Goal: Contribute content: Contribute content

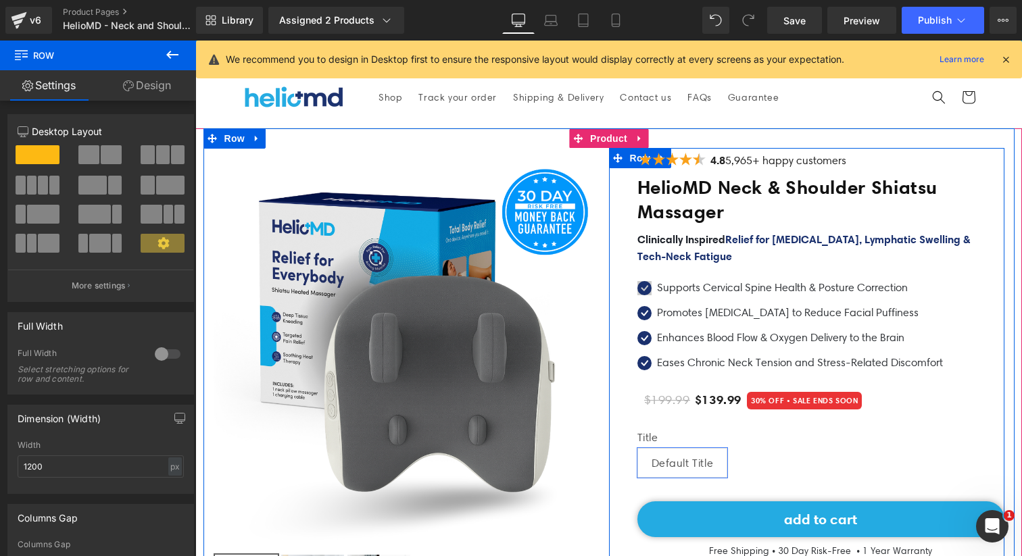
click at [638, 287] on span "Icon" at bounding box center [645, 291] width 22 height 16
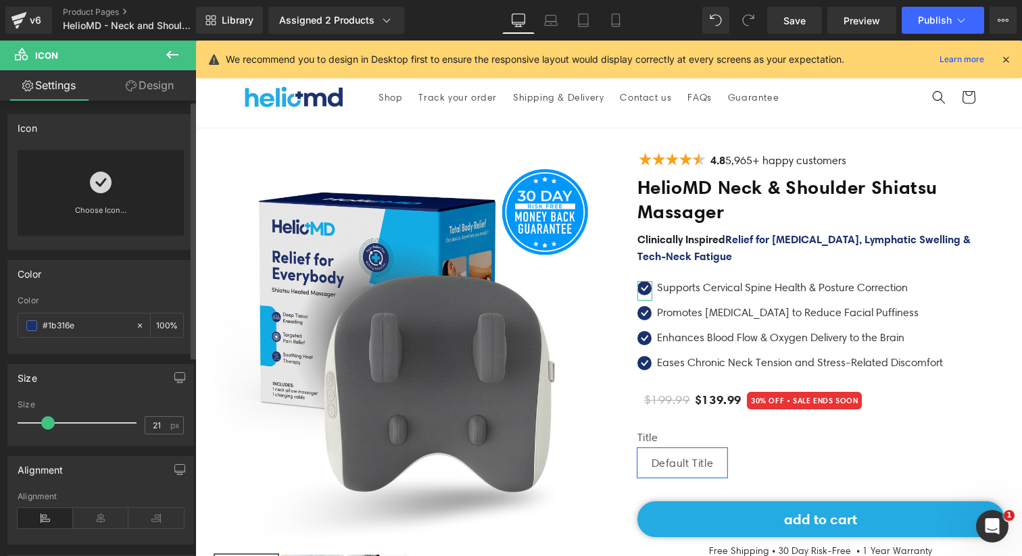
click at [90, 189] on icon at bounding box center [101, 183] width 22 height 22
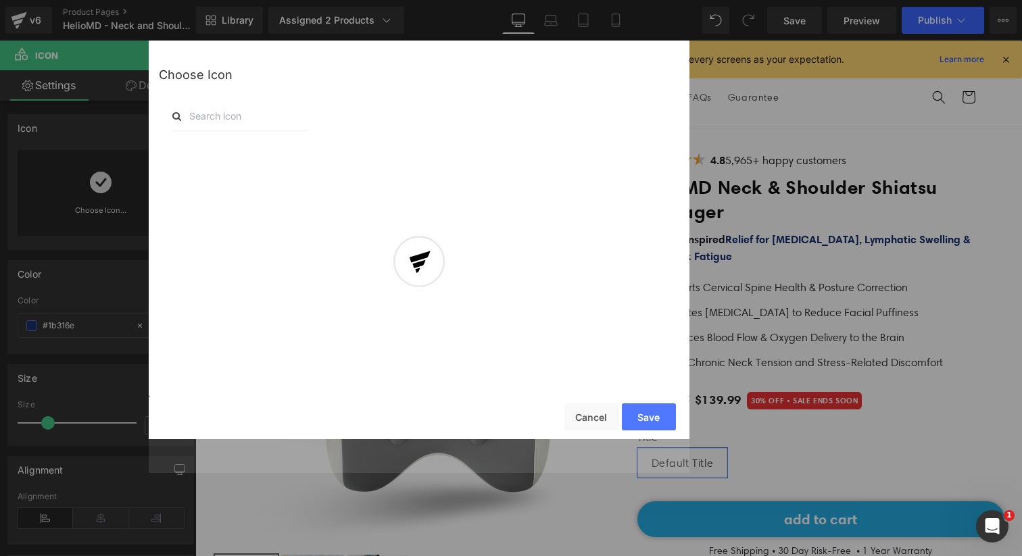
click at [224, 120] on input "text" at bounding box center [239, 116] width 135 height 30
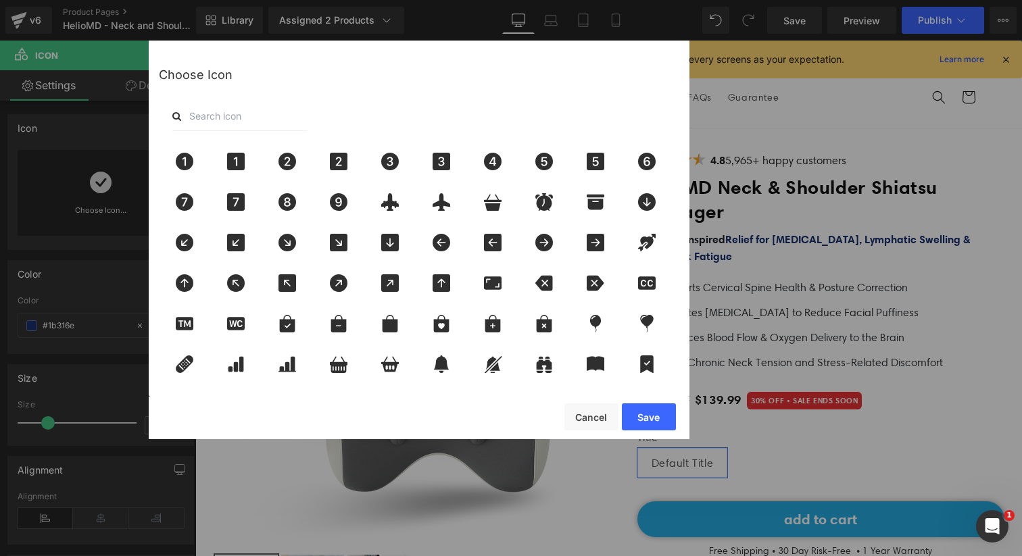
click at [224, 122] on input "text" at bounding box center [239, 116] width 135 height 30
click at [226, 117] on input "text" at bounding box center [239, 116] width 135 height 30
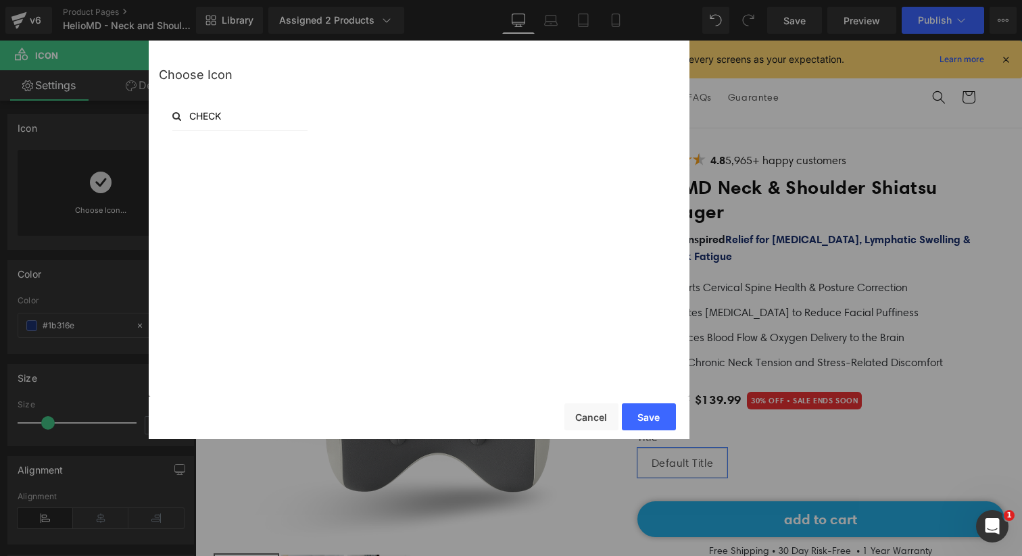
type input "CHECK"
click at [241, 116] on input "CHECK" at bounding box center [239, 116] width 135 height 30
type input "E"
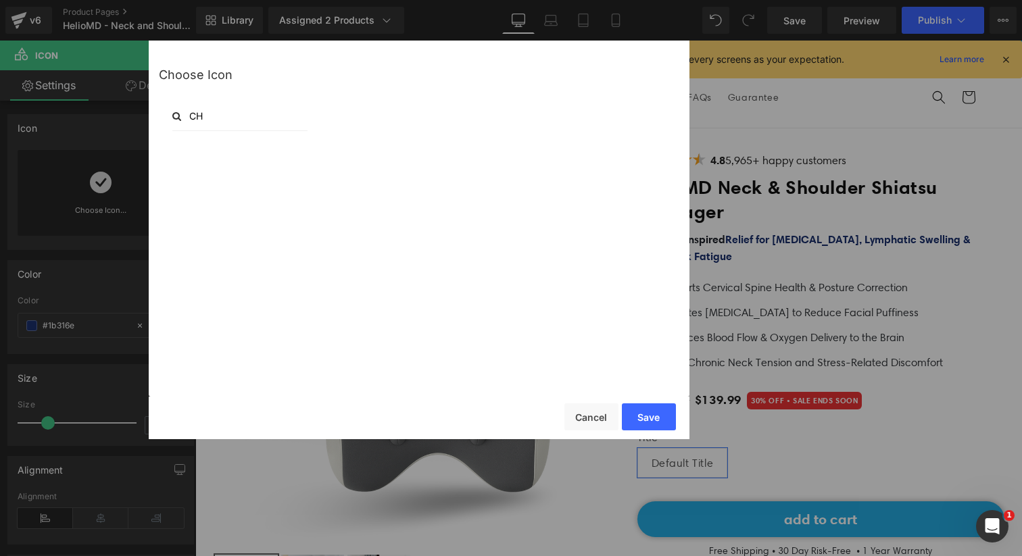
type input "C"
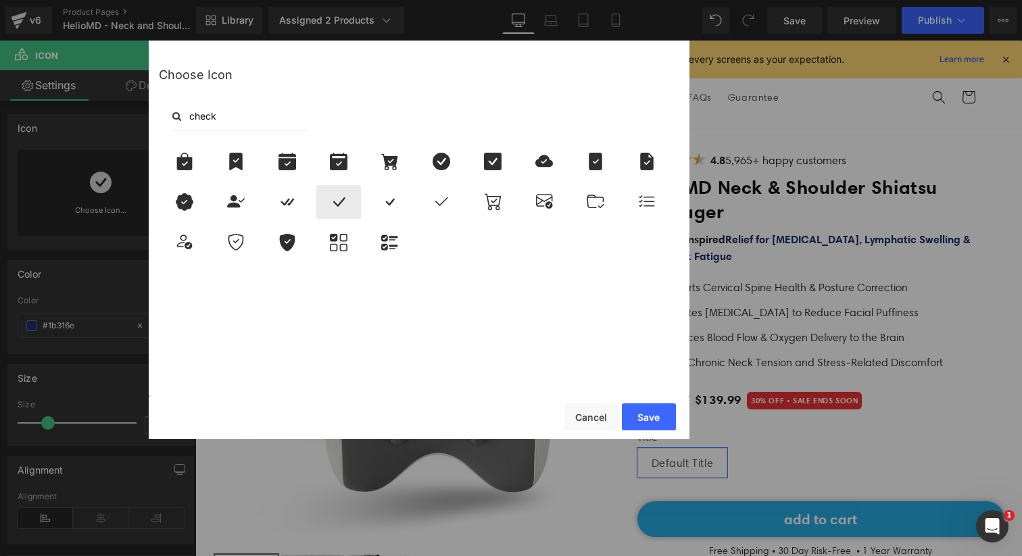
type input "check"
click at [334, 210] on icon at bounding box center [338, 202] width 28 height 18
click at [651, 412] on button "Save" at bounding box center [649, 416] width 54 height 27
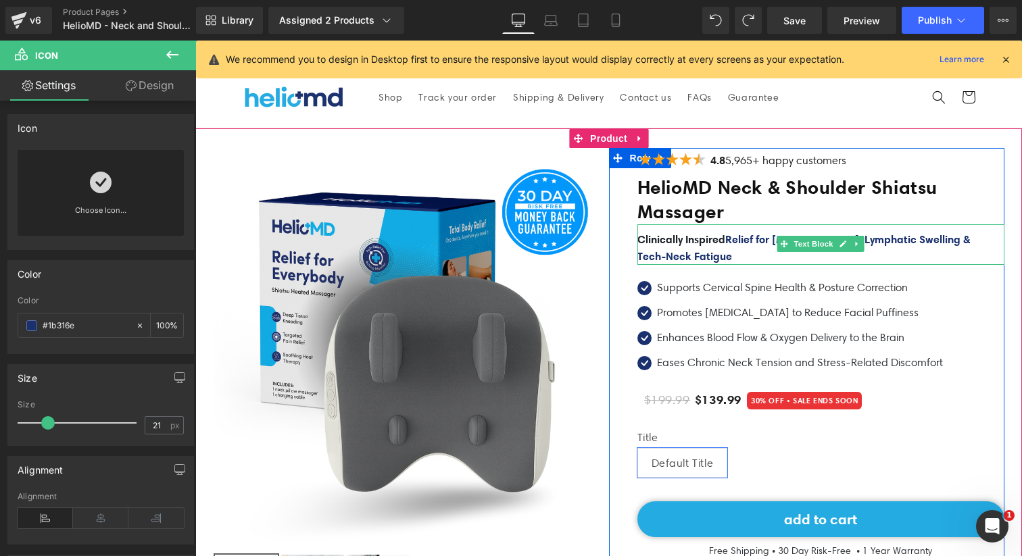
click at [708, 251] on span "Relief for [MEDICAL_DATA], Lymphatic Swelling & Tech‑Neck Fatigue" at bounding box center [803, 247] width 332 height 30
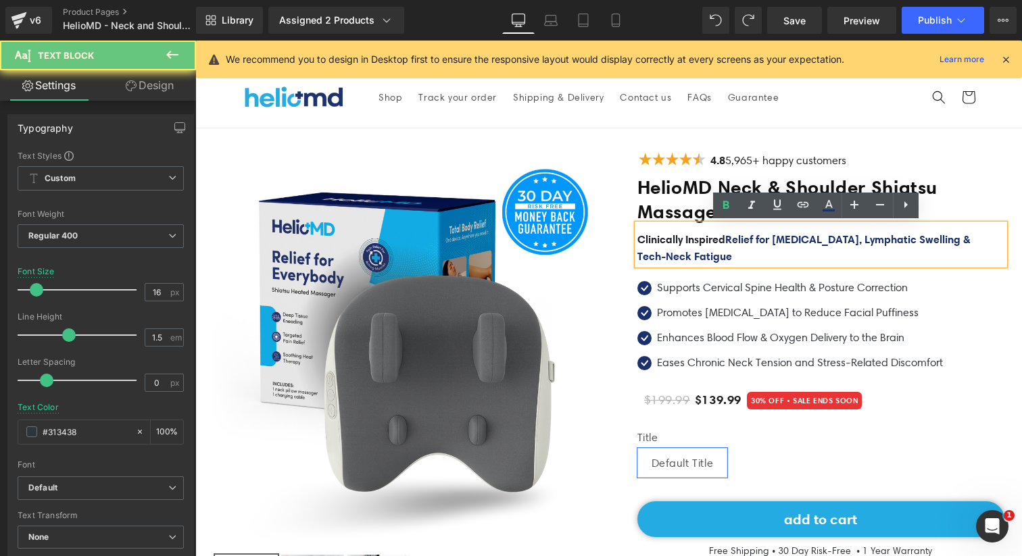
click at [708, 251] on span "Relief for [MEDICAL_DATA], Lymphatic Swelling & Tech‑Neck Fatigue" at bounding box center [803, 247] width 332 height 30
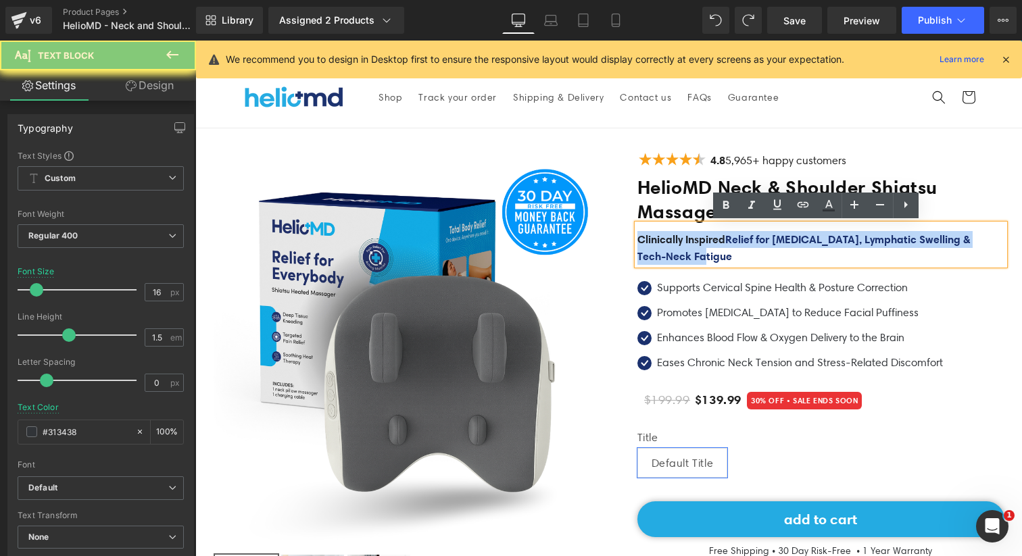
click at [741, 251] on p "Clinically Inspired Relief for [MEDICAL_DATA], Lymphatic Swelling & Tech‑Neck F…" at bounding box center [820, 248] width 367 height 34
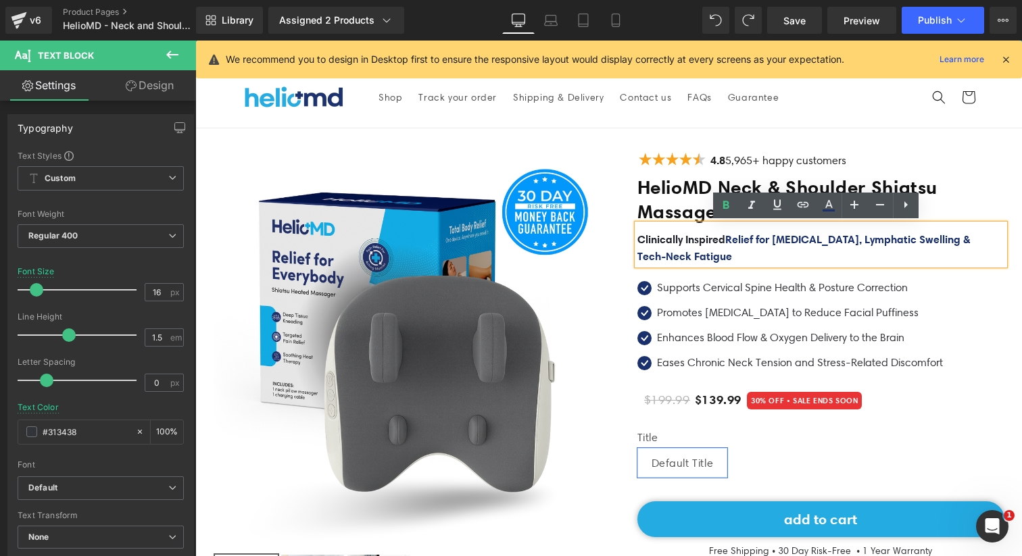
click at [673, 241] on span "Clinically Inspired" at bounding box center [681, 239] width 88 height 14
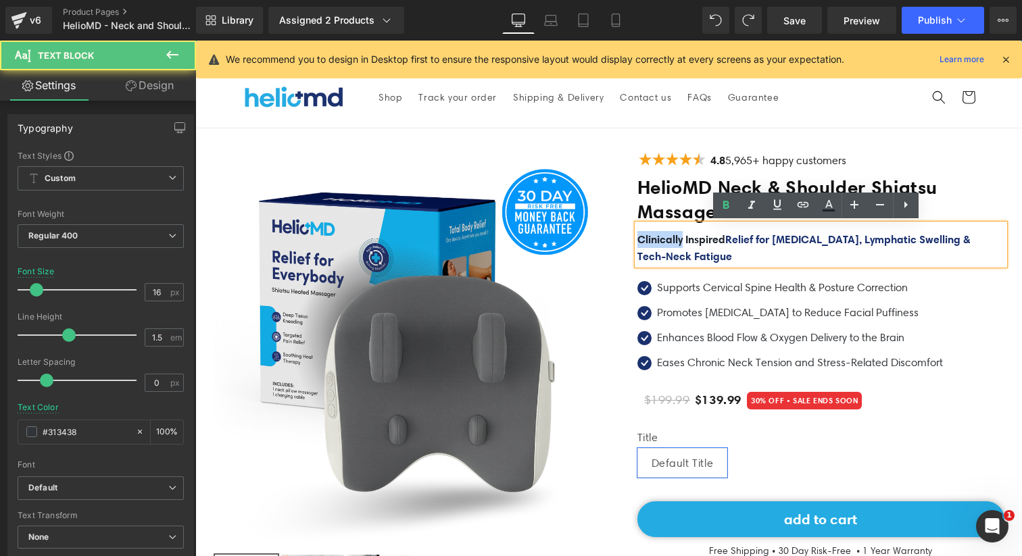
click at [673, 241] on span "Clinically Inspired" at bounding box center [681, 239] width 88 height 14
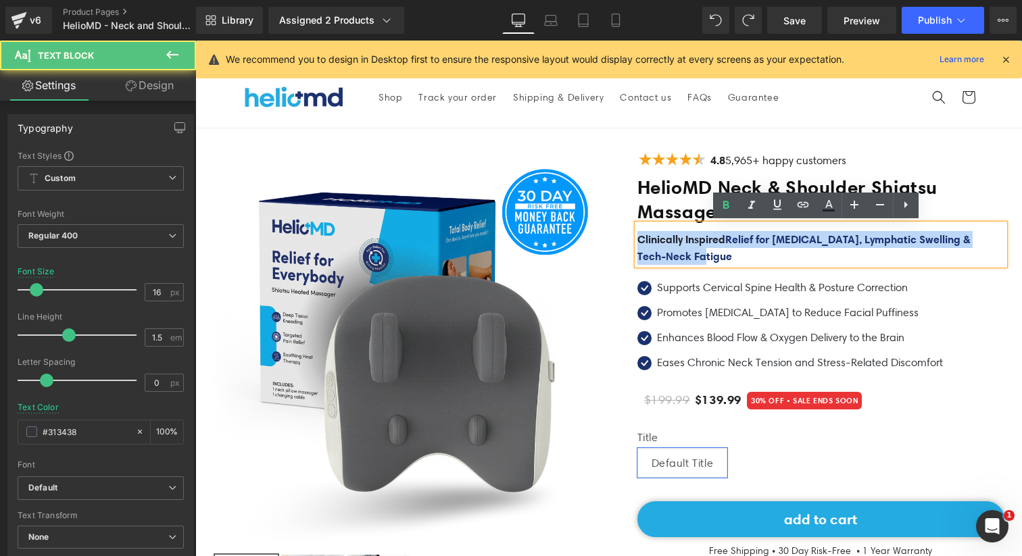
click at [673, 241] on span "Clinically Inspired" at bounding box center [681, 239] width 88 height 14
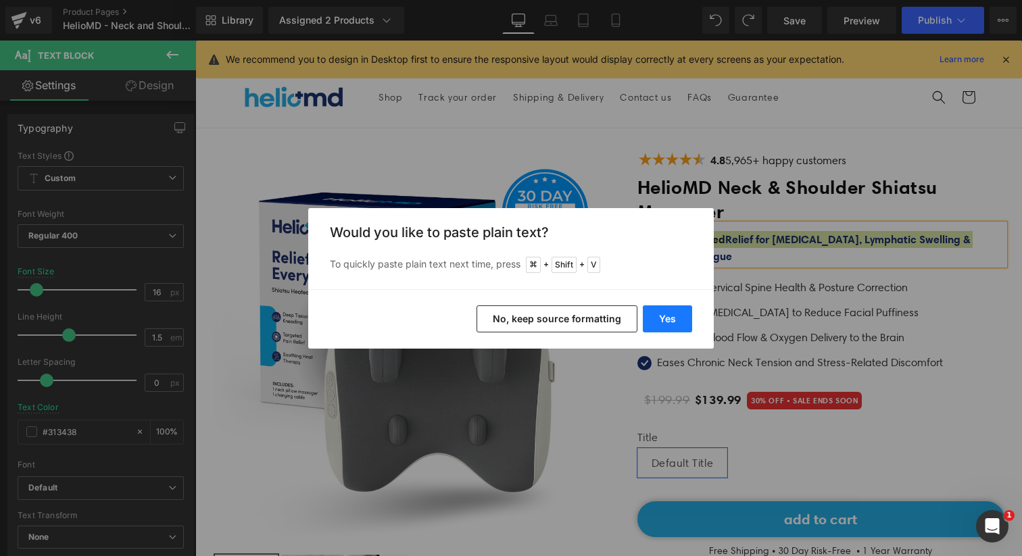
click at [671, 326] on button "Yes" at bounding box center [667, 318] width 49 height 27
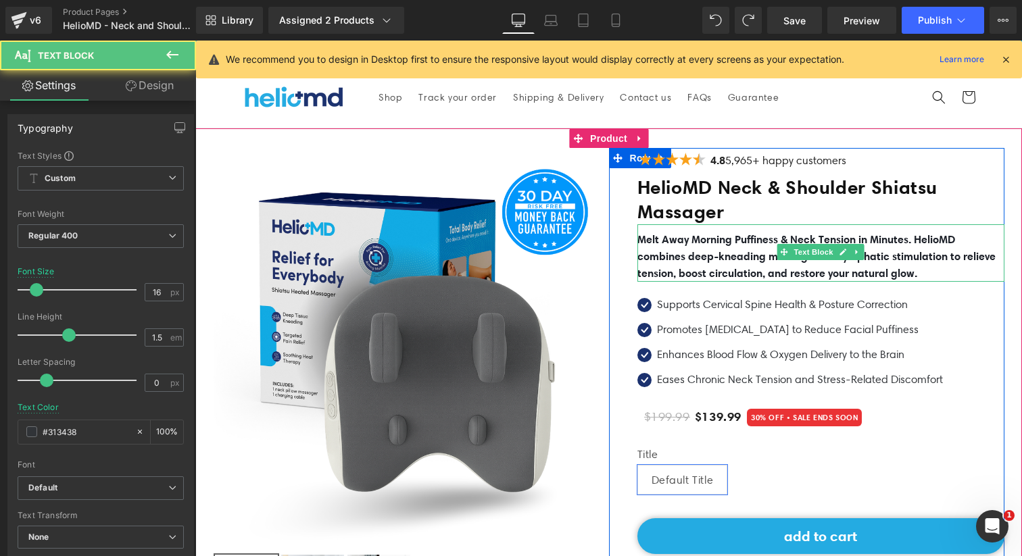
click at [692, 257] on b "Melt Away Morning Puffiness & Neck Tension in Minutes. HelioMD combines deep-kn…" at bounding box center [816, 255] width 358 height 47
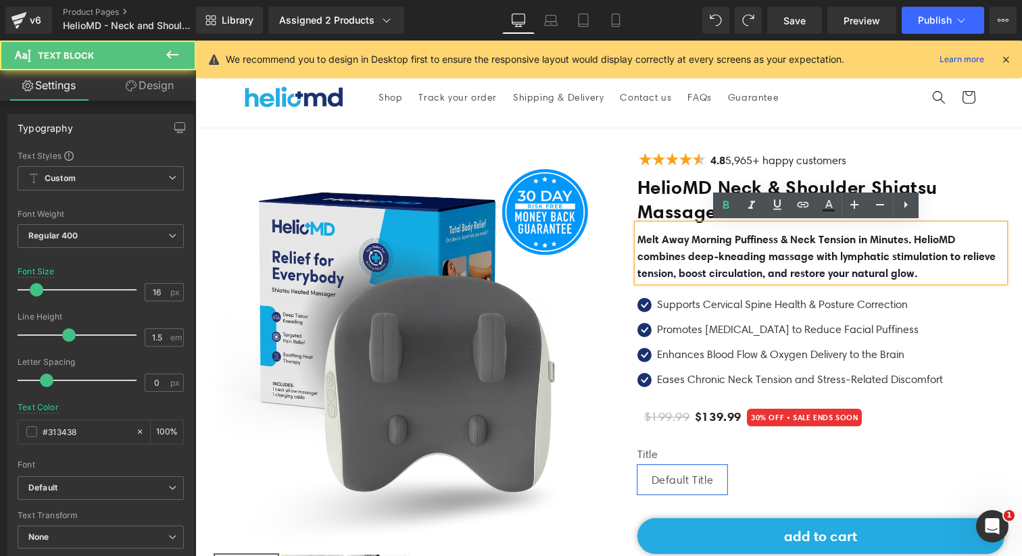
click at [955, 271] on b "Melt Away Morning Puffiness & Neck Tension in Minutes. HelioMD combines deep-kn…" at bounding box center [816, 255] width 358 height 47
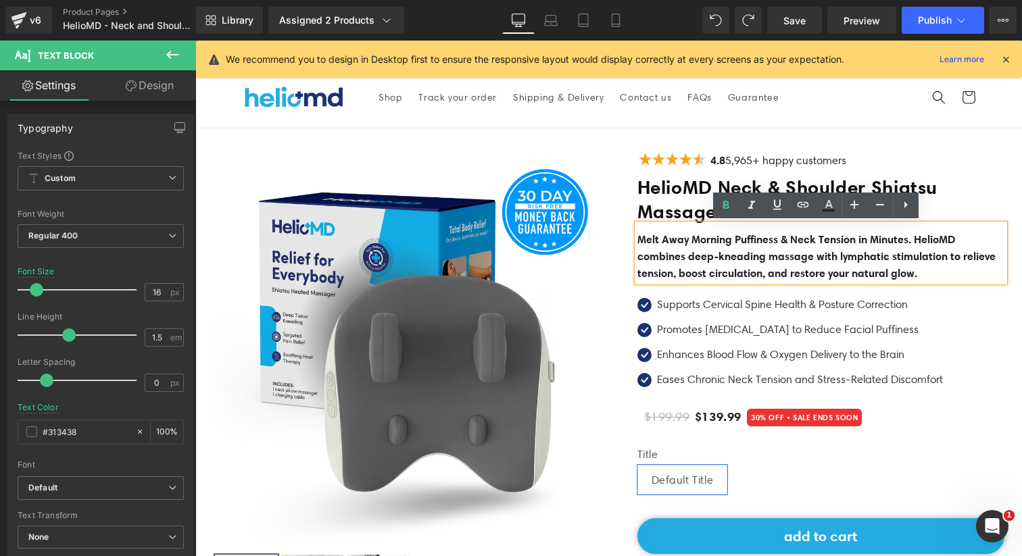
drag, startPoint x: 962, startPoint y: 272, endPoint x: 631, endPoint y: 235, distance: 333.2
click at [637, 235] on div "Melt Away Morning Puffiness & Neck Tension in Minutes. HelioMD combines deep-kn…" at bounding box center [820, 252] width 367 height 57
click at [664, 234] on b "Melt Away Morning Puffiness & Neck Tension in Minutes. HelioMD combines deep-kn…" at bounding box center [816, 255] width 358 height 47
click at [929, 272] on b "Melt Away Morning Puffiness & Neck Tension in Minutes. HelioMD combines deep-kn…" at bounding box center [816, 255] width 358 height 47
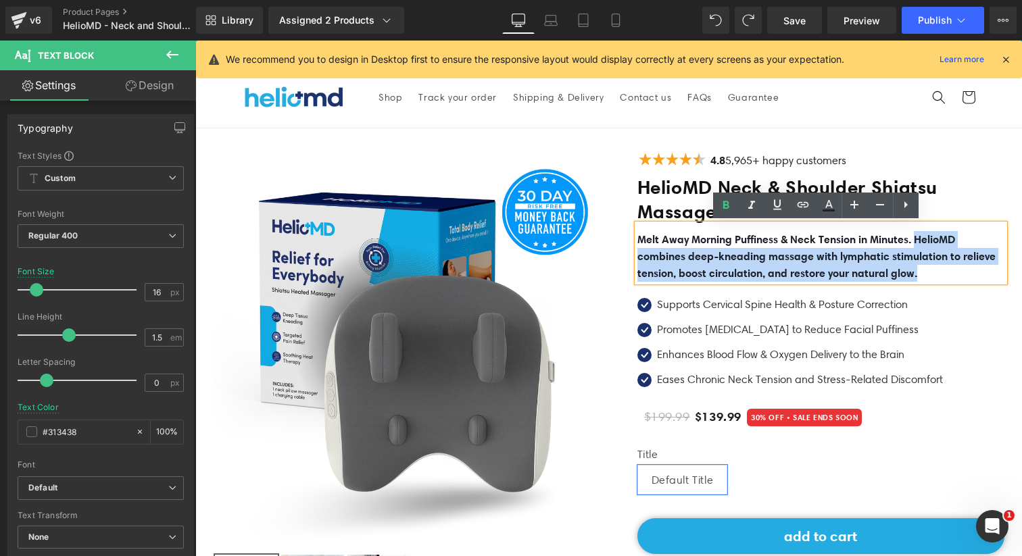
drag, startPoint x: 970, startPoint y: 273, endPoint x: 928, endPoint y: 239, distance: 54.8
click at [928, 239] on p "Melt Away Morning Puffiness & Neck Tension in Minutes. HelioMD combines deep-kn…" at bounding box center [820, 256] width 367 height 51
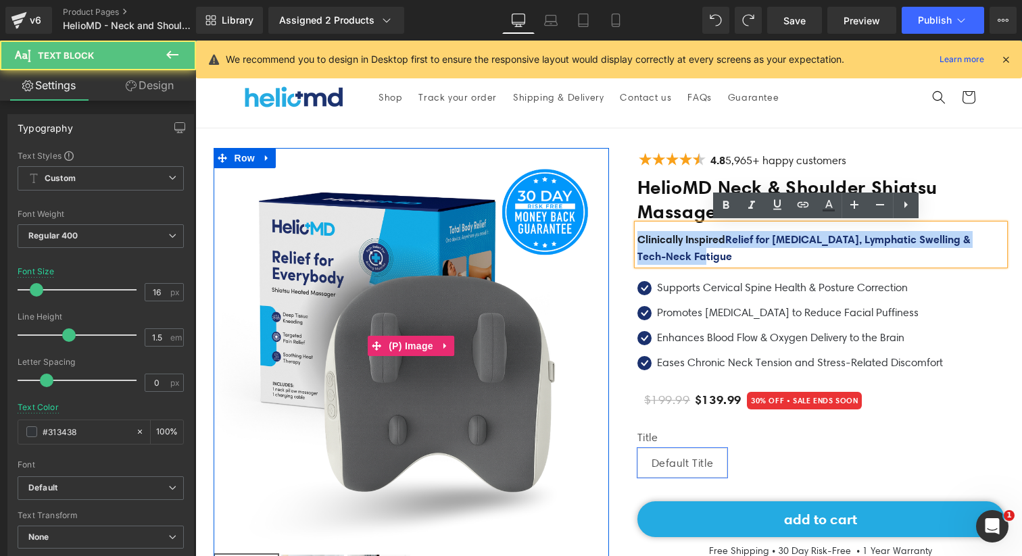
drag, startPoint x: 879, startPoint y: 251, endPoint x: 592, endPoint y: 237, distance: 287.6
click at [592, 237] on div at bounding box center [608, 412] width 811 height 569
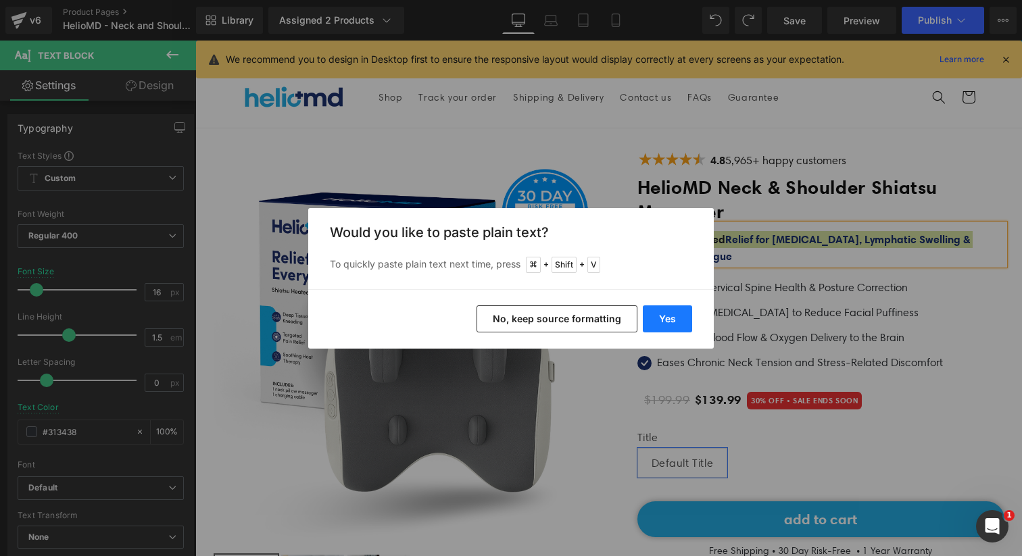
click at [687, 312] on button "Yes" at bounding box center [667, 318] width 49 height 27
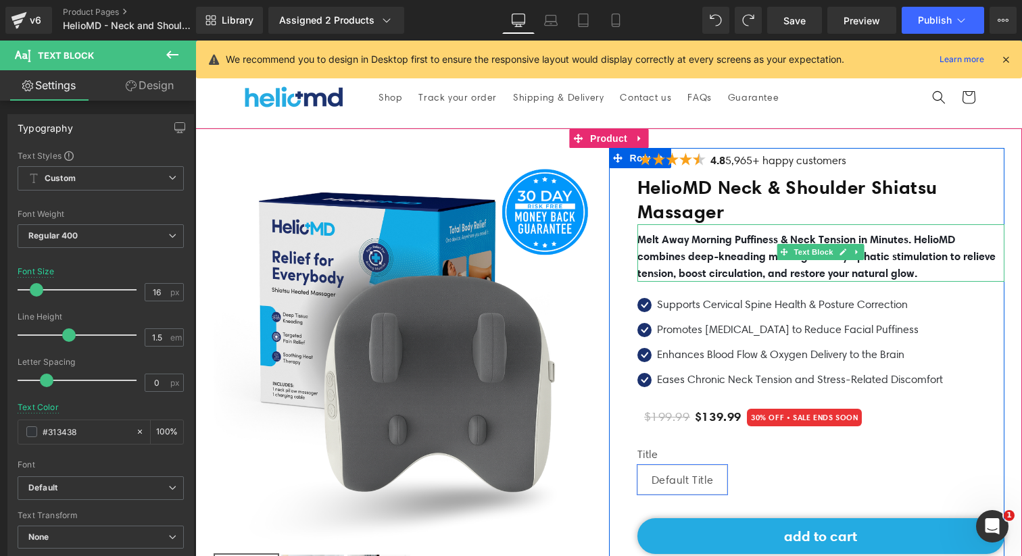
click at [683, 244] on b "Melt Away Morning Puffiness & Neck Tension in Minutes. HelioMD combines deep-kn…" at bounding box center [816, 255] width 358 height 47
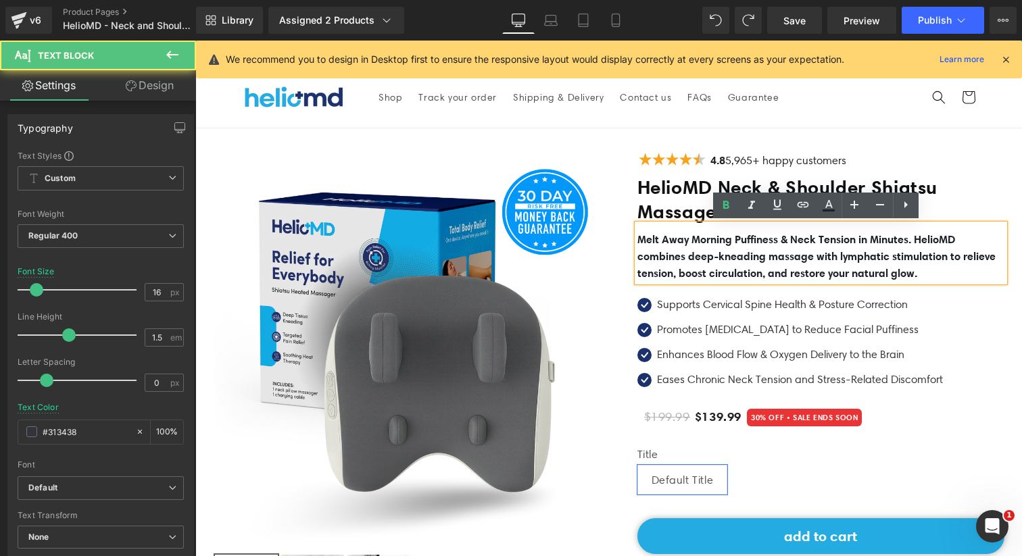
click at [658, 240] on b "Melt Away Morning Puffiness & Neck Tension in Minutes. HelioMD combines deep-kn…" at bounding box center [816, 255] width 358 height 47
click at [637, 239] on b "Melt Away Morning Puffiness & Neck Tension in Minutes. HelioMD combines deep-kn…" at bounding box center [816, 255] width 358 height 47
click at [961, 267] on p "Melt Away Morning Puffiness & Neck Tension in Minutes. HelioMD combines deep-kn…" at bounding box center [820, 256] width 367 height 51
click at [976, 262] on p "Melt Away Morning Puffiness & Neck Tension in Minutes. HelioMD combines deep-kn…" at bounding box center [820, 256] width 367 height 51
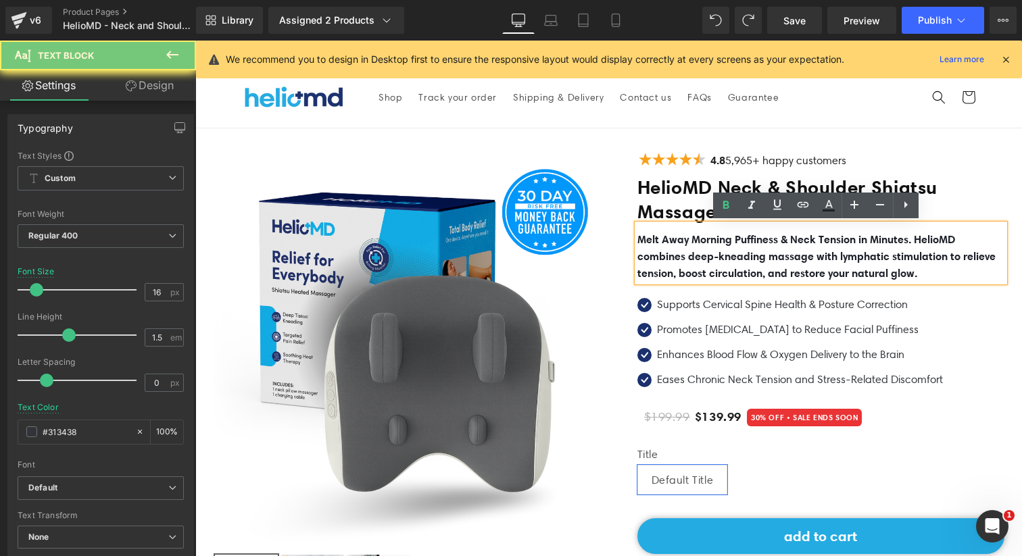
click at [976, 262] on p "Melt Away Morning Puffiness & Neck Tension in Minutes. HelioMD combines deep-kn…" at bounding box center [820, 256] width 367 height 51
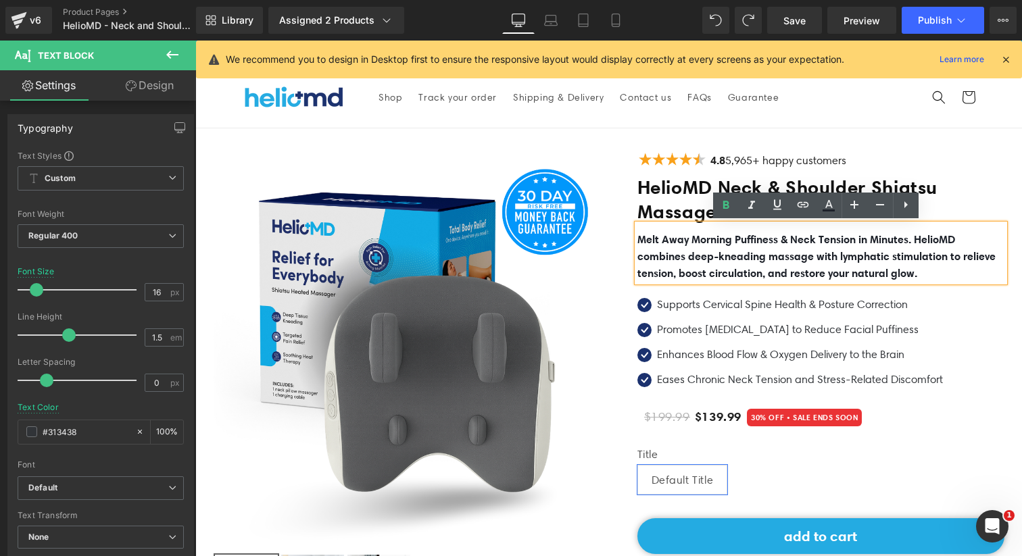
click at [914, 260] on p "Melt Away Morning Puffiness & Neck Tension in Minutes. HelioMD combines deep-kn…" at bounding box center [820, 256] width 367 height 51
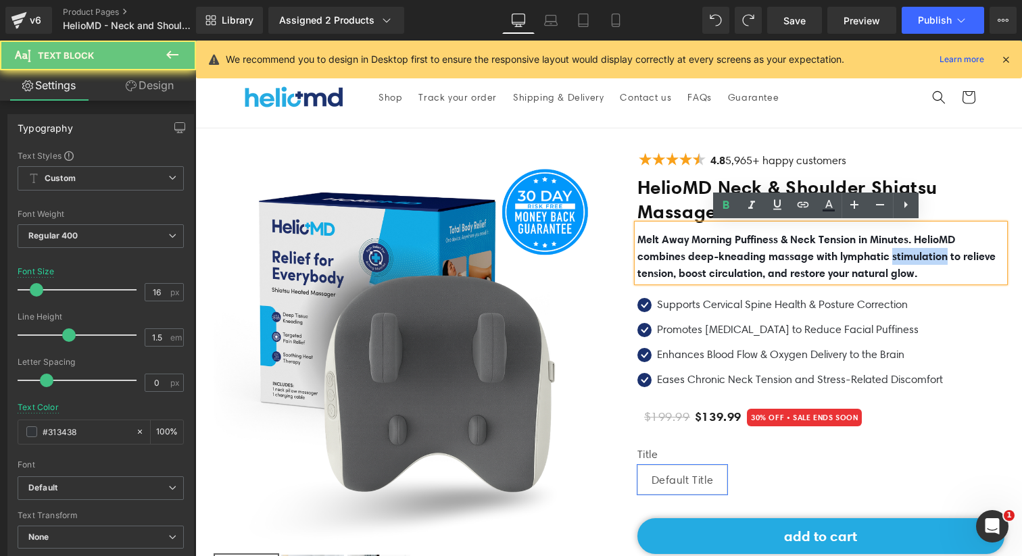
click at [914, 260] on p "Melt Away Morning Puffiness & Neck Tension in Minutes. HelioMD combines deep-kn…" at bounding box center [820, 256] width 367 height 51
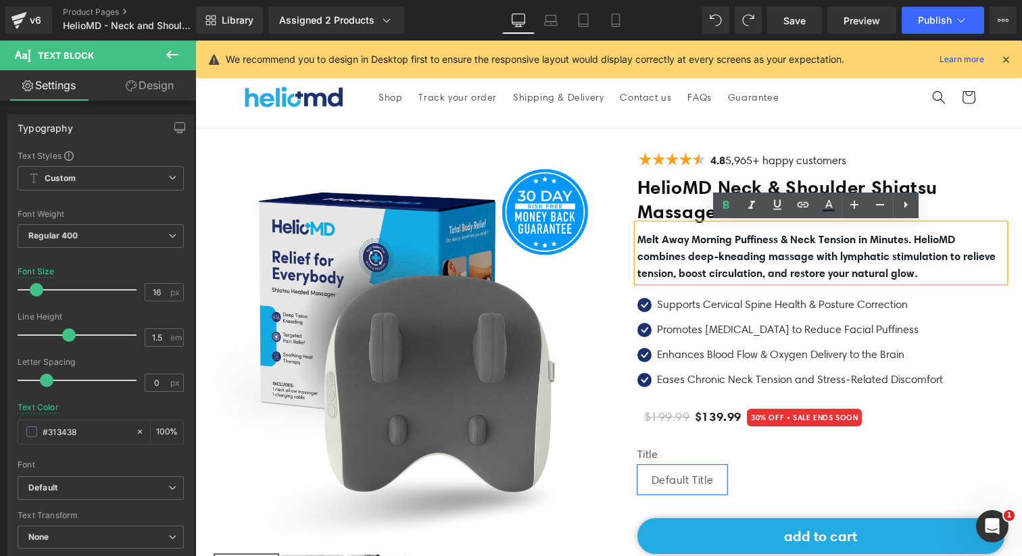
click at [961, 272] on b "Melt Away Morning Puffiness & Neck Tension in Minutes. HelioMD combines deep-kn…" at bounding box center [816, 255] width 358 height 47
click at [638, 239] on b "Melt Away Morning Puffiness & Neck Tension in Minutes. HelioMD combines deep-kn…" at bounding box center [816, 255] width 358 height 47
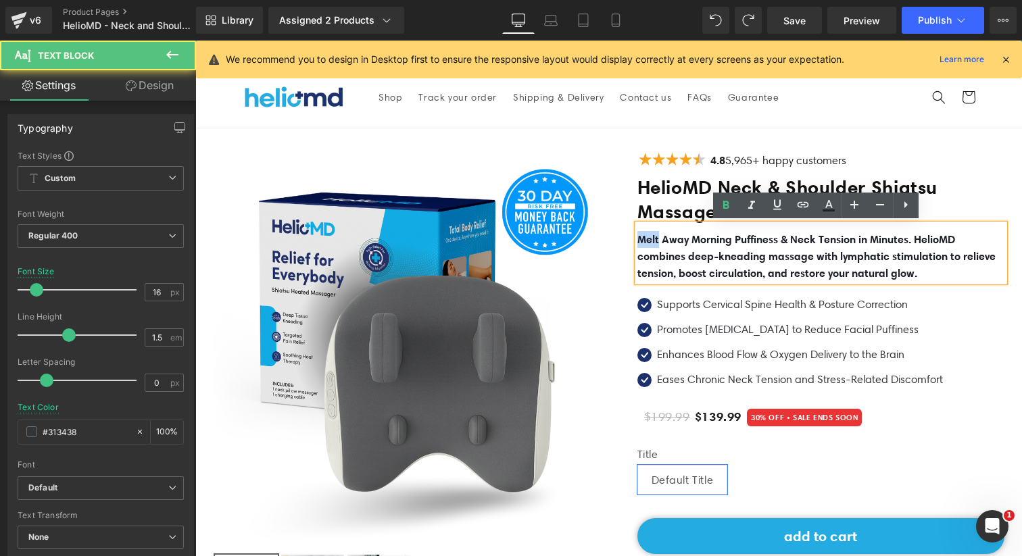
click at [638, 239] on b "Melt Away Morning Puffiness & Neck Tension in Minutes. HelioMD combines deep-kn…" at bounding box center [816, 255] width 358 height 47
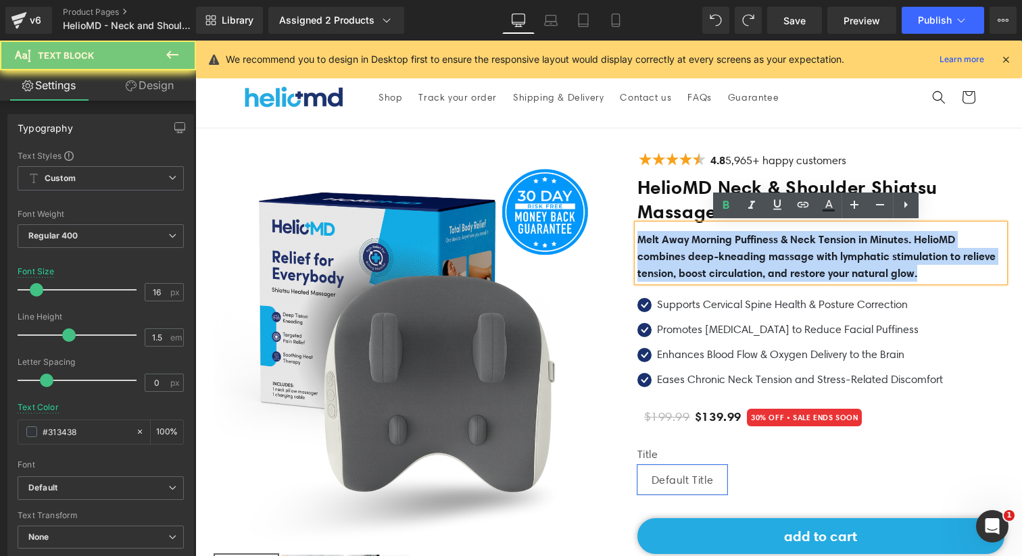
click at [638, 239] on b "Melt Away Morning Puffiness & Neck Tension in Minutes. HelioMD combines deep-kn…" at bounding box center [816, 255] width 358 height 47
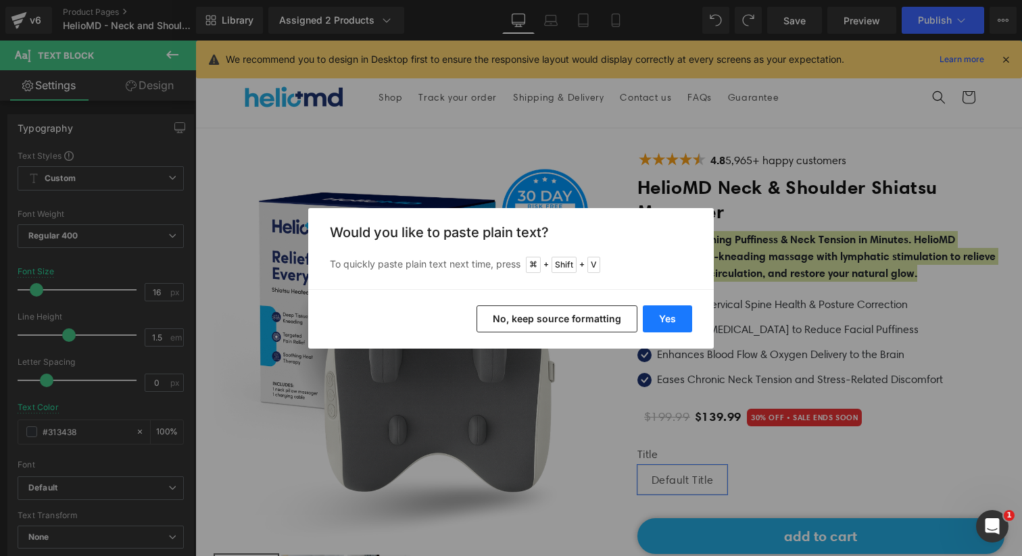
click at [663, 312] on button "Yes" at bounding box center [667, 318] width 49 height 27
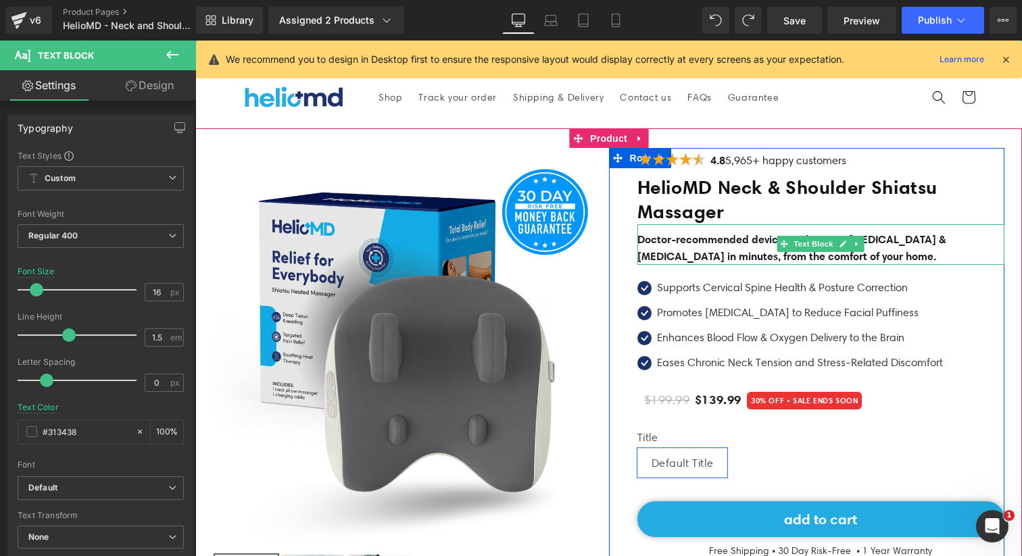
click at [701, 250] on b "Doctor-recommended device to eliminate [MEDICAL_DATA] & [MEDICAL_DATA] in minut…" at bounding box center [791, 247] width 308 height 30
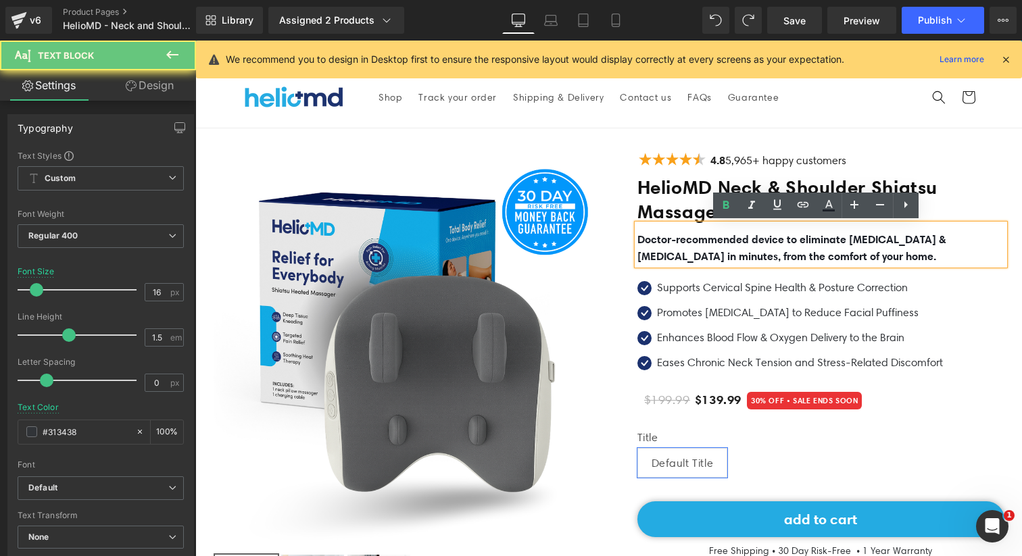
click at [902, 250] on p "Doctor-recommended device to eliminate [MEDICAL_DATA] & [MEDICAL_DATA] in minut…" at bounding box center [820, 248] width 367 height 34
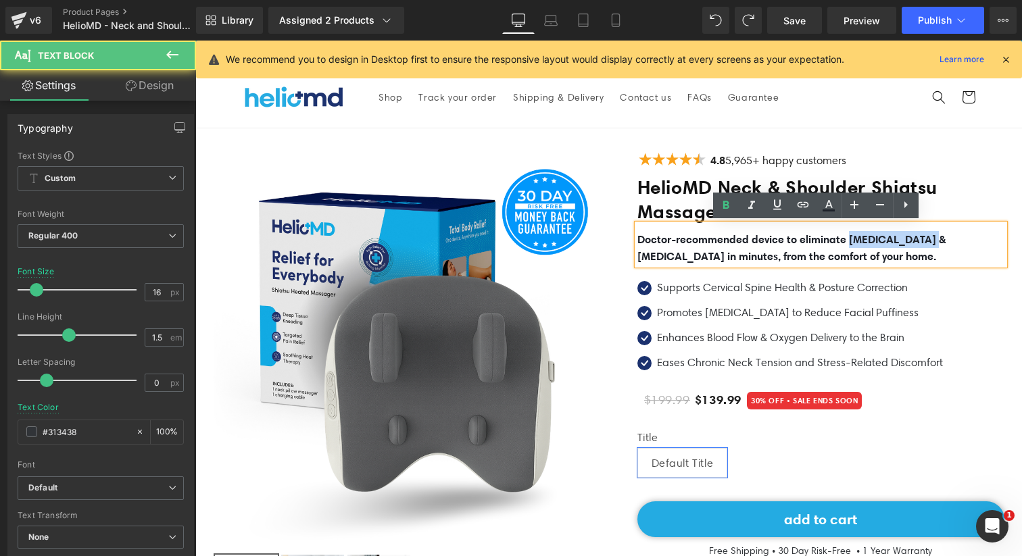
drag, startPoint x: 926, startPoint y: 239, endPoint x: 847, endPoint y: 243, distance: 79.2
click at [847, 243] on b "Doctor-recommended device to eliminate [MEDICAL_DATA] & [MEDICAL_DATA] in minut…" at bounding box center [791, 247] width 308 height 30
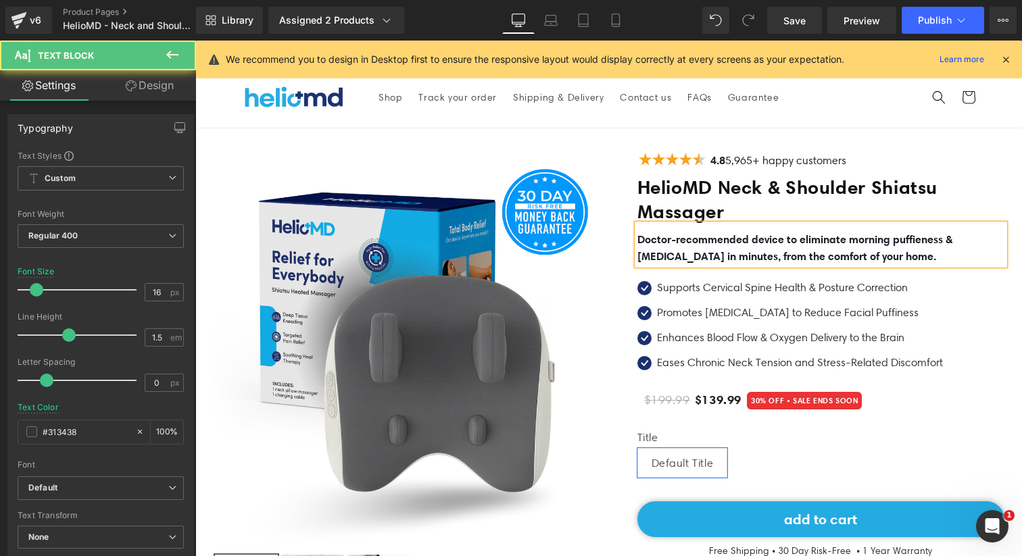
click at [861, 248] on b "Doctor-recommended device to eliminate morning puffieness & [MEDICAL_DATA] in m…" at bounding box center [794, 247] width 315 height 30
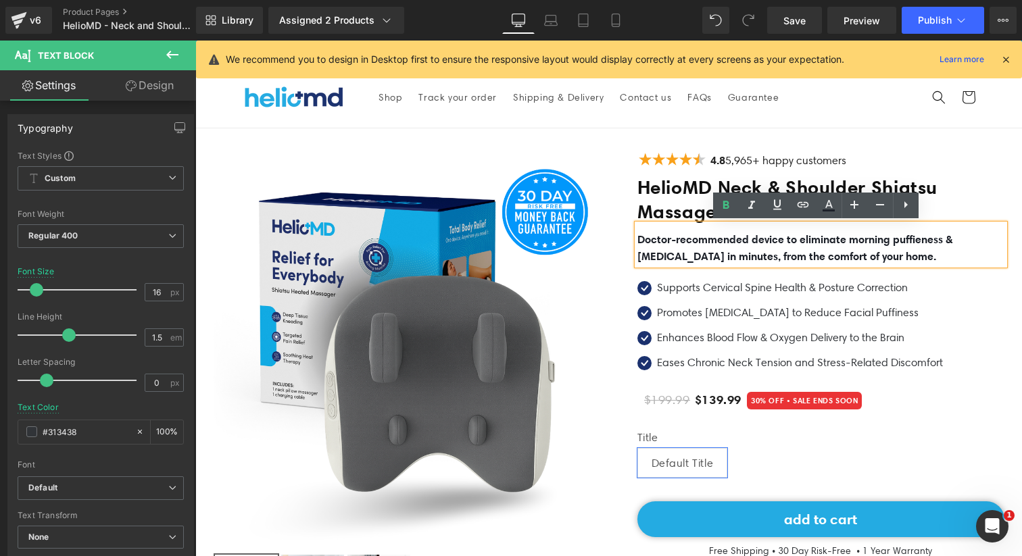
click at [703, 257] on b "Doctor-recommended device to eliminate morning puffieness & [MEDICAL_DATA] in m…" at bounding box center [794, 247] width 315 height 30
click at [794, 258] on b "Doctor-recommended device to eliminate morning puffieness & [MEDICAL_DATA] in m…" at bounding box center [794, 247] width 315 height 30
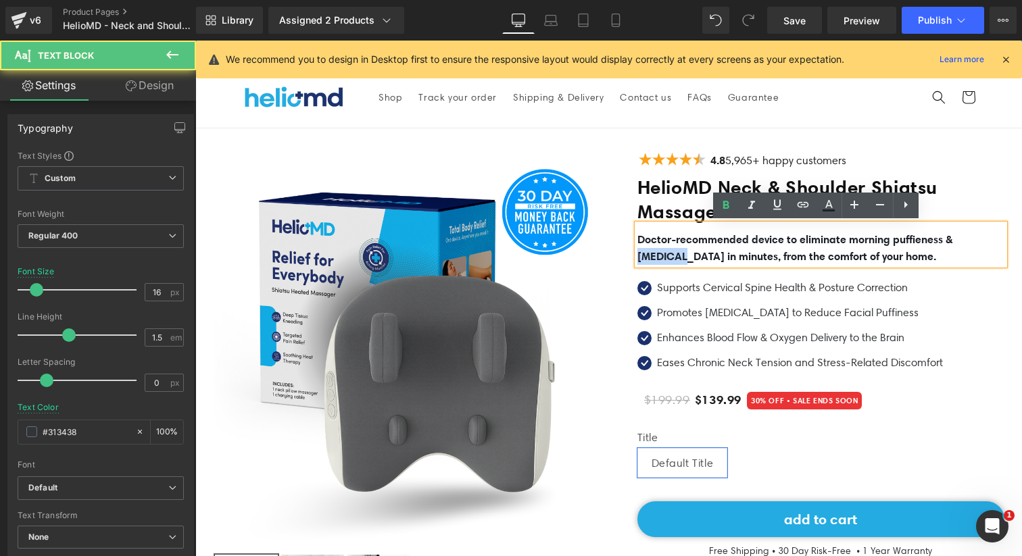
drag, startPoint x: 670, startPoint y: 253, endPoint x: 633, endPoint y: 252, distance: 36.5
click at [637, 252] on b "Doctor-recommended device to eliminate morning puffieness & [MEDICAL_DATA] in m…" at bounding box center [794, 247] width 315 height 30
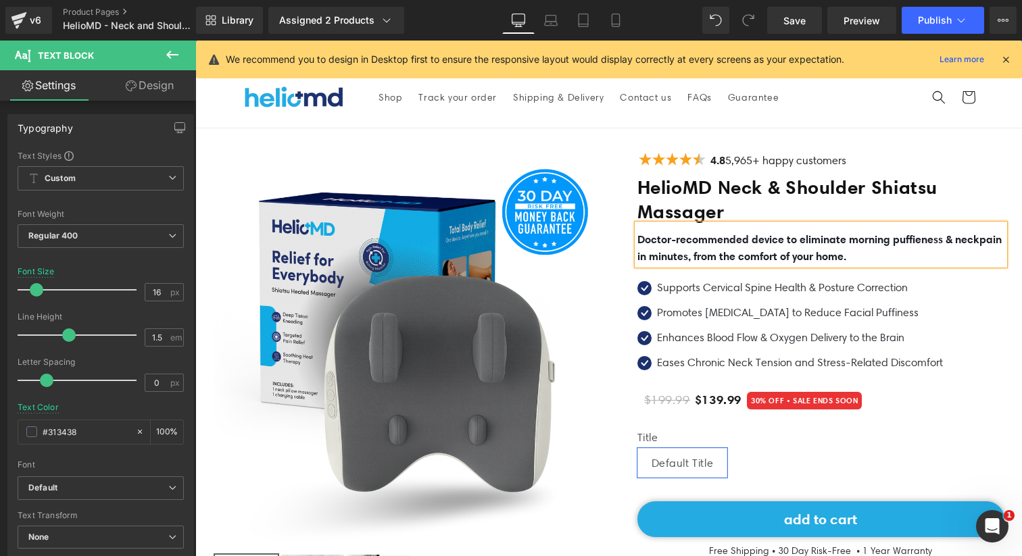
click at [656, 255] on b "Doctor-recommended device to eliminate morning puffieness & neckpain in minutes…" at bounding box center [819, 247] width 364 height 30
click at [665, 241] on b "Doctor-recommended device to eliminate morning puffieness & [MEDICAL_DATA] in m…" at bounding box center [794, 247] width 315 height 30
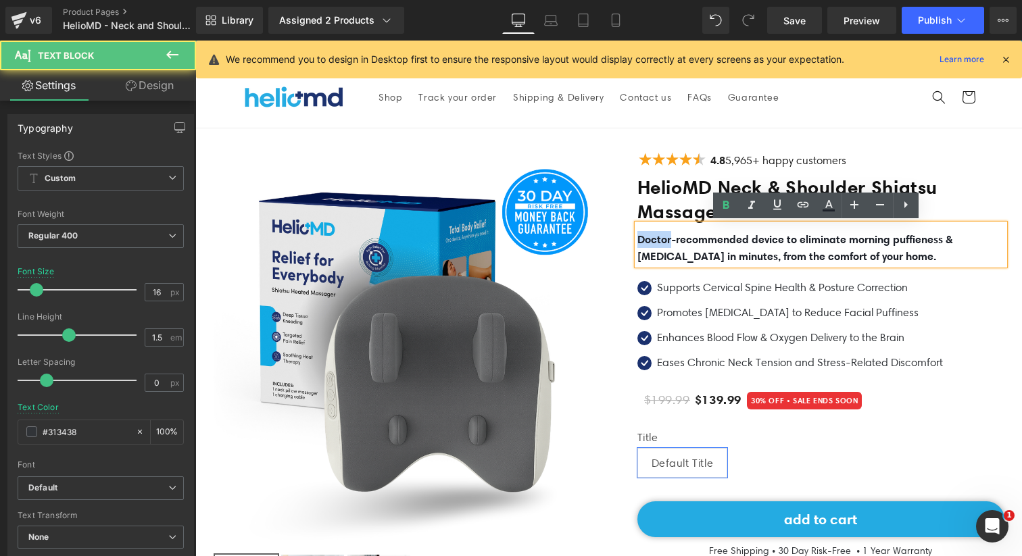
drag, startPoint x: 666, startPoint y: 238, endPoint x: 633, endPoint y: 238, distance: 33.1
click at [637, 238] on b "Doctor-recommended device to eliminate morning puffieness & [MEDICAL_DATA] in m…" at bounding box center [794, 247] width 315 height 30
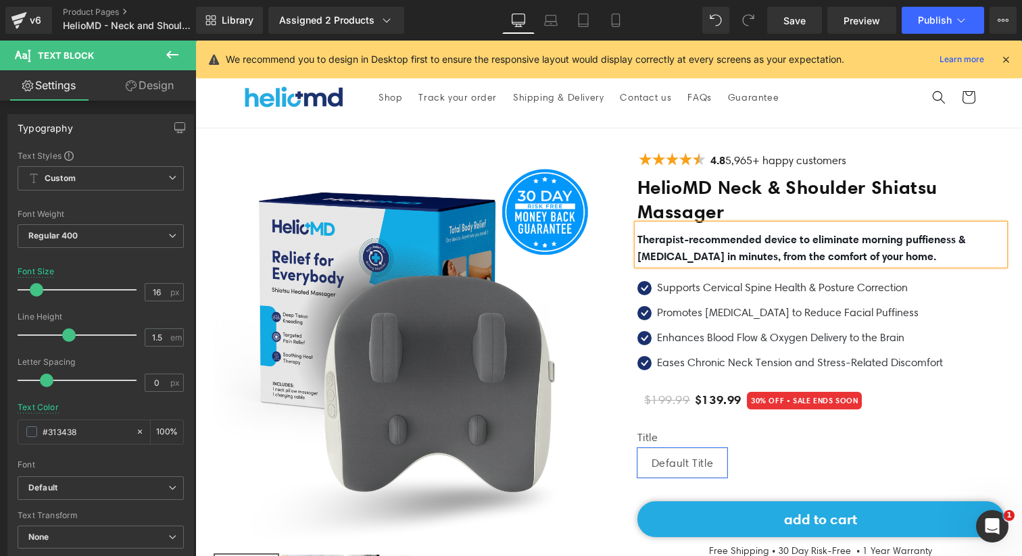
click at [685, 240] on b "Therapist-recommended device to eliminate morning puffieness & [MEDICAL_DATA] i…" at bounding box center [801, 247] width 328 height 30
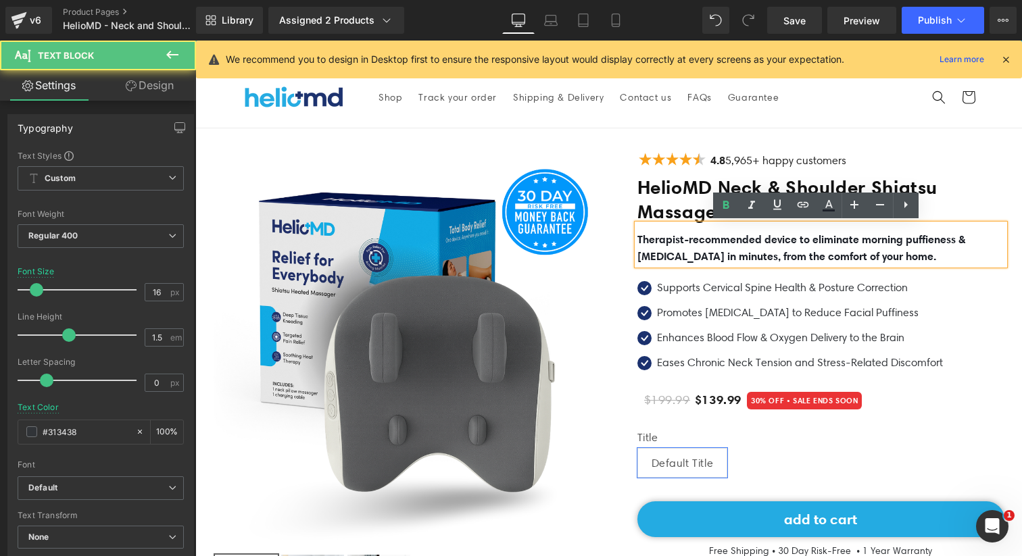
click at [743, 247] on p "Therapist-recommended device to eliminate morning puffieness & [MEDICAL_DATA] i…" at bounding box center [820, 248] width 367 height 34
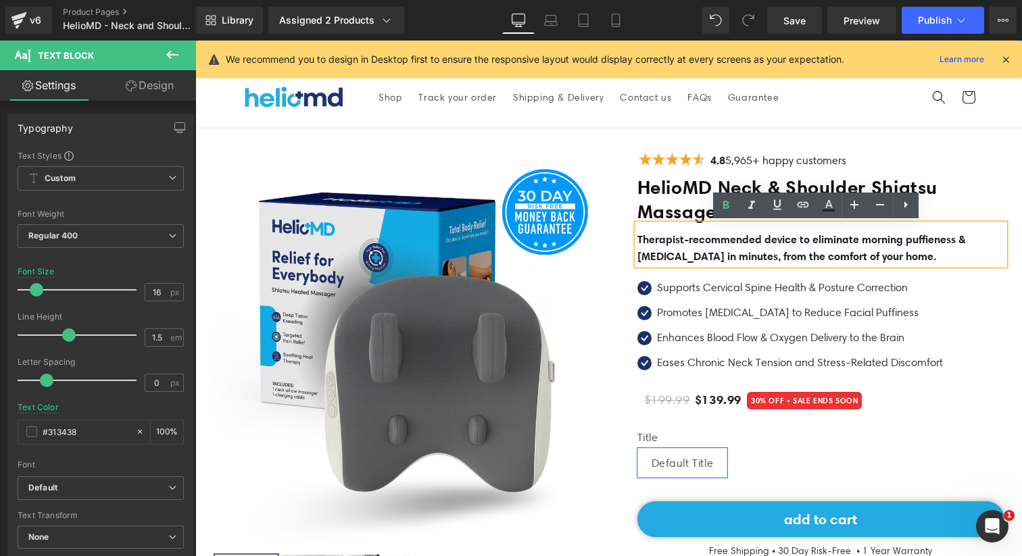
click at [999, 195] on div at bounding box center [608, 412] width 811 height 569
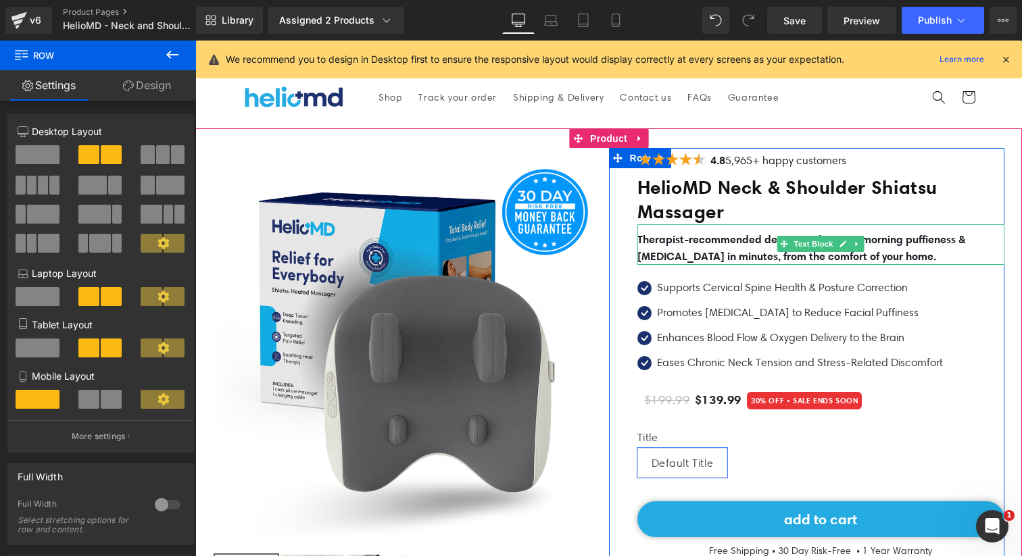
click at [756, 247] on p "Therapist-recommended device to eliminate morning puffieness & [MEDICAL_DATA] i…" at bounding box center [820, 248] width 367 height 34
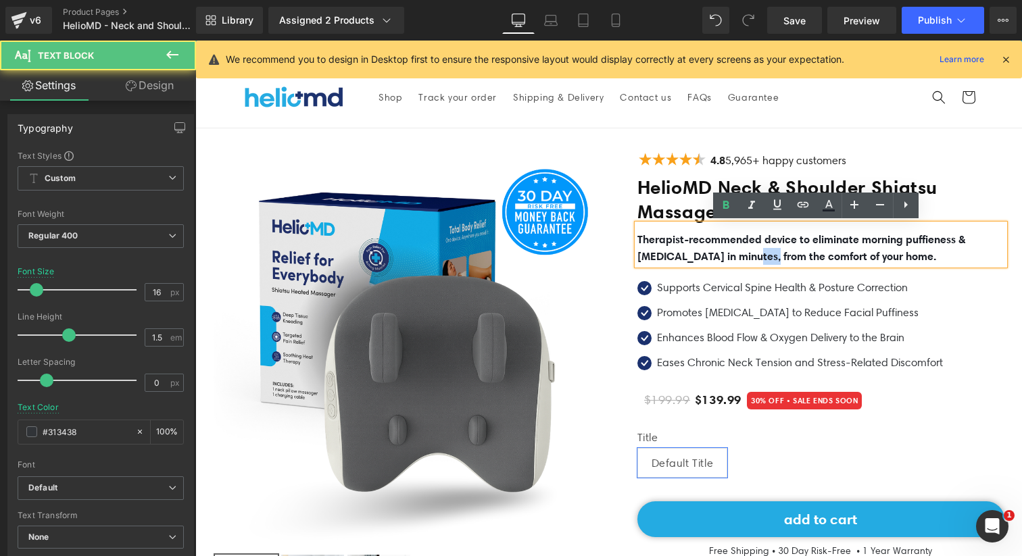
click at [756, 247] on p "Therapist-recommended device to eliminate morning puffieness & [MEDICAL_DATA] i…" at bounding box center [820, 248] width 367 height 34
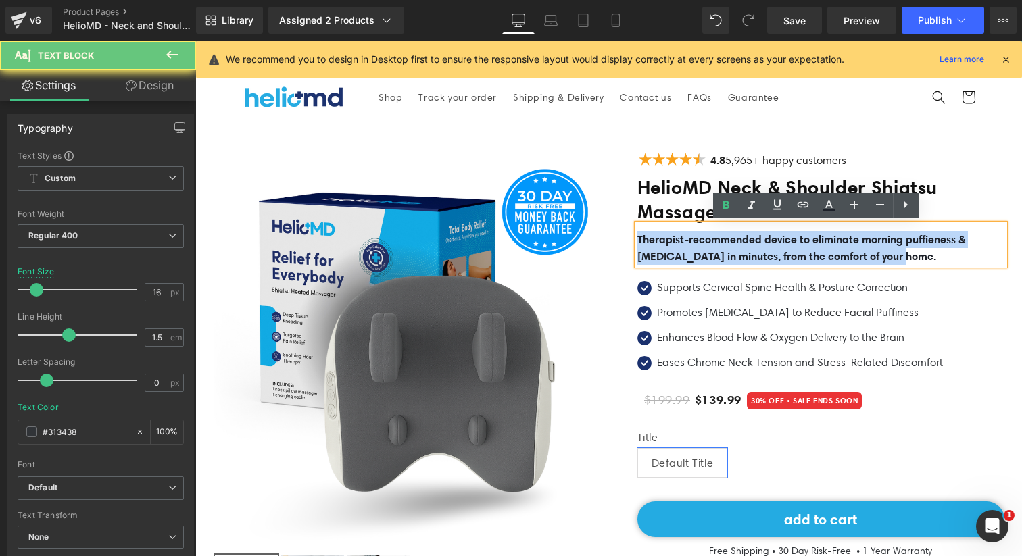
click at [756, 247] on p "Therapist-recommended device to eliminate morning puffieness & [MEDICAL_DATA] i…" at bounding box center [820, 248] width 367 height 34
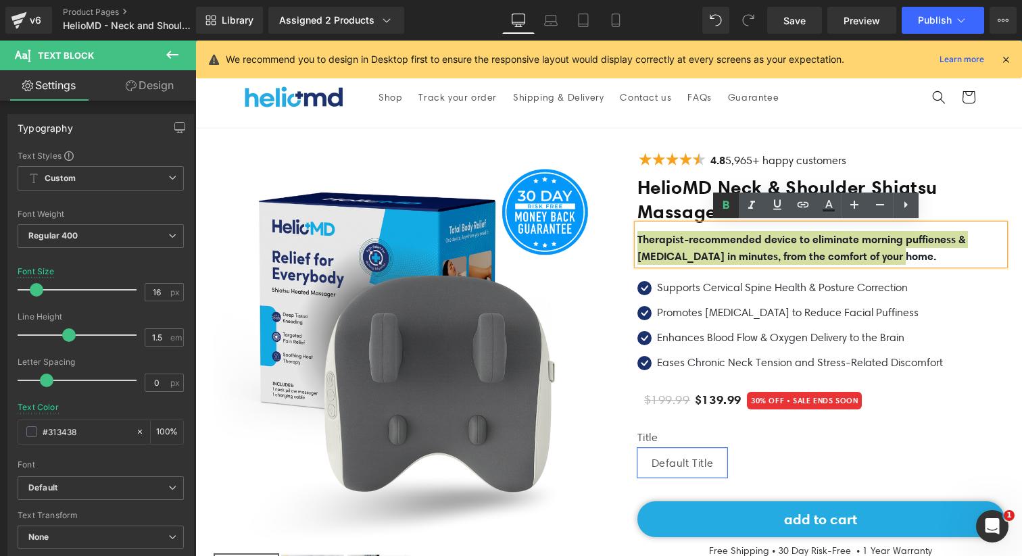
click at [729, 203] on icon at bounding box center [726, 205] width 16 height 16
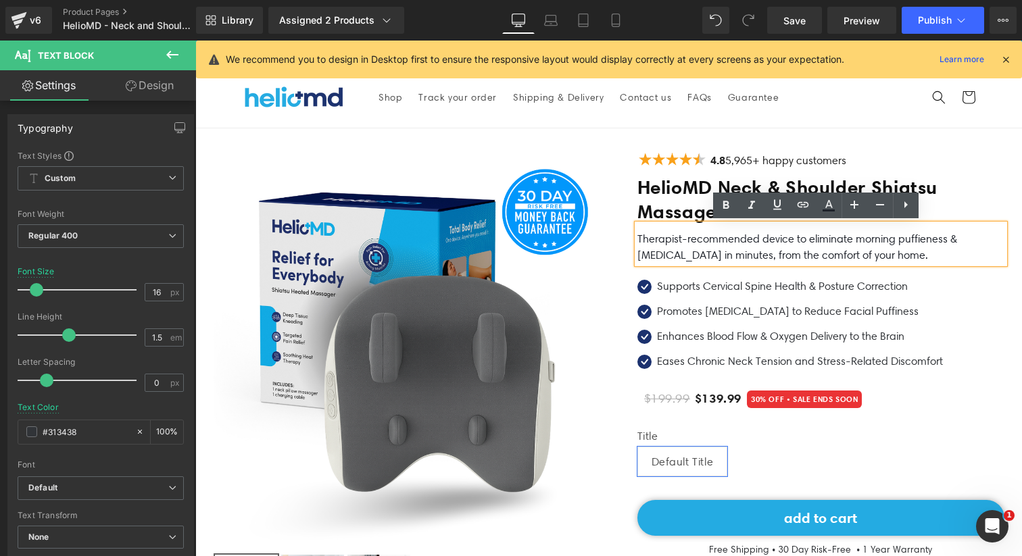
click at [719, 245] on p "Therapist-recommended device to eliminate morning puffieness & [MEDICAL_DATA] i…" at bounding box center [820, 247] width 367 height 32
drag, startPoint x: 747, startPoint y: 239, endPoint x: 676, endPoint y: 238, distance: 71.6
click at [675, 238] on font "Therapist-recommended device to eliminate morning puffieness & [MEDICAL_DATA] i…" at bounding box center [797, 246] width 320 height 29
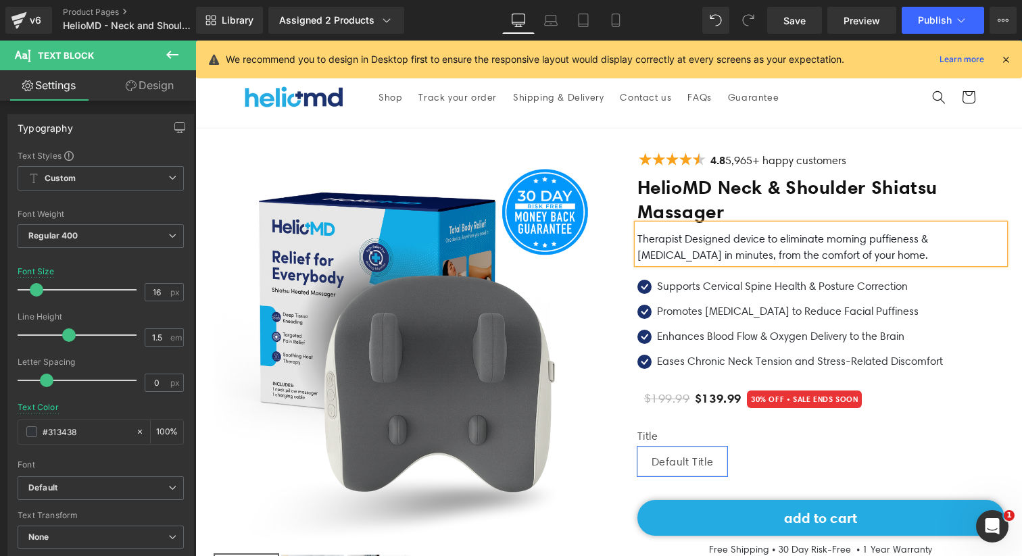
click at [686, 240] on font "Therapist Designed device to eliminate morning puffieness & [MEDICAL_DATA] in m…" at bounding box center [782, 246] width 291 height 29
click at [722, 241] on font "Therapist designed device to eliminate morning puffieness & [MEDICAL_DATA] in m…" at bounding box center [782, 246] width 291 height 29
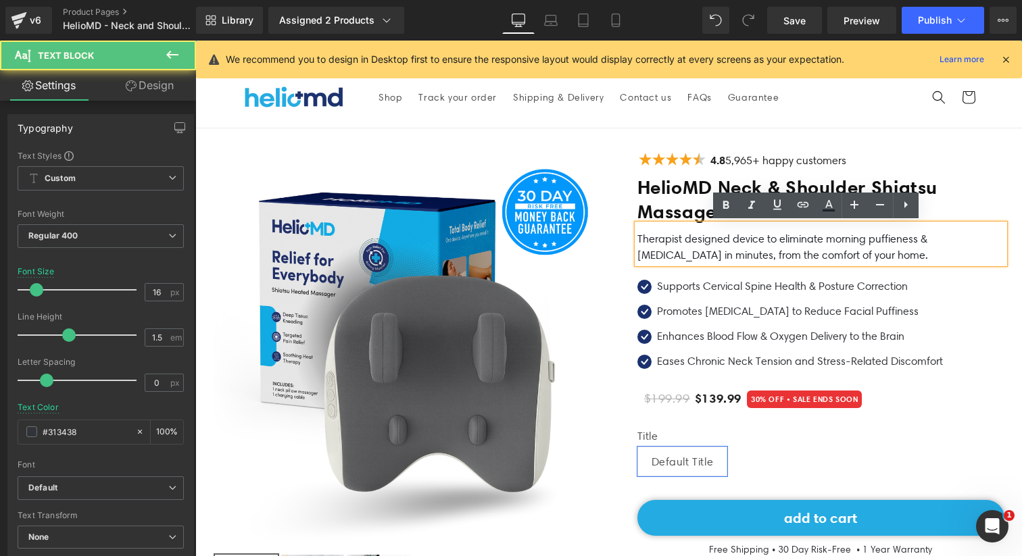
click at [841, 256] on p "Therapist designed device to eliminate morning puffieness & [MEDICAL_DATA] in m…" at bounding box center [820, 247] width 367 height 32
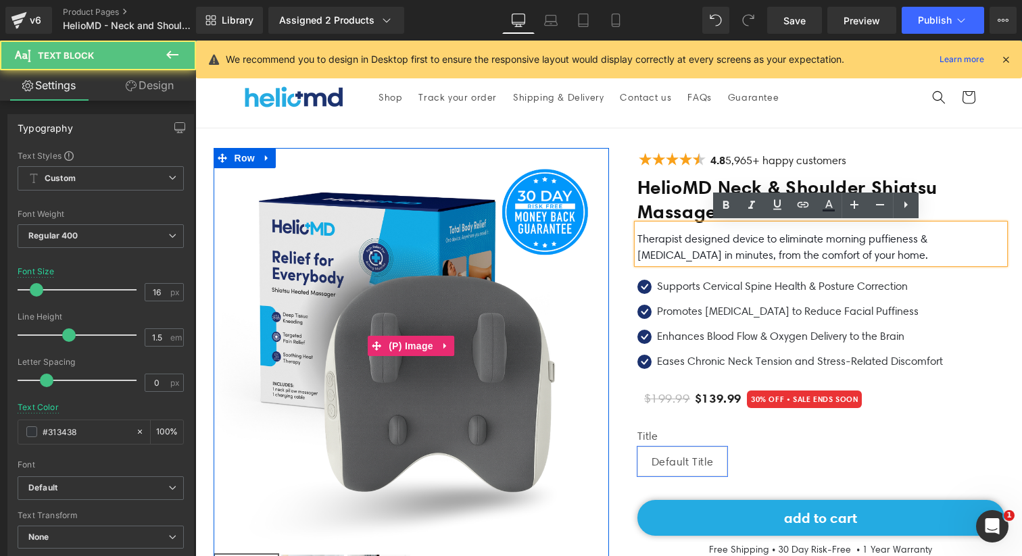
click at [579, 289] on img at bounding box center [411, 345] width 395 height 395
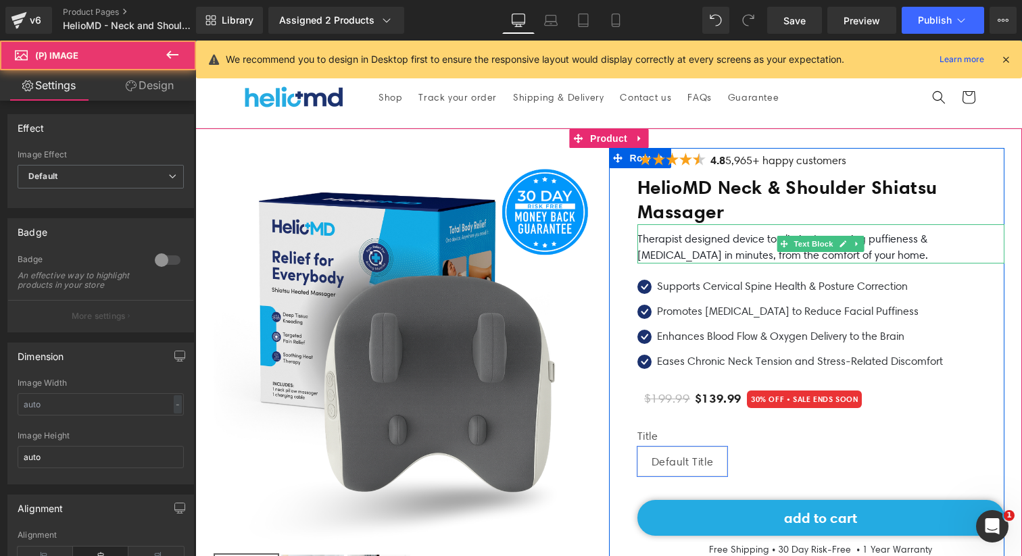
click at [667, 245] on p "Therapist designed device to eliminate morning puffieness & [MEDICAL_DATA] in m…" at bounding box center [820, 247] width 367 height 32
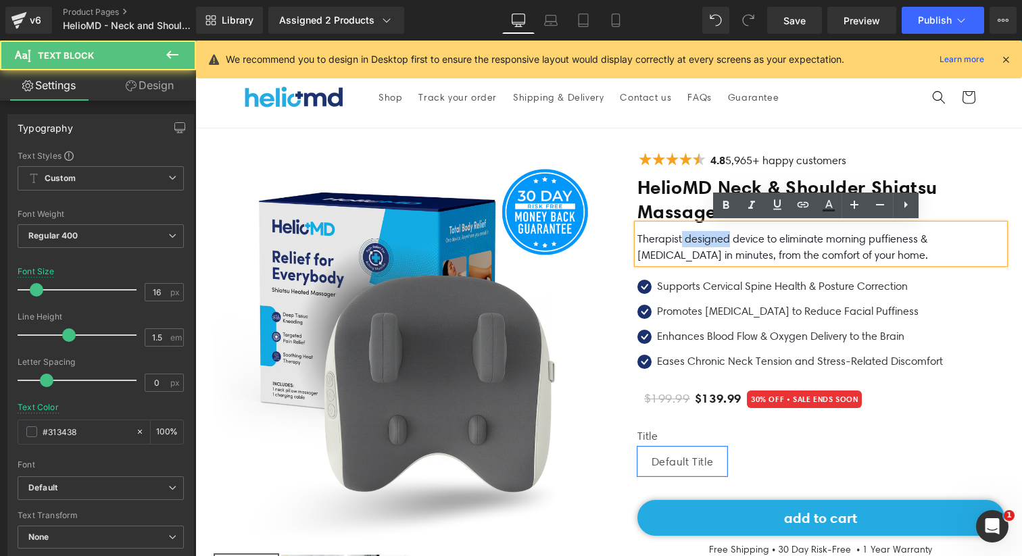
drag, startPoint x: 724, startPoint y: 238, endPoint x: 678, endPoint y: 237, distance: 46.0
click at [678, 237] on font "Therapist designed device to eliminate morning puffieness & [MEDICAL_DATA] in m…" at bounding box center [782, 246] width 291 height 29
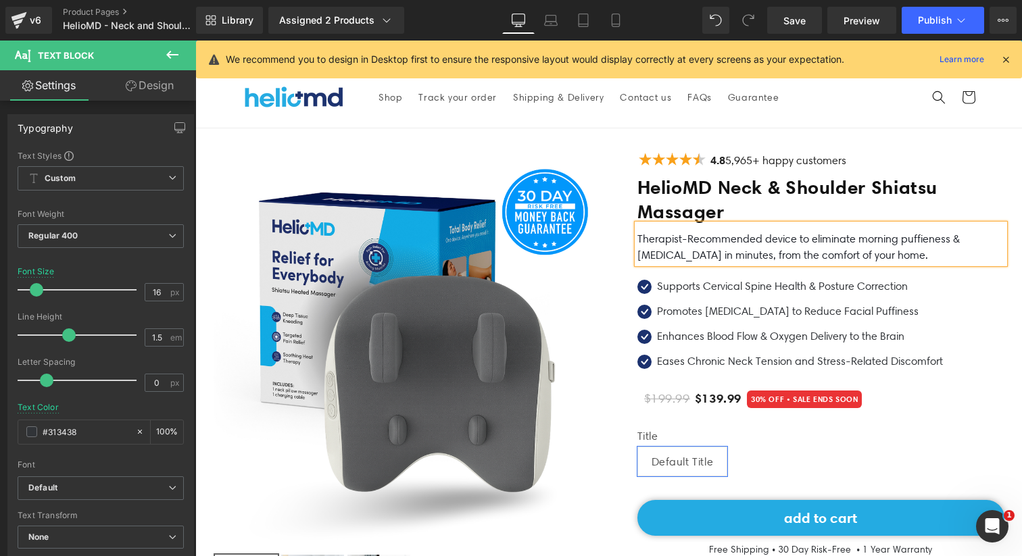
click at [770, 244] on p "Therapist-Recommended device to eliminate morning puffieness & [MEDICAL_DATA] i…" at bounding box center [820, 247] width 367 height 32
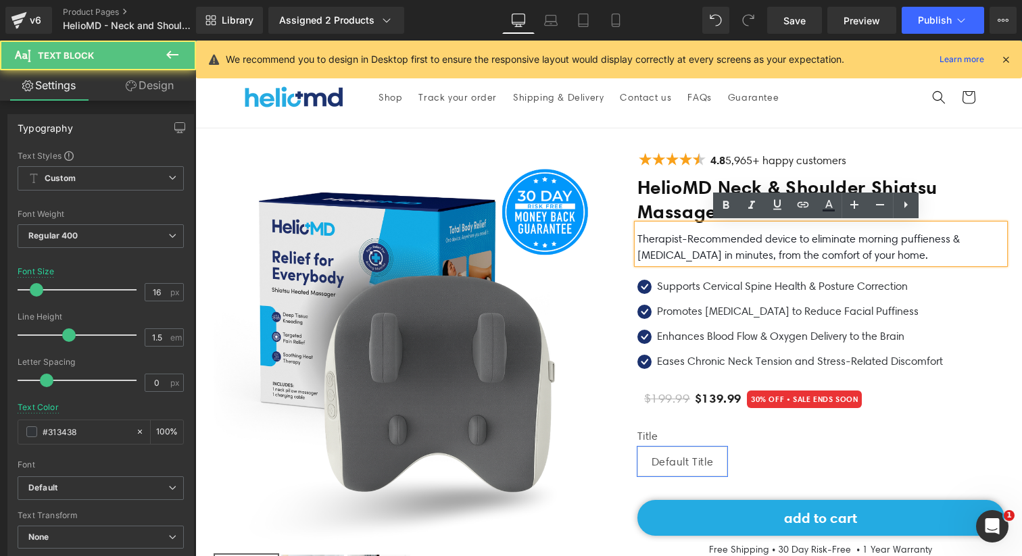
click at [682, 242] on font "Therapist-Recommended device to eliminate morning puffieness & [MEDICAL_DATA] i…" at bounding box center [798, 246] width 322 height 29
click at [686, 237] on font "Therapist-Recommended device to eliminate morning puffieness & [MEDICAL_DATA] i…" at bounding box center [798, 246] width 322 height 29
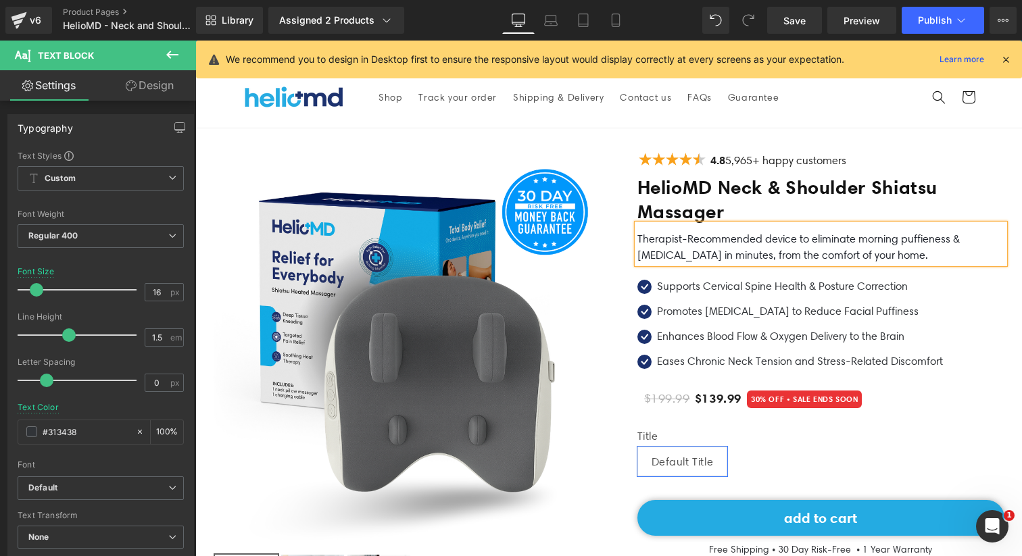
click at [678, 240] on font "Therapist-Recommended device to eliminate morning puffieness & [MEDICAL_DATA] i…" at bounding box center [798, 246] width 322 height 29
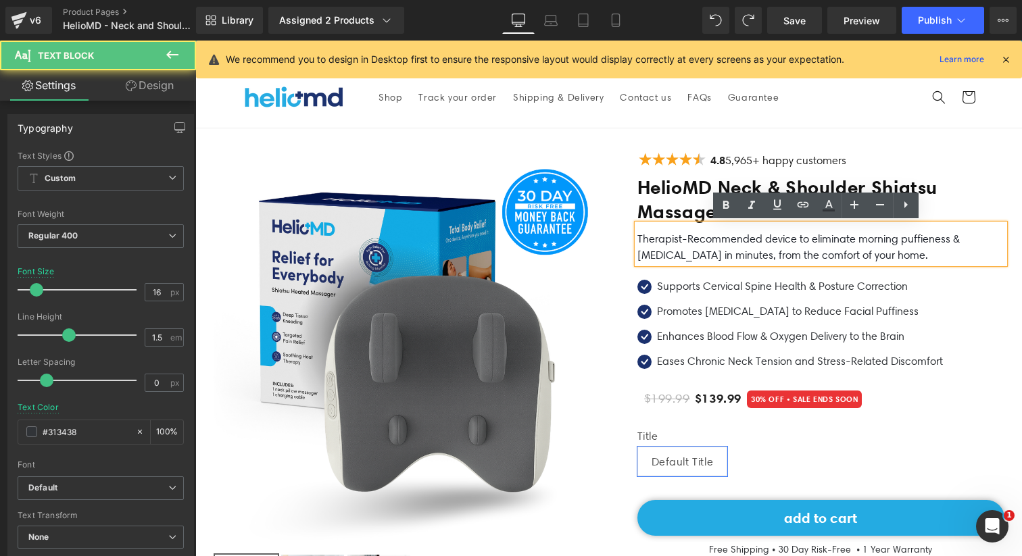
click at [680, 242] on font "Therapist-Recommended device to eliminate morning puffieness & [MEDICAL_DATA] i…" at bounding box center [798, 246] width 322 height 29
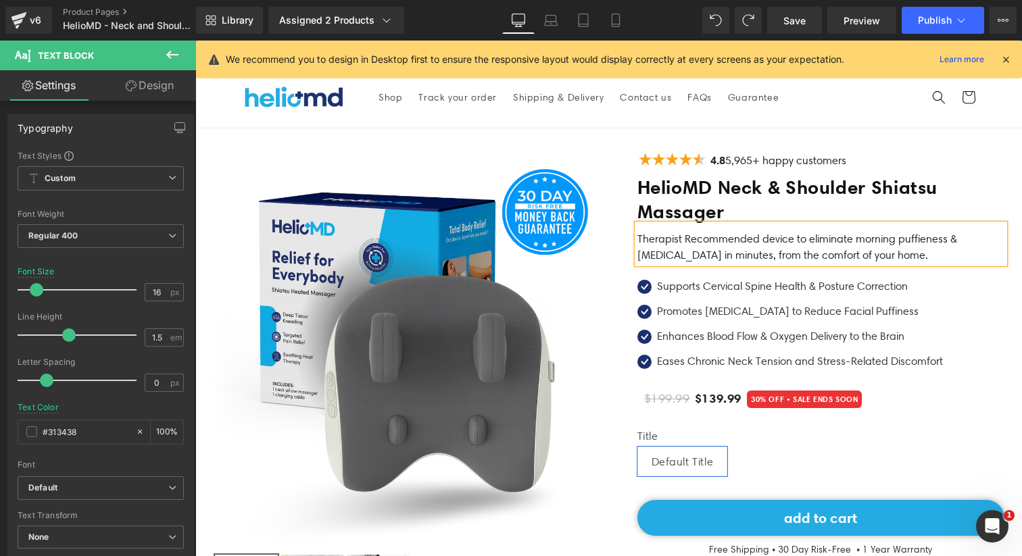
click at [637, 237] on font "Therapist Recommended device to eliminate morning puffieness & [MEDICAL_DATA] i…" at bounding box center [797, 246] width 320 height 29
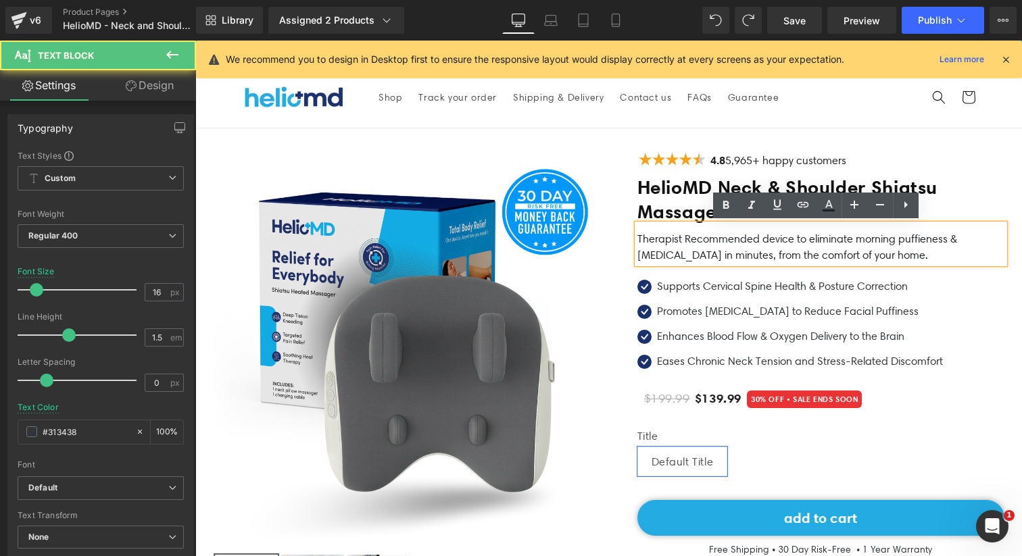
click at [678, 257] on font "Therapist Recommended device to eliminate morning puffieness & [MEDICAL_DATA] i…" at bounding box center [797, 246] width 320 height 29
click at [873, 256] on p "Therapist Recommended device to eliminate morning puffieness & [MEDICAL_DATA] i…" at bounding box center [820, 247] width 367 height 32
drag, startPoint x: 681, startPoint y: 237, endPoint x: 612, endPoint y: 235, distance: 68.3
click at [612, 235] on div "Image 4.8 5,965+ happy customers Text Block Icon List HelioMD Neck & Shoulder S…" at bounding box center [806, 418] width 395 height 541
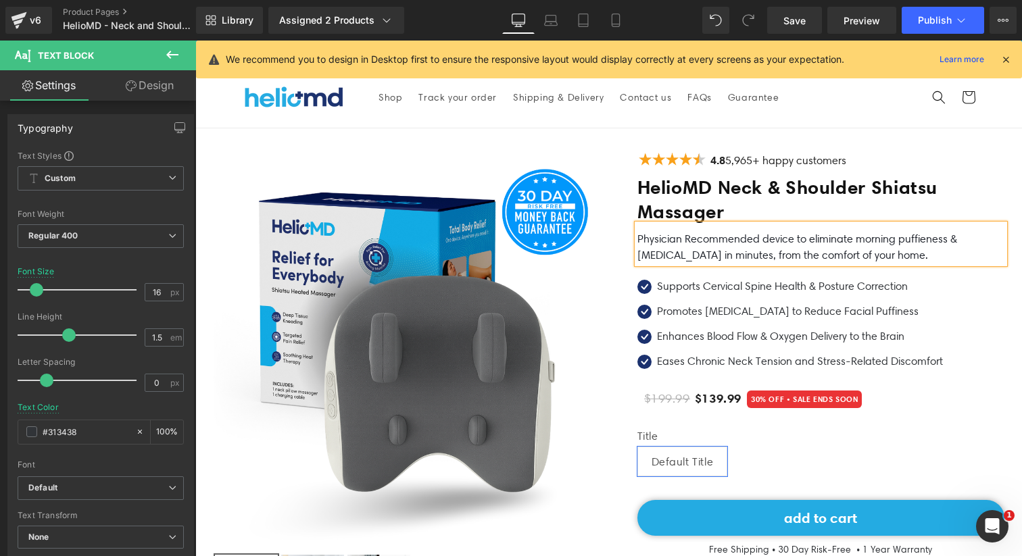
click at [795, 246] on p "Physician Recommended device to eliminate morning puffieness & [MEDICAL_DATA] i…" at bounding box center [820, 247] width 367 height 32
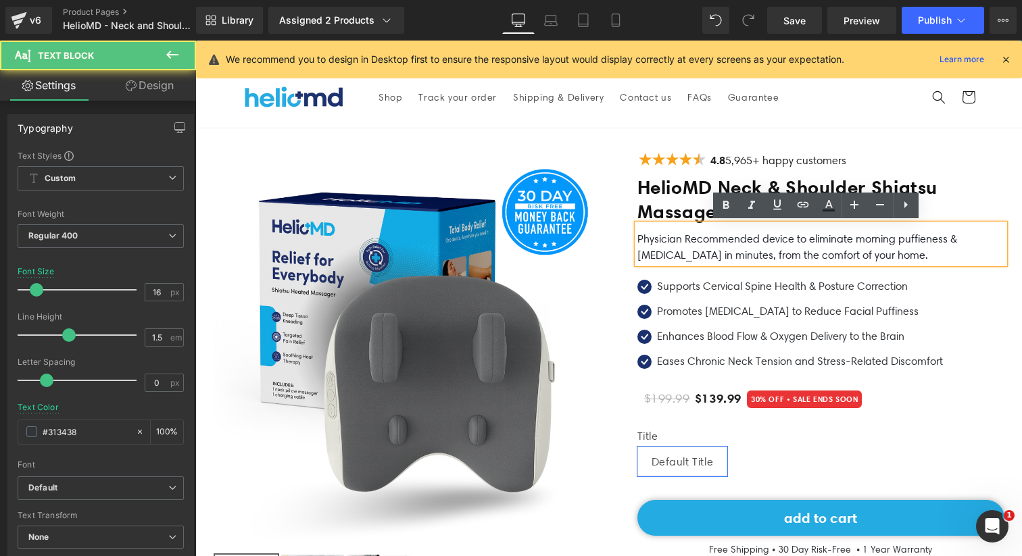
click at [748, 249] on font "Physician Recommended device to eliminate morning puffieness & [MEDICAL_DATA] i…" at bounding box center [797, 246] width 320 height 29
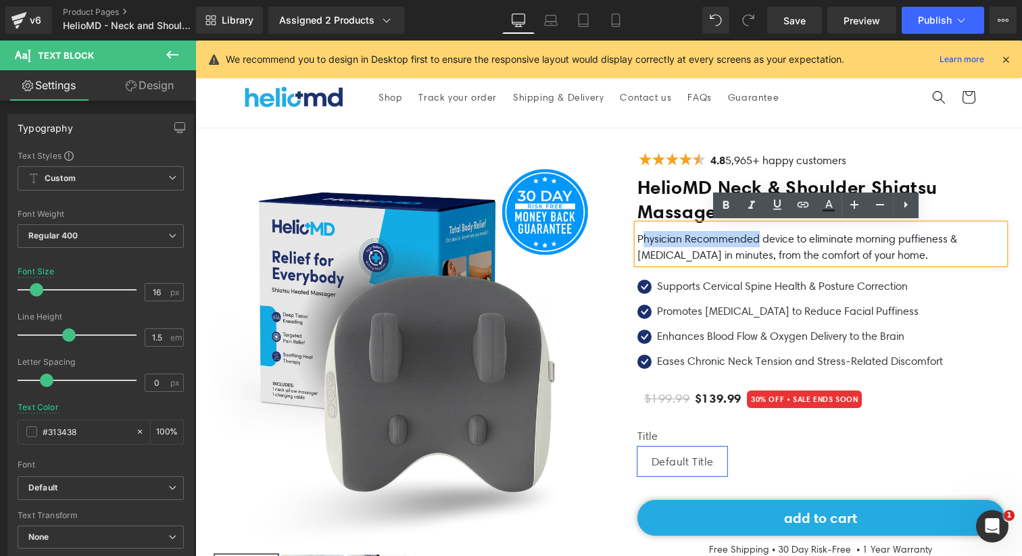
drag, startPoint x: 753, startPoint y: 237, endPoint x: 641, endPoint y: 236, distance: 111.5
click at [641, 236] on font "Physician Recommended device to eliminate morning puffieness & [MEDICAL_DATA] i…" at bounding box center [797, 246] width 320 height 29
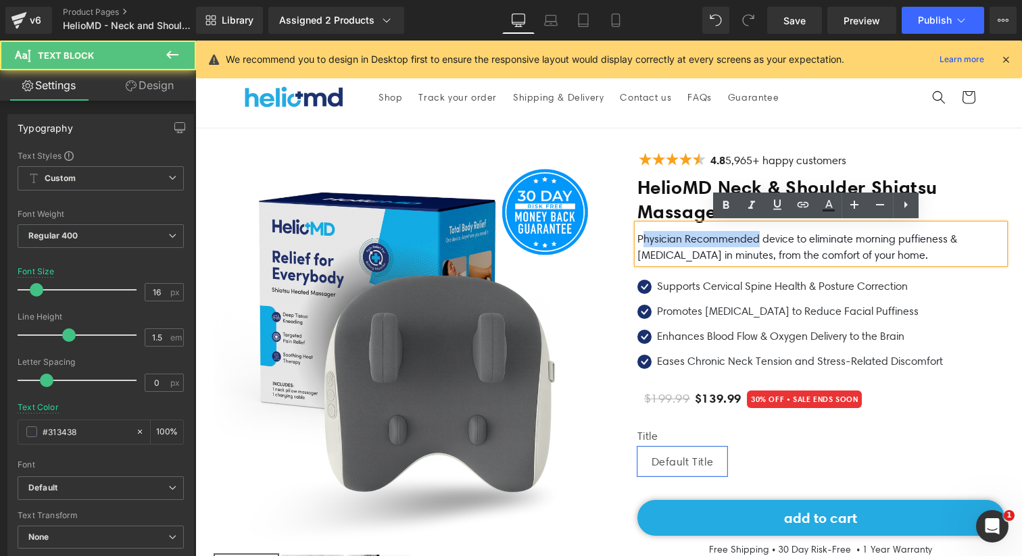
click at [641, 236] on font "Physician Recommended device to eliminate morning puffieness & [MEDICAL_DATA] i…" at bounding box center [797, 246] width 320 height 29
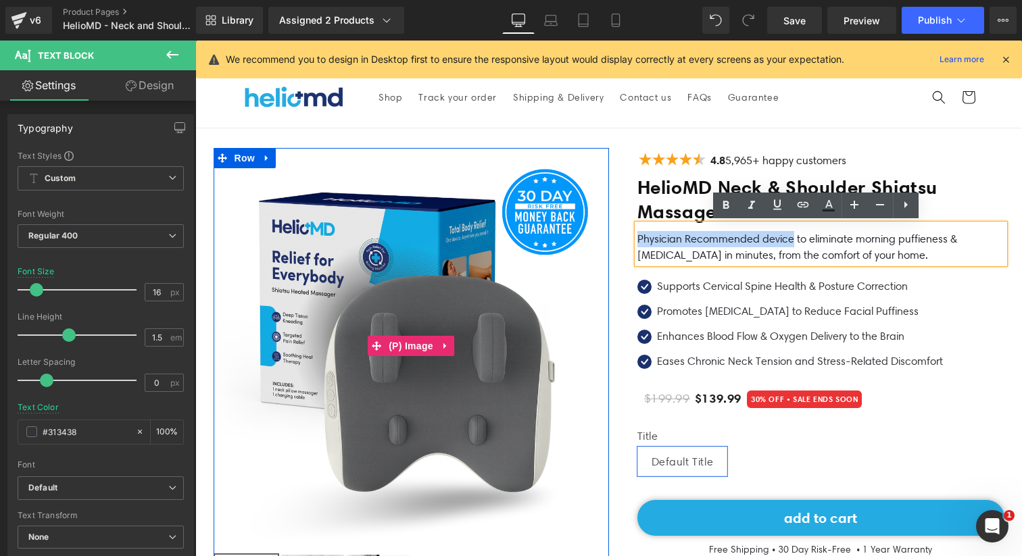
drag, startPoint x: 788, startPoint y: 237, endPoint x: 599, endPoint y: 237, distance: 189.2
click at [598, 237] on div at bounding box center [608, 412] width 811 height 568
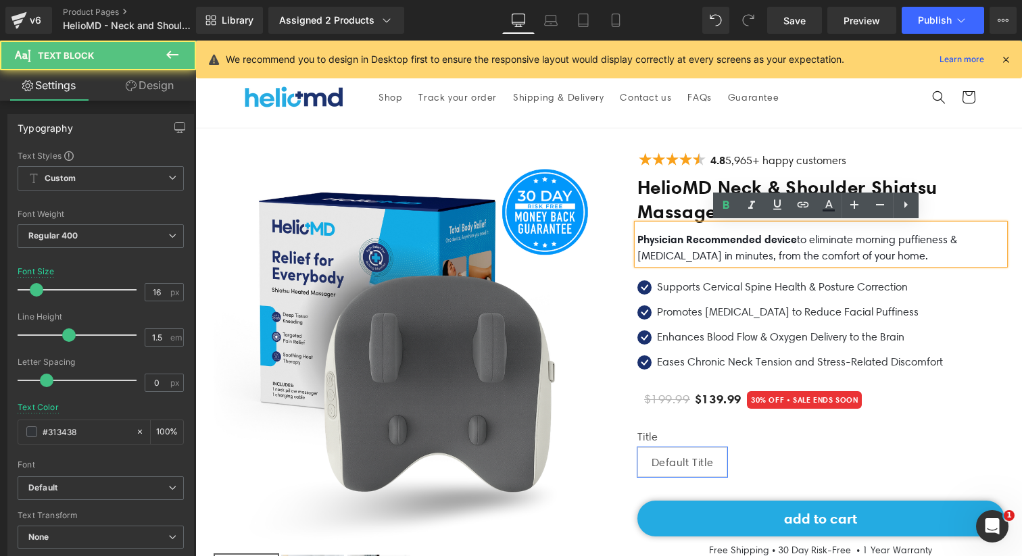
click at [881, 242] on font "Physician Recommended device to eliminate morning puffieness & [MEDICAL_DATA] i…" at bounding box center [797, 247] width 320 height 29
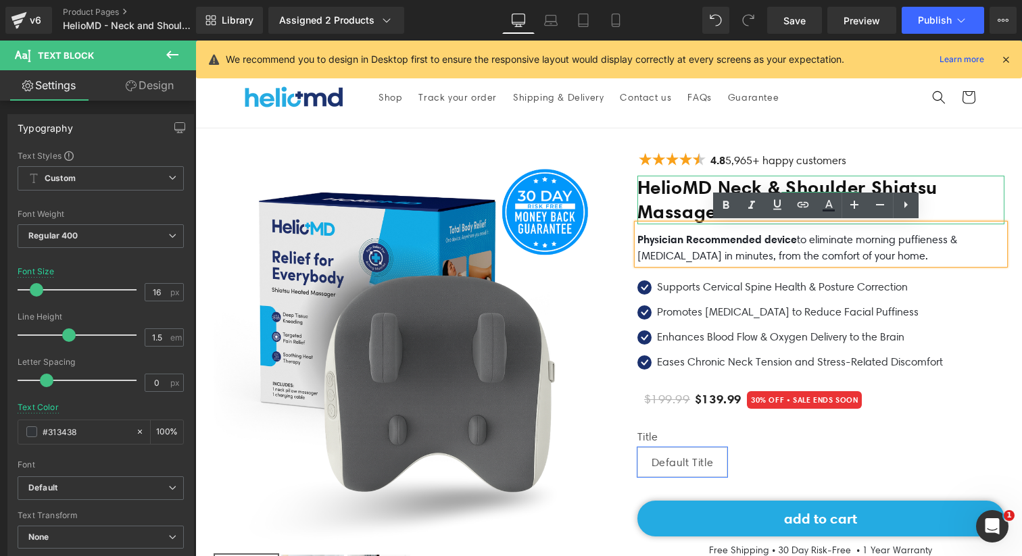
click at [637, 207] on h1 "HelioMD Neck & Shoulder Shiatsu Massager" at bounding box center [820, 200] width 367 height 49
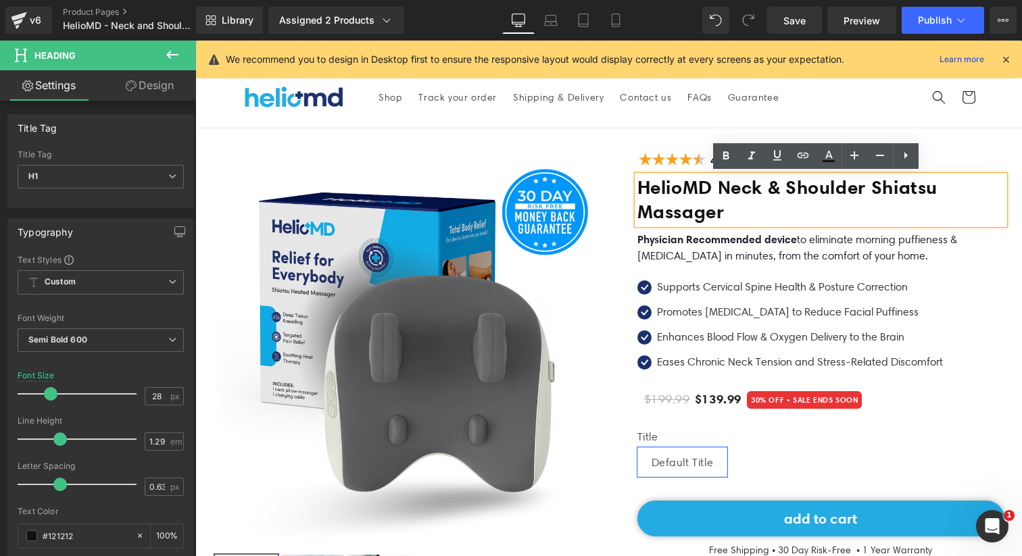
click at [680, 123] on header "Shop Track your order Shipping & Delivery Contact us FAQs Guarantee Country/reg…" at bounding box center [608, 97] width 811 height 61
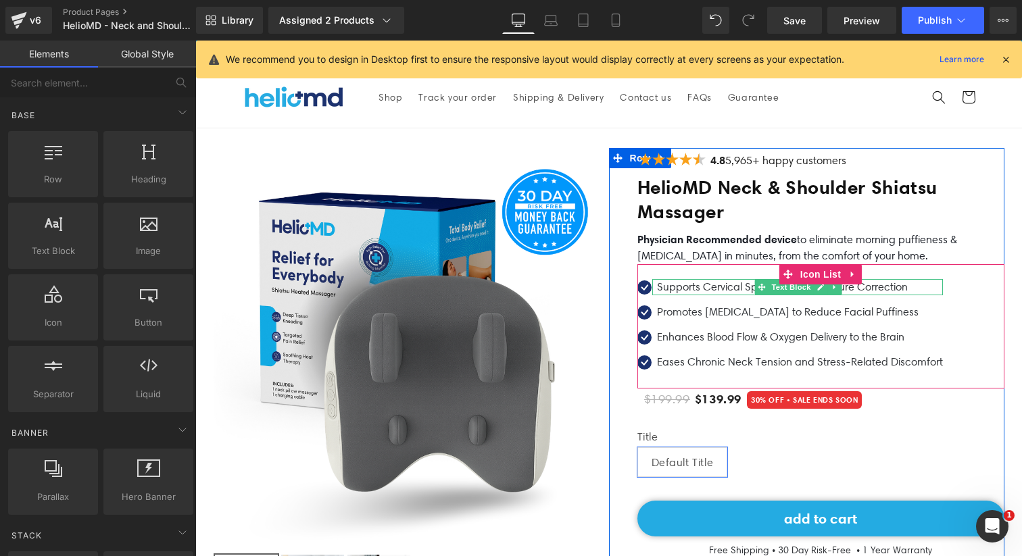
click at [686, 283] on p "Supports Cervical Spine Health & Posture Correction" at bounding box center [800, 287] width 286 height 16
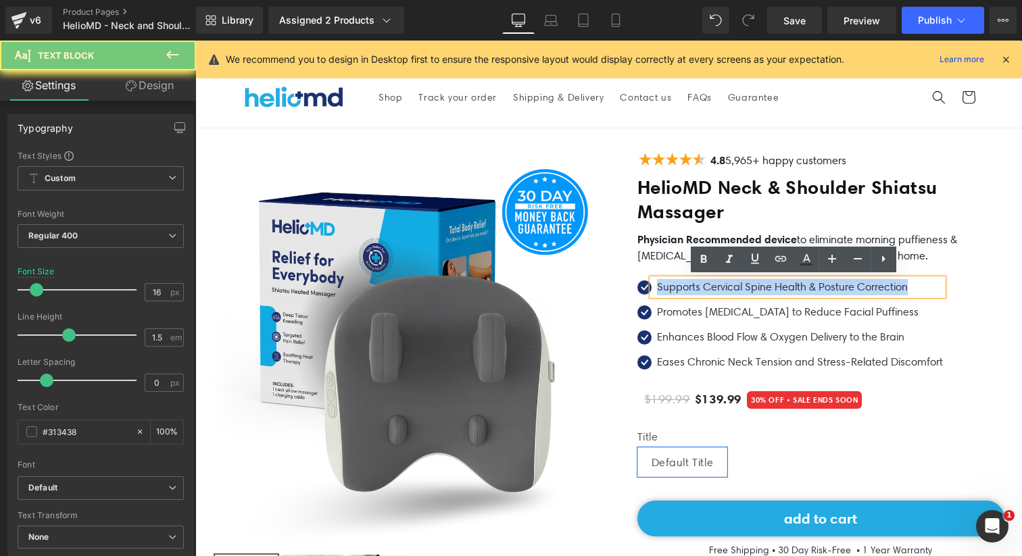
click at [686, 283] on p "Supports Cervical Spine Health & Posture Correction" at bounding box center [800, 287] width 286 height 16
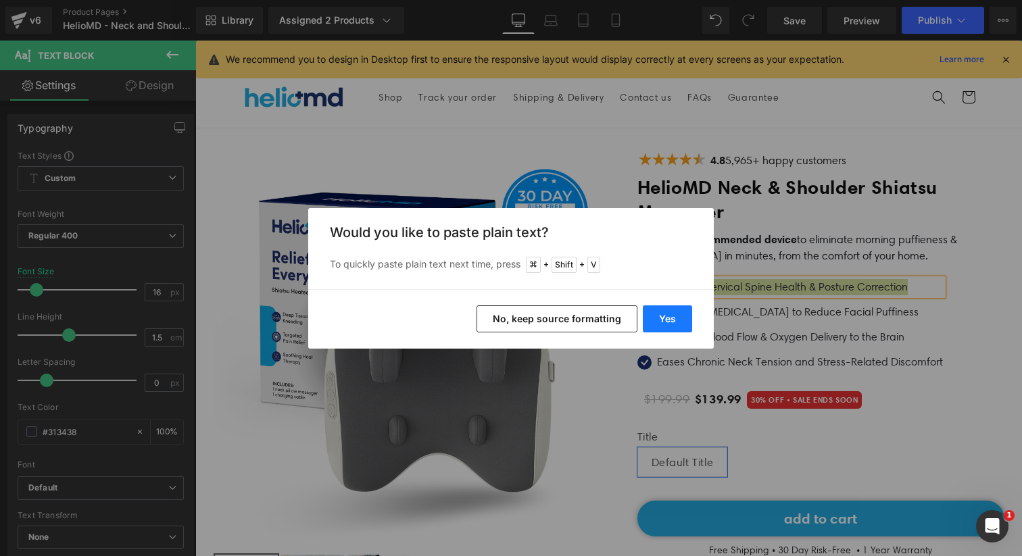
click at [679, 324] on button "Yes" at bounding box center [667, 318] width 49 height 27
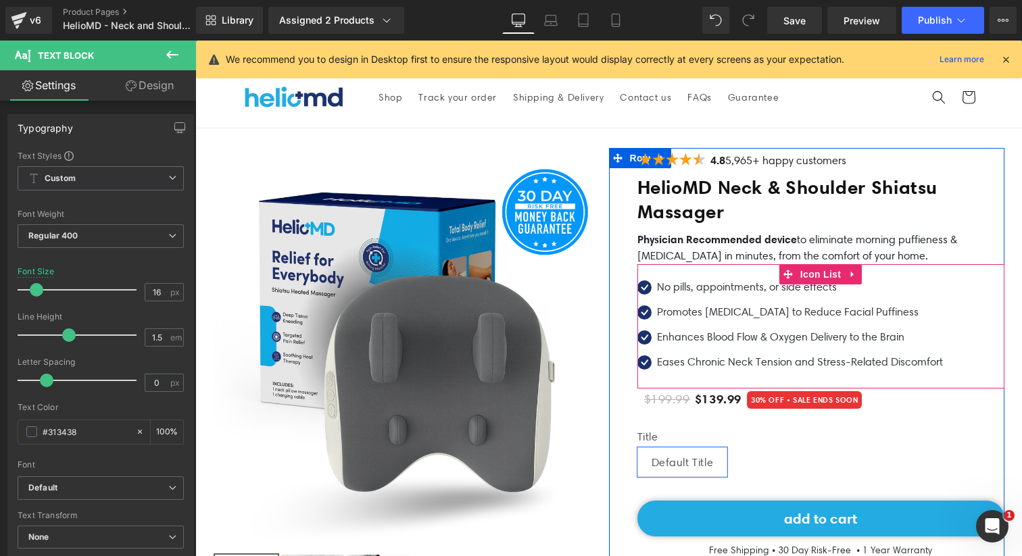
click at [195, 41] on div at bounding box center [195, 41] width 0 height 0
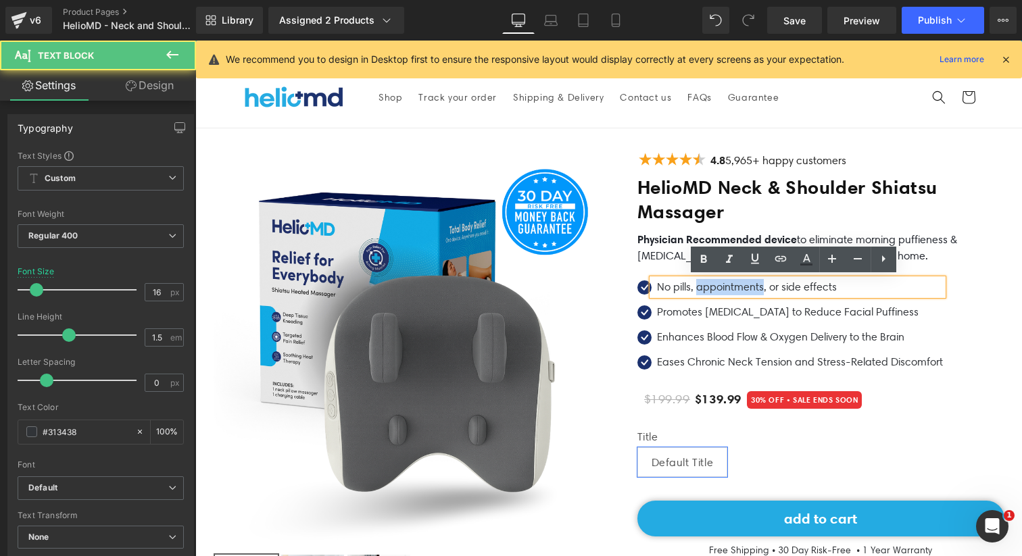
click at [692, 290] on p "No pills, appointments, or side effects" at bounding box center [800, 287] width 286 height 16
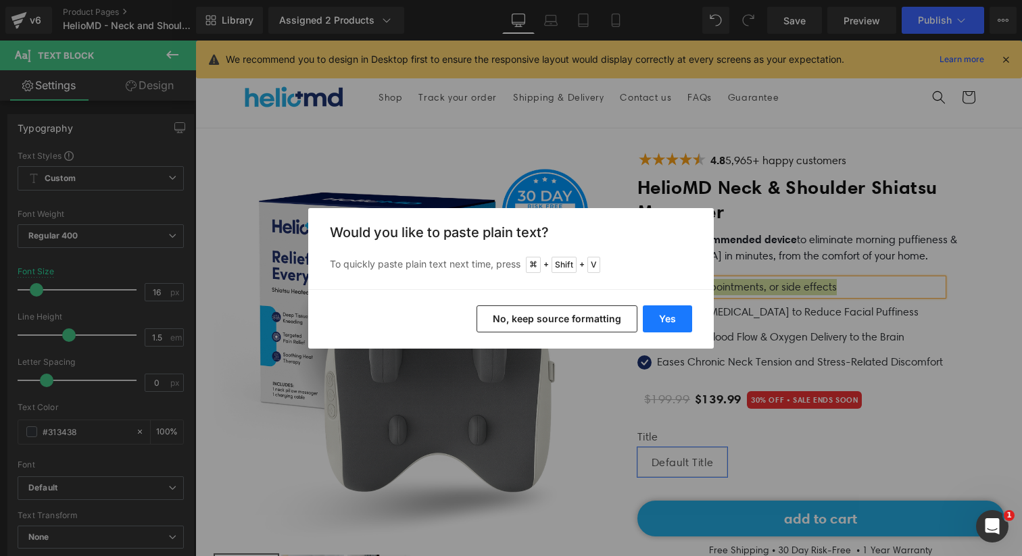
click at [649, 312] on button "Yes" at bounding box center [667, 318] width 49 height 27
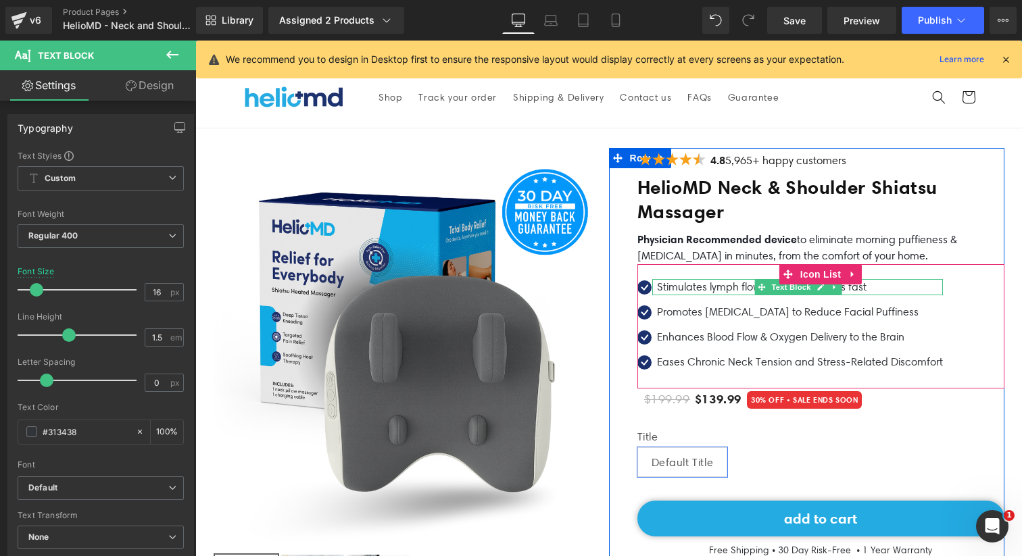
click at [737, 285] on p "Stimulates lymph flow to clear puffiness fast" at bounding box center [800, 287] width 286 height 16
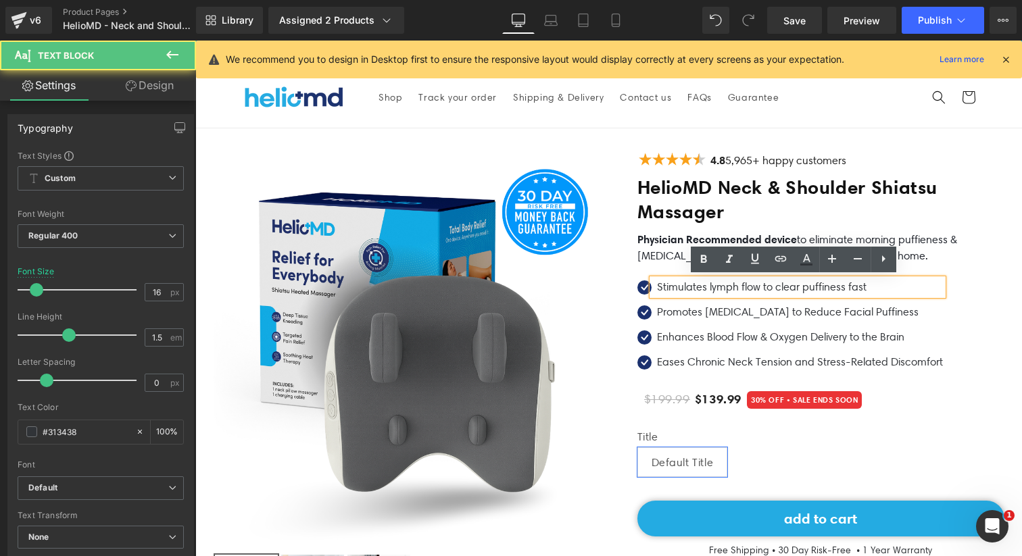
click at [734, 287] on p "Stimulates lymph flow to clear puffiness fast" at bounding box center [800, 287] width 286 height 16
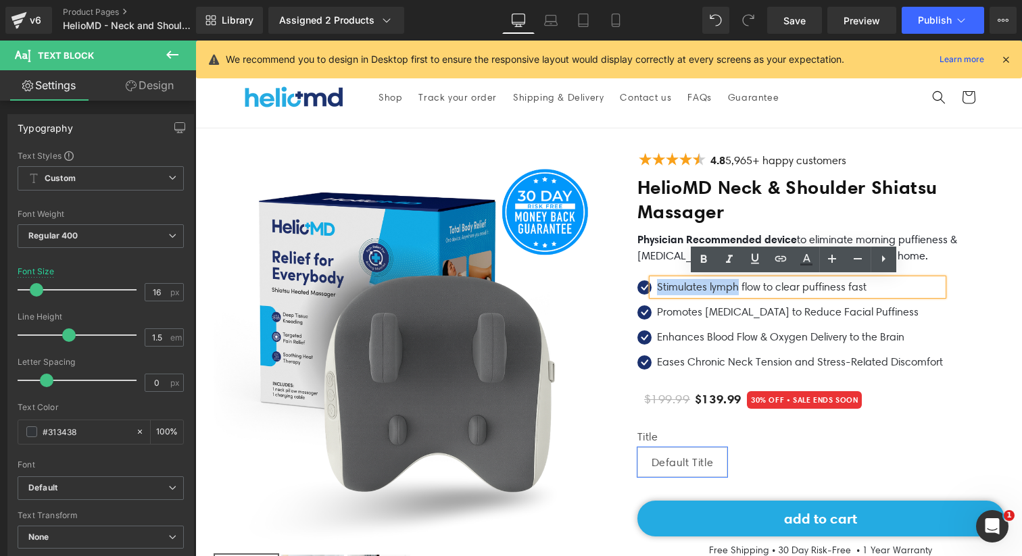
drag, startPoint x: 734, startPoint y: 285, endPoint x: 649, endPoint y: 285, distance: 84.5
click at [652, 285] on div "Stimulates lymph flow to clear puffiness fast" at bounding box center [797, 287] width 291 height 16
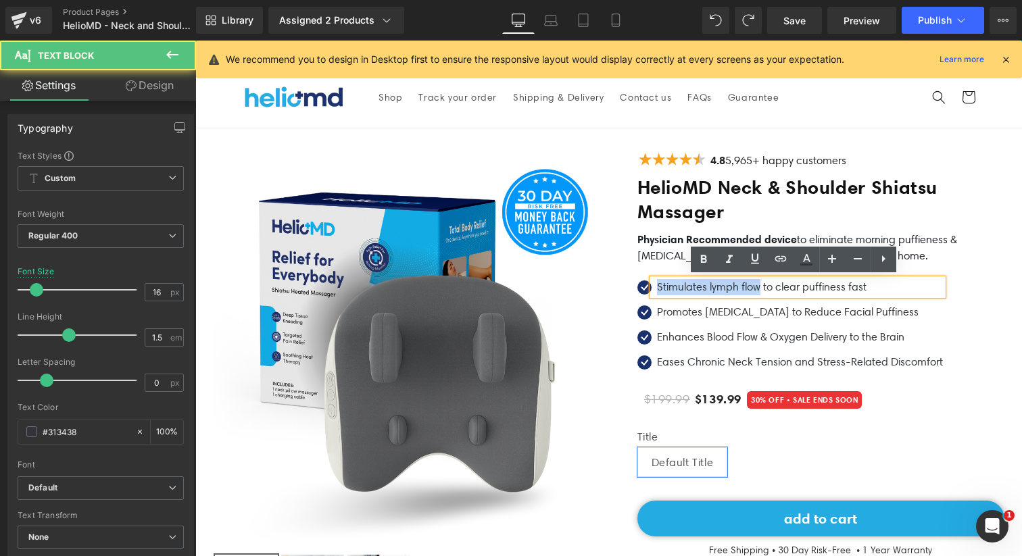
drag, startPoint x: 756, startPoint y: 288, endPoint x: 651, endPoint y: 288, distance: 104.1
click at [657, 288] on p "Stimulates lymph flow to clear puffiness fast" at bounding box center [800, 287] width 286 height 16
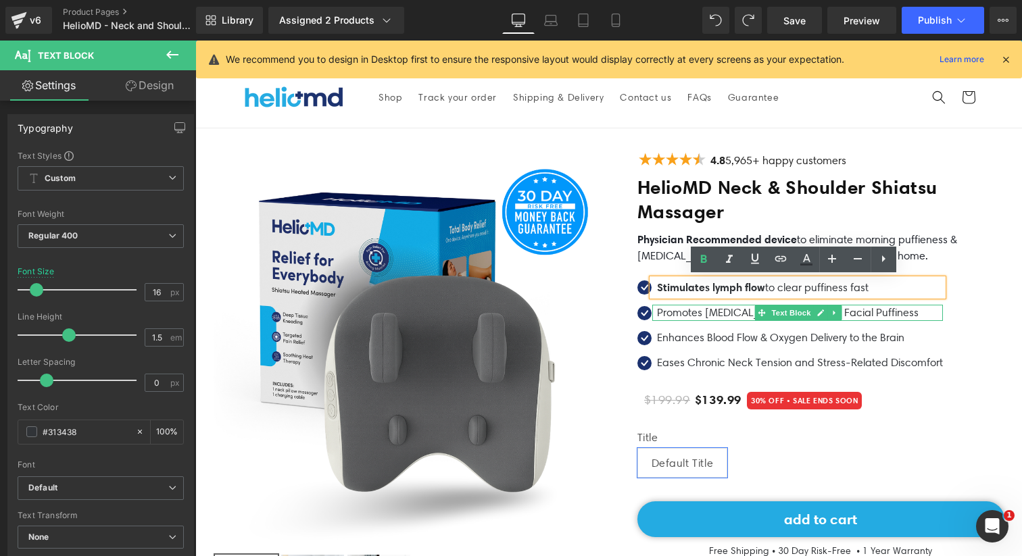
click at [662, 306] on p "Promotes [MEDICAL_DATA] to Reduce Facial Puffiness" at bounding box center [800, 313] width 286 height 16
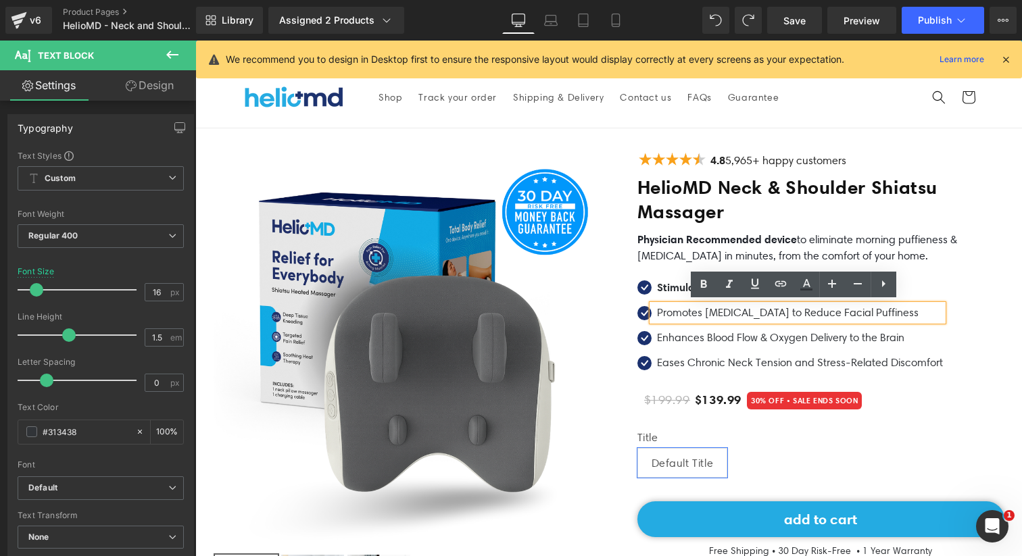
click at [688, 315] on p "Promotes [MEDICAL_DATA] to Reduce Facial Puffiness" at bounding box center [800, 313] width 286 height 16
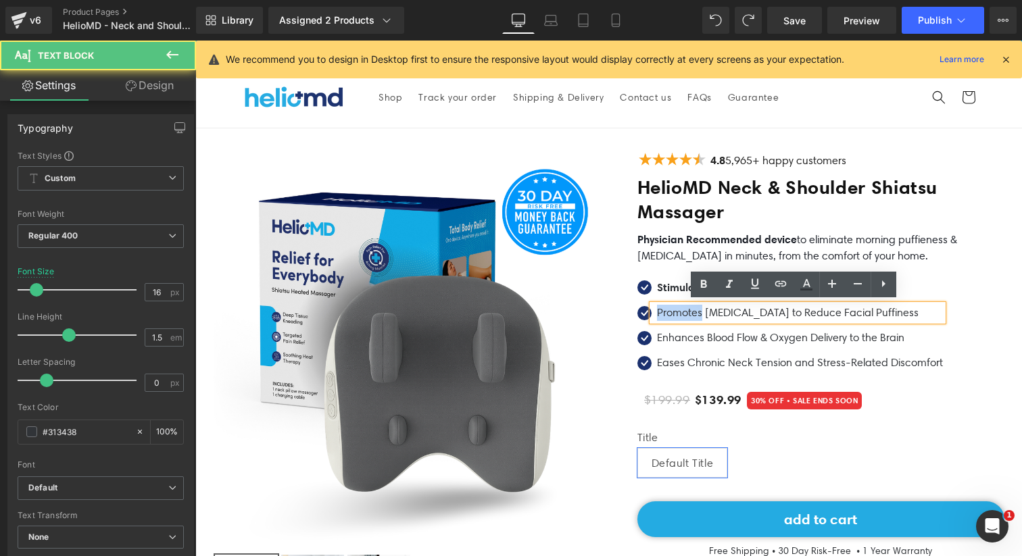
click at [688, 315] on p "Promotes [MEDICAL_DATA] to Reduce Facial Puffiness" at bounding box center [800, 313] width 286 height 16
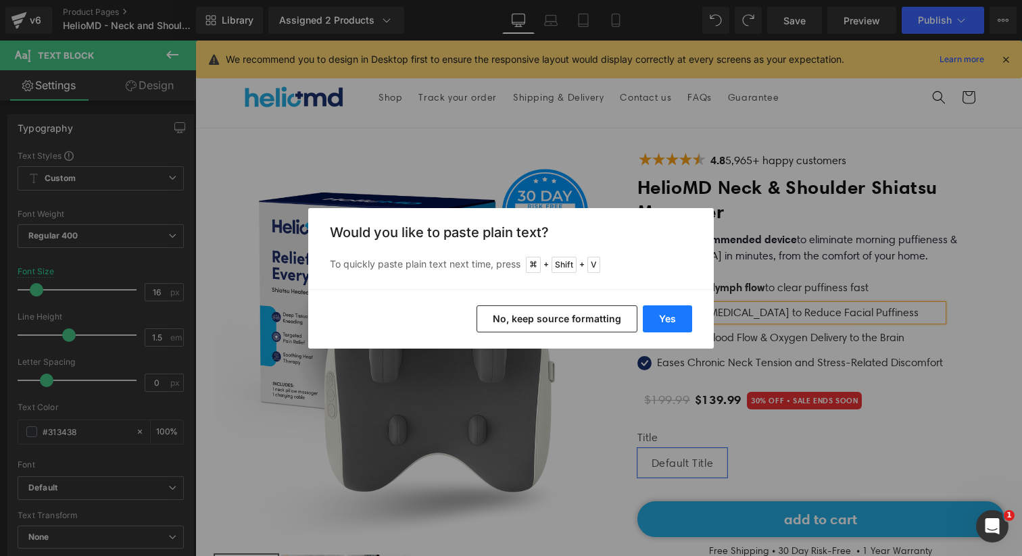
click at [667, 322] on button "Yes" at bounding box center [667, 318] width 49 height 27
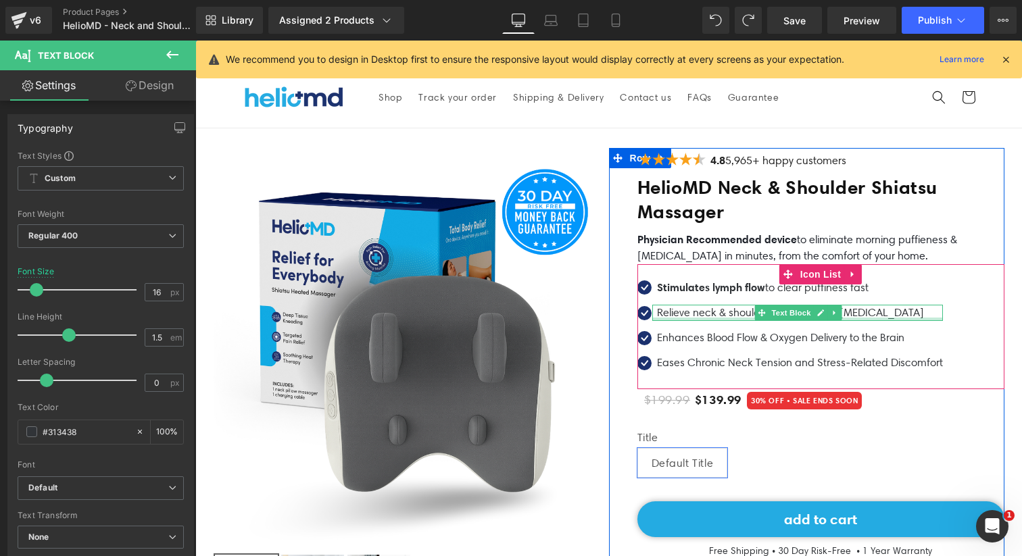
click at [690, 312] on p "Relieve neck & shoulder soreness and [MEDICAL_DATA]" at bounding box center [800, 313] width 286 height 16
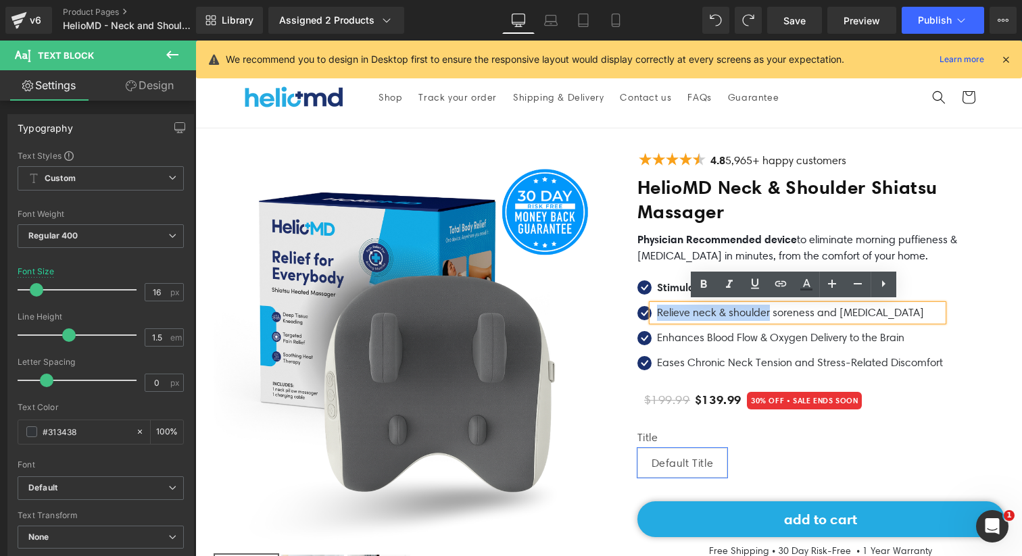
drag, startPoint x: 652, startPoint y: 311, endPoint x: 766, endPoint y: 314, distance: 114.2
click at [766, 314] on p "Relieve neck & shoulder soreness and [MEDICAL_DATA]" at bounding box center [800, 313] width 286 height 16
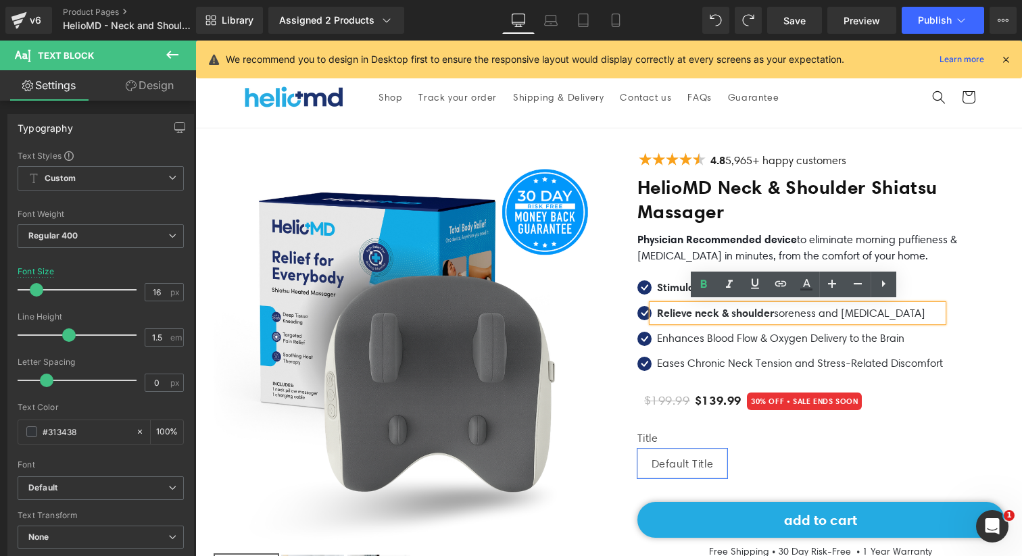
click at [732, 332] on p "Enhances Blood Flow & Oxygen Delivery to the Brain" at bounding box center [800, 338] width 286 height 16
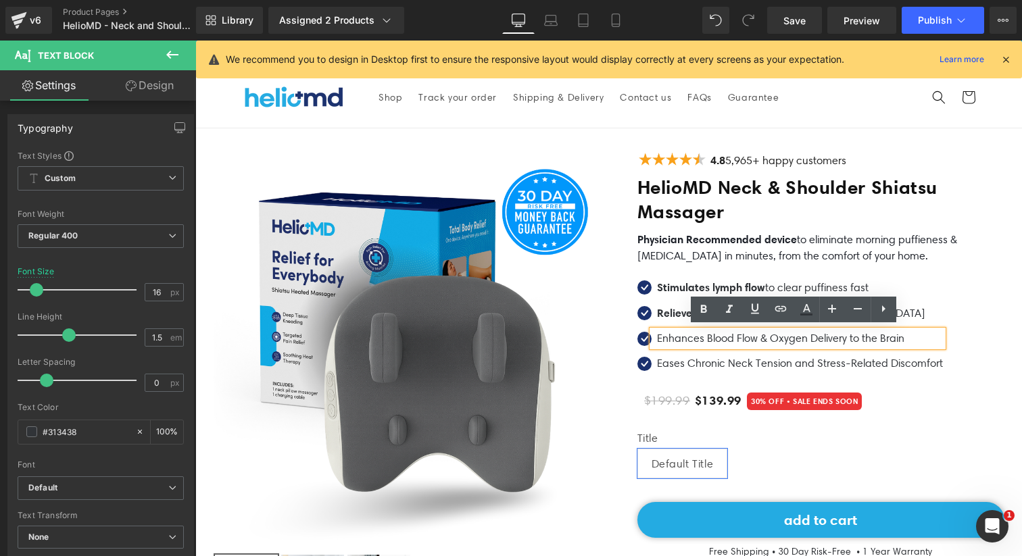
click at [956, 264] on div "Icon Stimulates lymph flow to clear puffiness fast Text Block Icon Relieve neck…" at bounding box center [820, 327] width 367 height 126
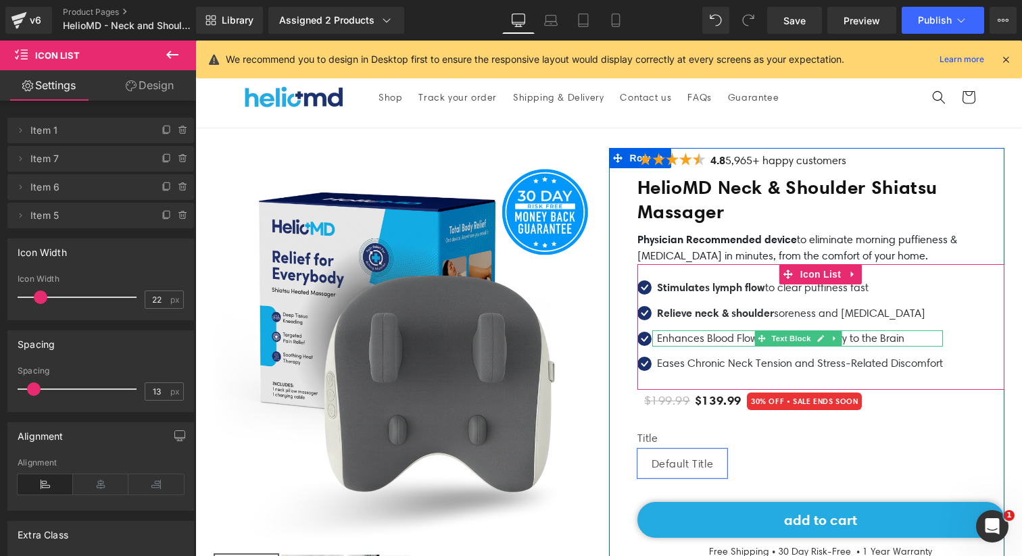
click at [683, 332] on p "Enhances Blood Flow & Oxygen Delivery to the Brain" at bounding box center [800, 338] width 286 height 16
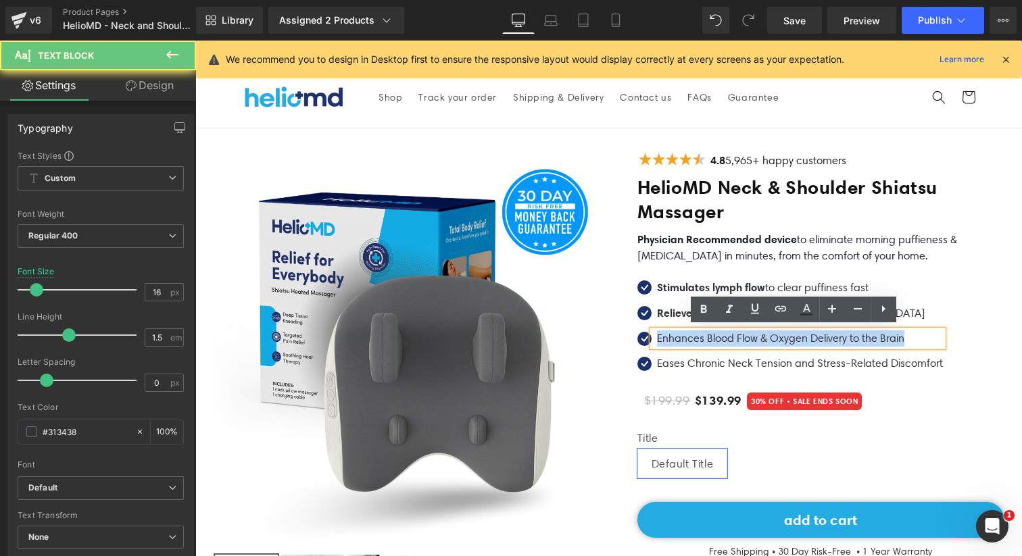
click at [683, 332] on p "Enhances Blood Flow & Oxygen Delivery to the Brain" at bounding box center [800, 338] width 286 height 16
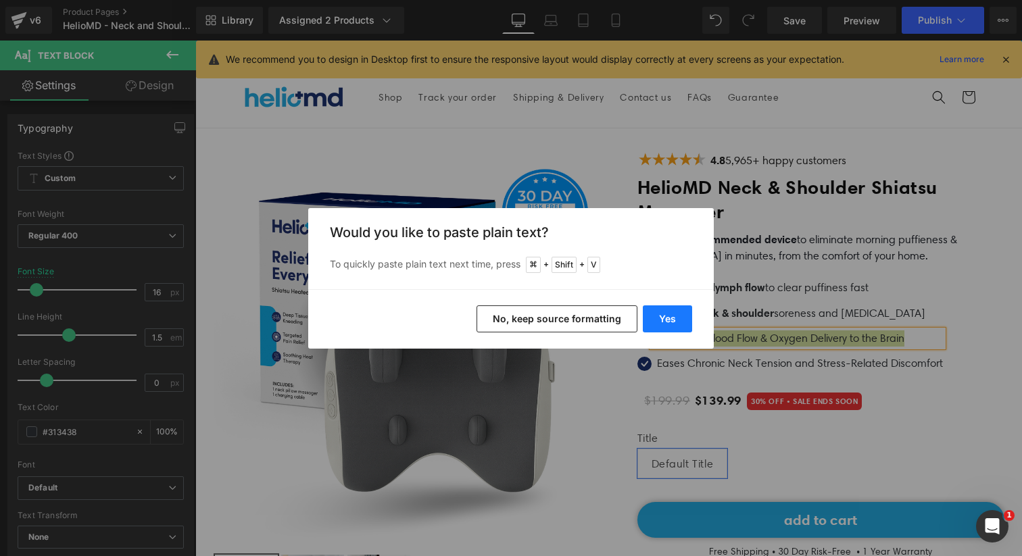
click at [668, 318] on button "Yes" at bounding box center [667, 318] width 49 height 27
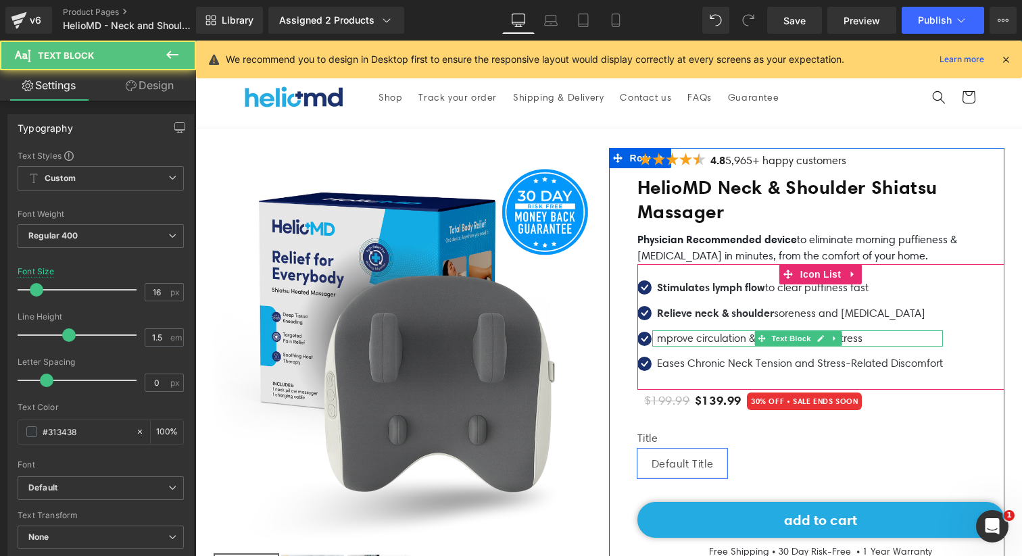
click at [657, 335] on p "mprove circulation & melt away daily stress" at bounding box center [800, 338] width 286 height 16
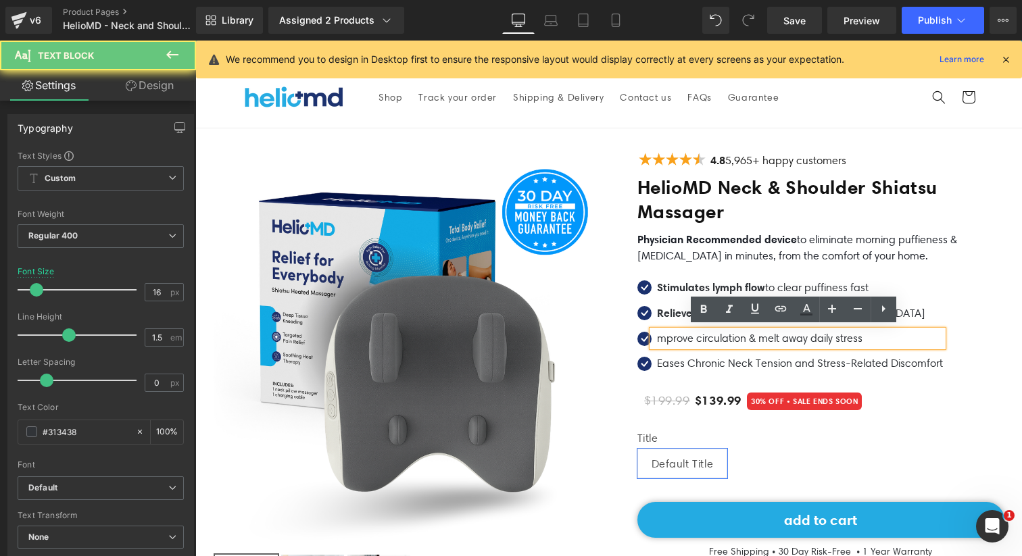
click at [661, 337] on p "mprove circulation & melt away daily stress" at bounding box center [800, 338] width 286 height 16
click at [658, 337] on p "mprove circulation & melt away daily stress" at bounding box center [800, 338] width 286 height 16
click at [657, 337] on p "mprove circulation & melt away daily stress" at bounding box center [800, 338] width 286 height 16
click at [772, 330] on div "Improve circulation & melt away daily stress" at bounding box center [797, 338] width 291 height 16
click at [753, 335] on p "Improve circulation & melt away daily stress" at bounding box center [800, 338] width 286 height 16
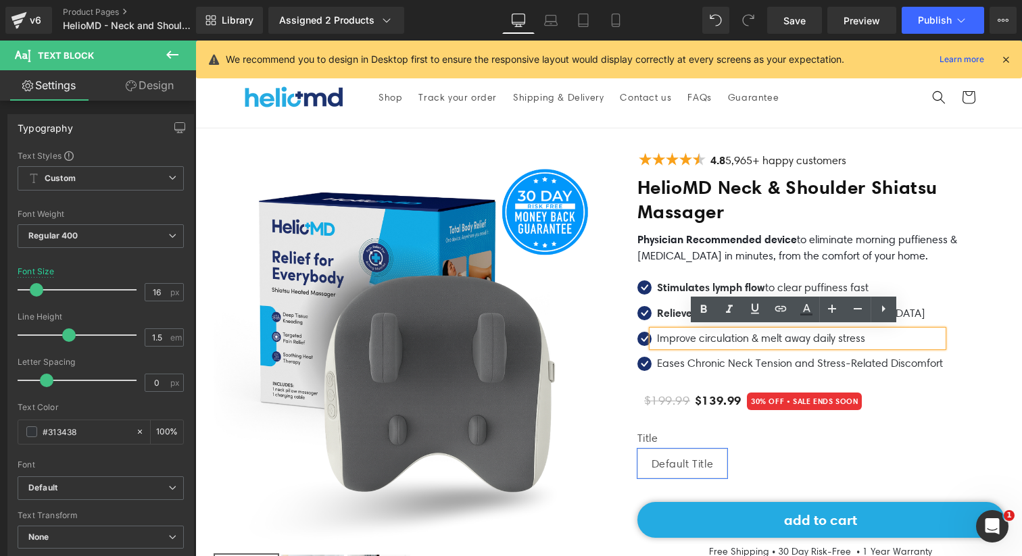
click at [673, 314] on strong "Relieve neck & shoulder" at bounding box center [715, 313] width 117 height 14
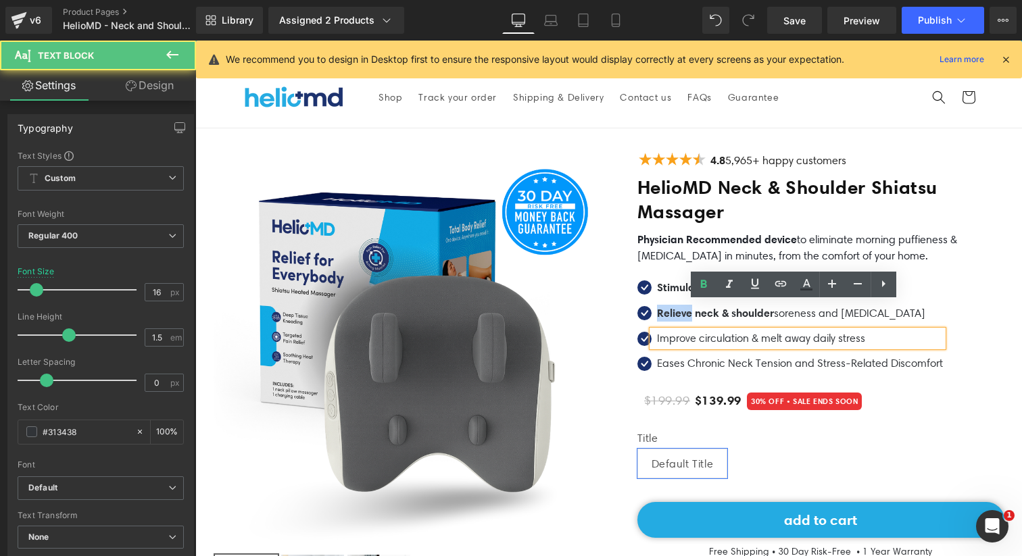
click at [673, 314] on strong "Relieve neck & shoulder" at bounding box center [715, 313] width 117 height 14
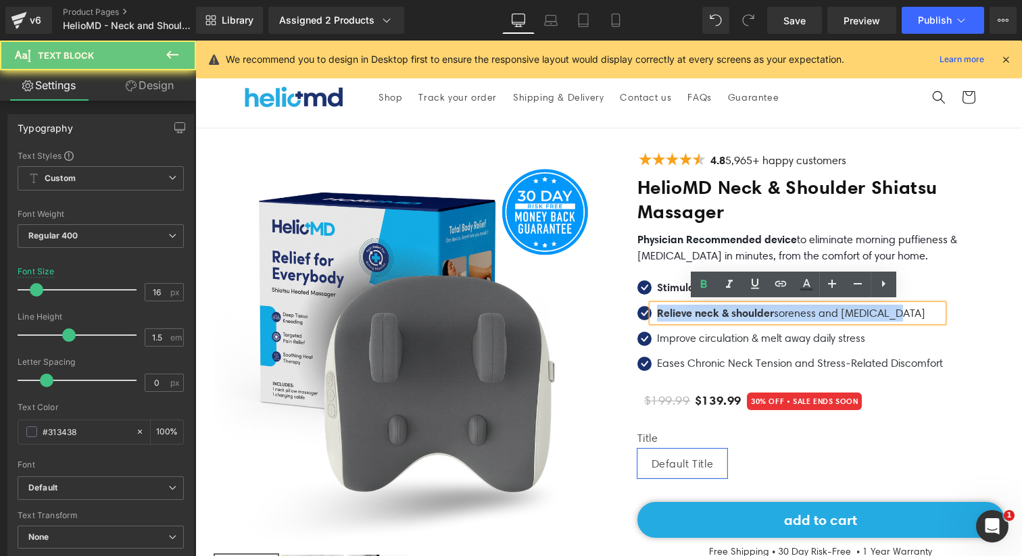
click at [673, 314] on strong "Relieve neck & shoulder" at bounding box center [715, 313] width 117 height 14
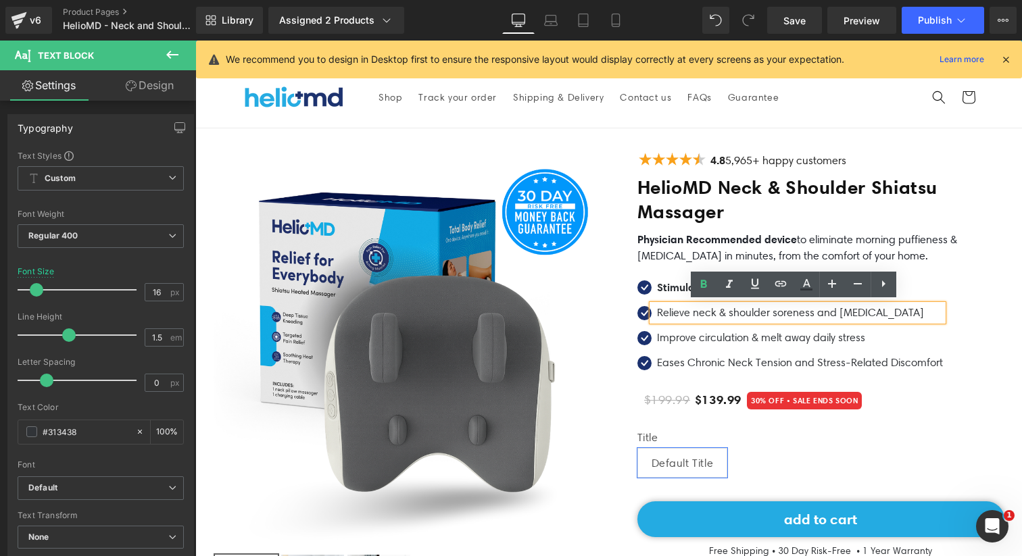
click at [666, 287] on strong "Stimulates lymph flow" at bounding box center [711, 287] width 108 height 14
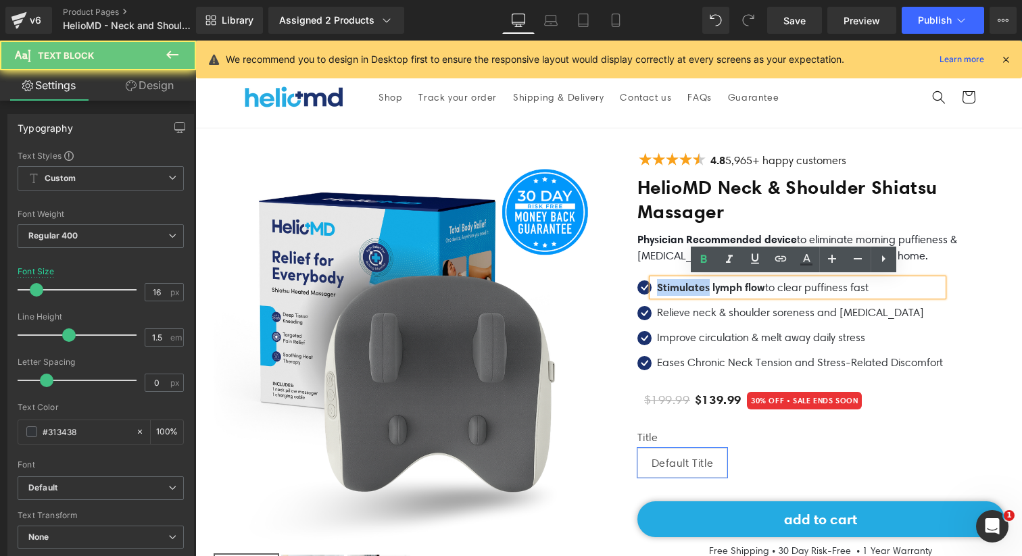
click at [666, 287] on strong "Stimulates lymph flow" at bounding box center [711, 287] width 108 height 14
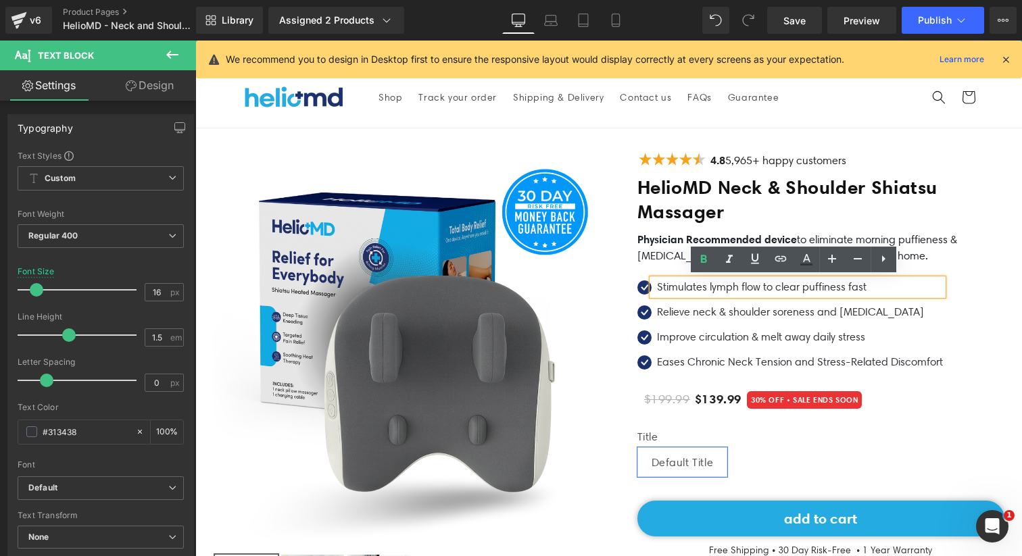
click at [667, 289] on p "Stimulates lymph flow to clear puffiness fast" at bounding box center [800, 287] width 286 height 16
click at [613, 240] on div "Image 4.8 5,965+ happy customers Text Block Icon List HelioMD Neck & Shoulder S…" at bounding box center [806, 419] width 395 height 542
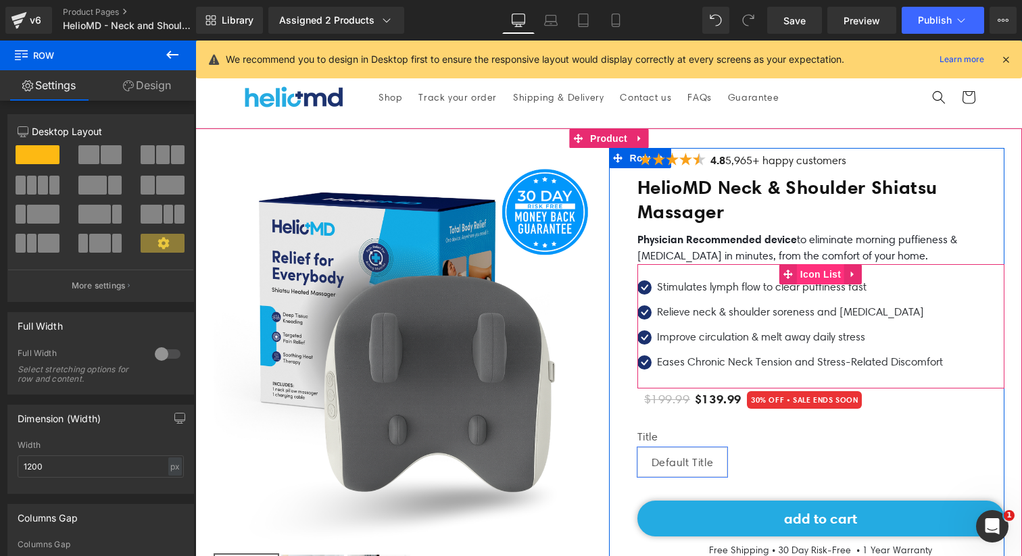
click at [814, 268] on span "Icon List" at bounding box center [820, 274] width 47 height 20
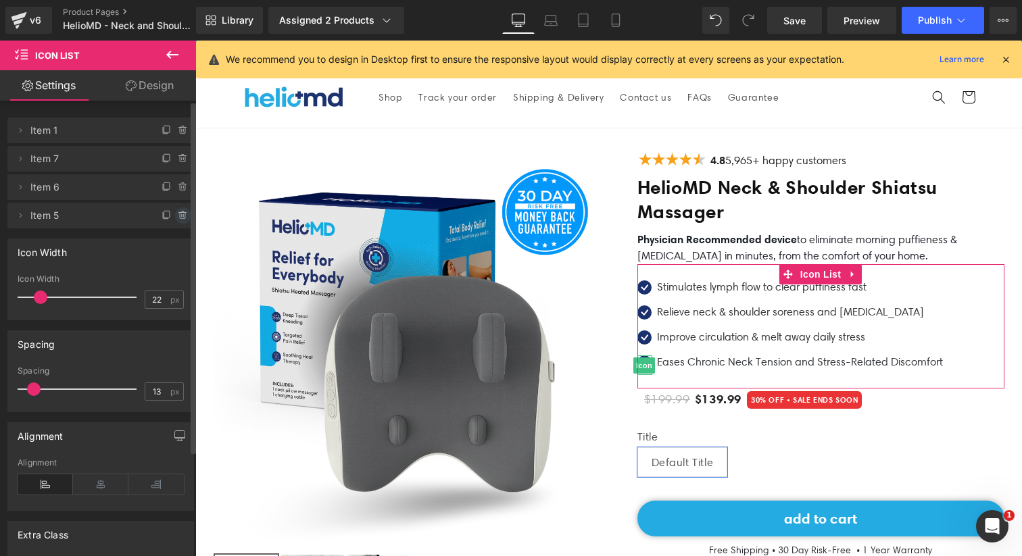
click at [183, 216] on icon at bounding box center [183, 215] width 0 height 3
click at [172, 219] on button "Delete" at bounding box center [168, 216] width 43 height 18
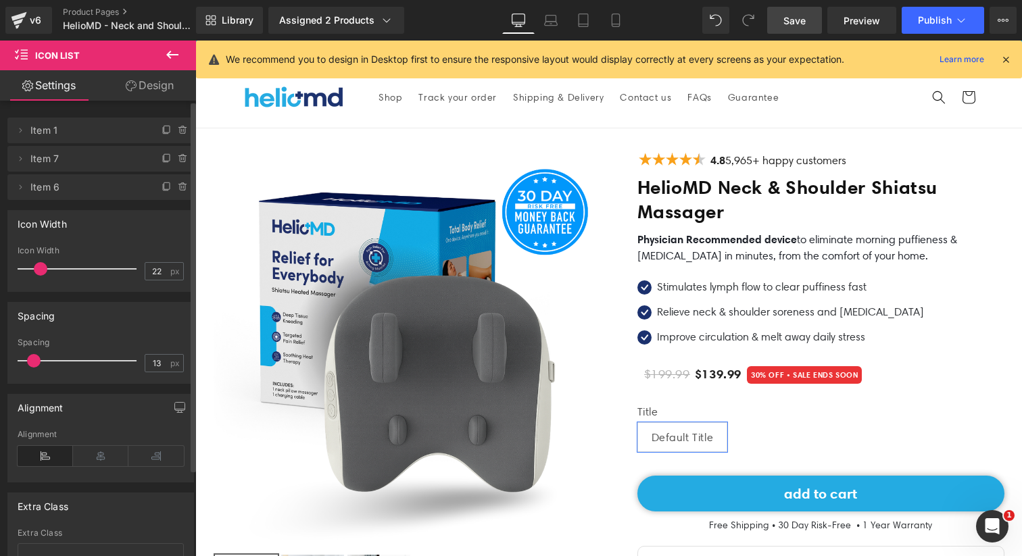
click at [799, 18] on span "Save" at bounding box center [794, 21] width 22 height 14
click at [799, 20] on span "Save" at bounding box center [794, 21] width 22 height 14
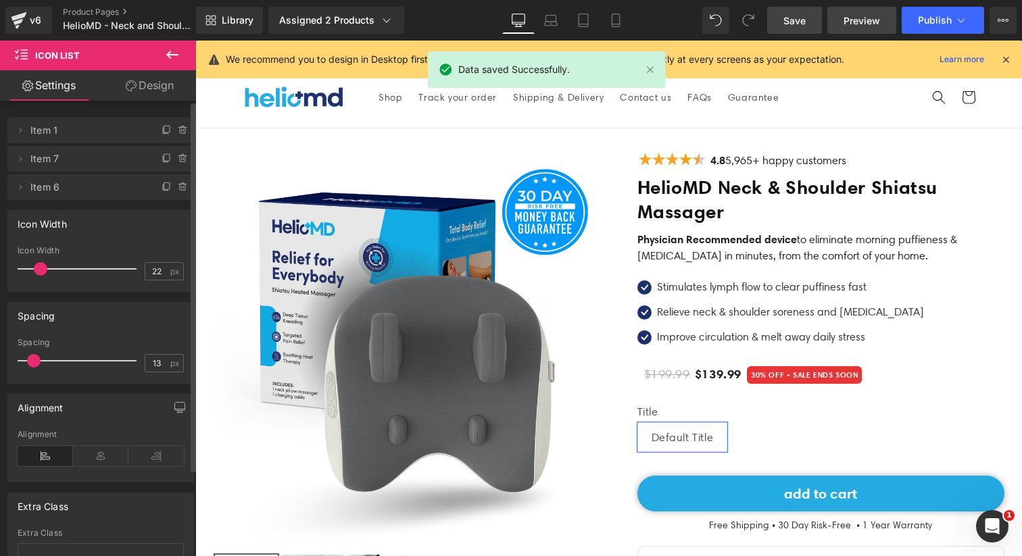
click at [868, 20] on span "Preview" at bounding box center [861, 21] width 36 height 14
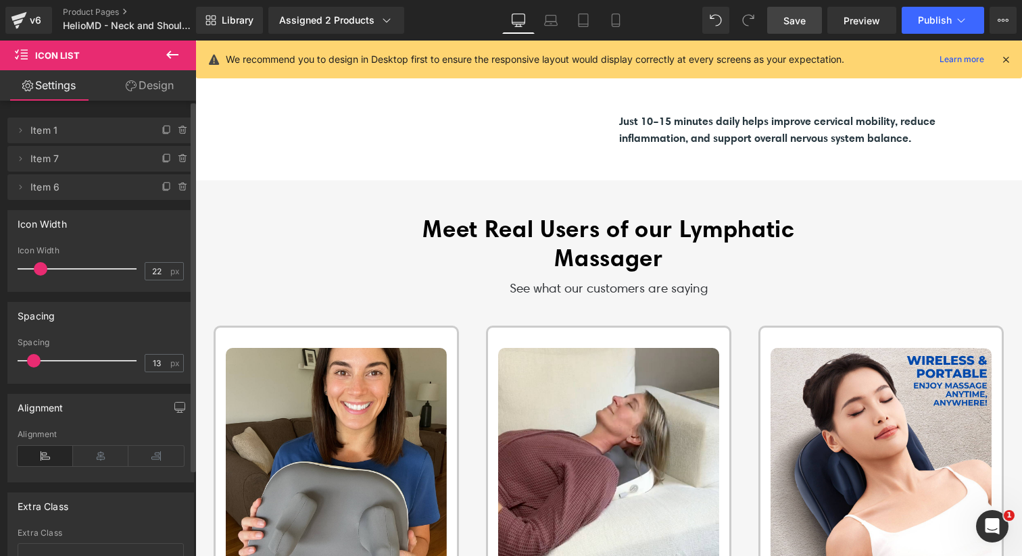
scroll to position [924, 0]
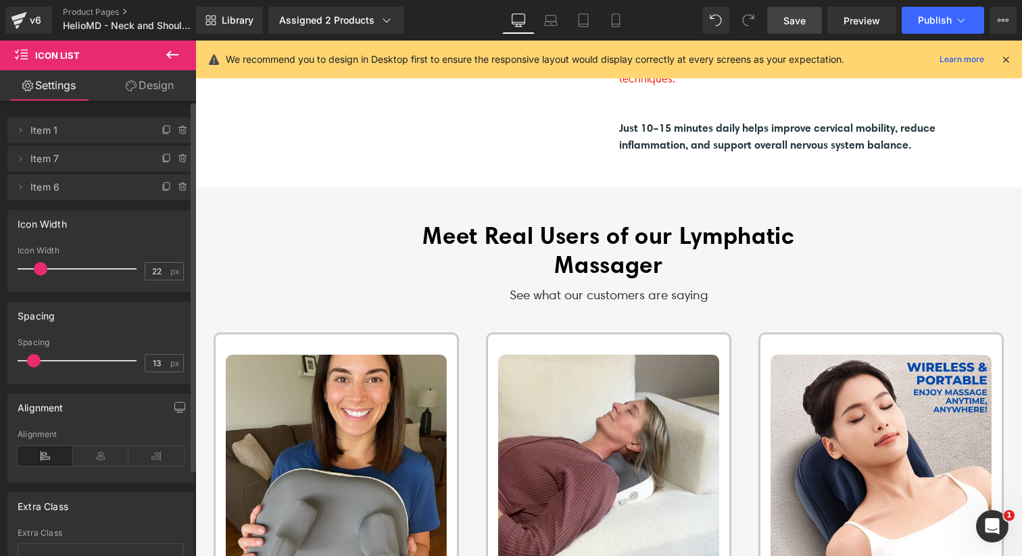
click at [495, 235] on font "Meet Real Users of o" at bounding box center [535, 235] width 226 height 29
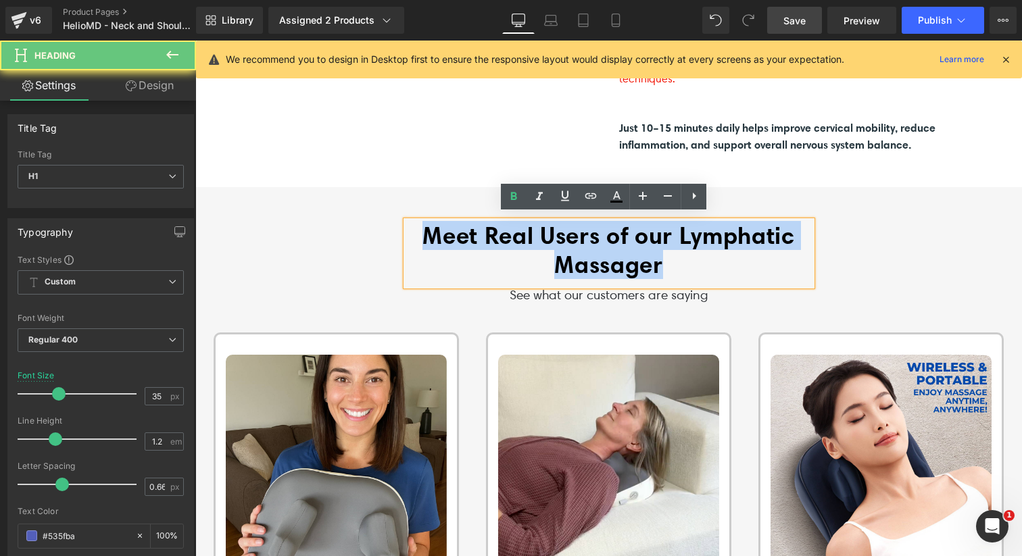
click at [495, 235] on font "Meet Real Users of o" at bounding box center [535, 235] width 226 height 29
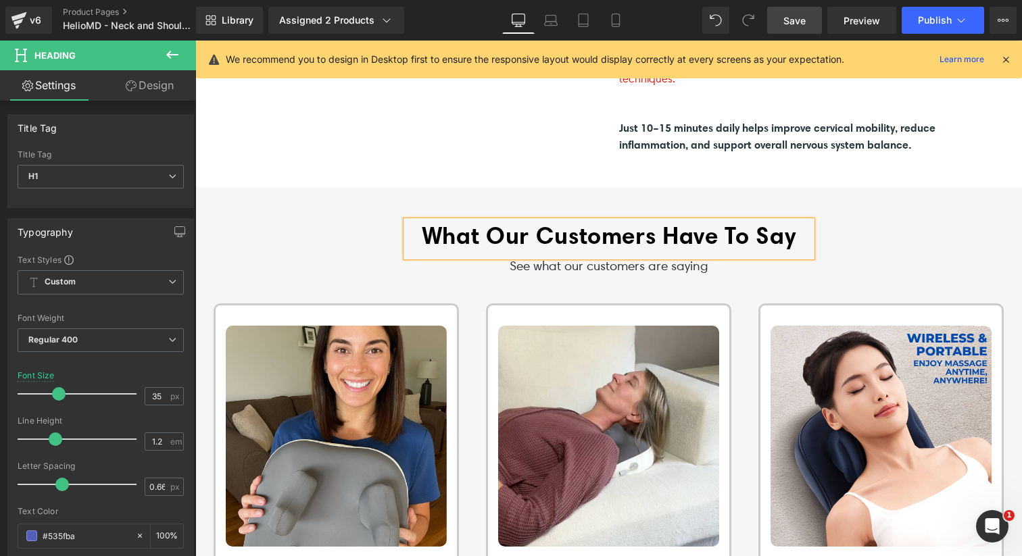
click at [335, 263] on div "What Our Customers Have To Say Heading See what our customers are saying Text B…" at bounding box center [608, 248] width 811 height 55
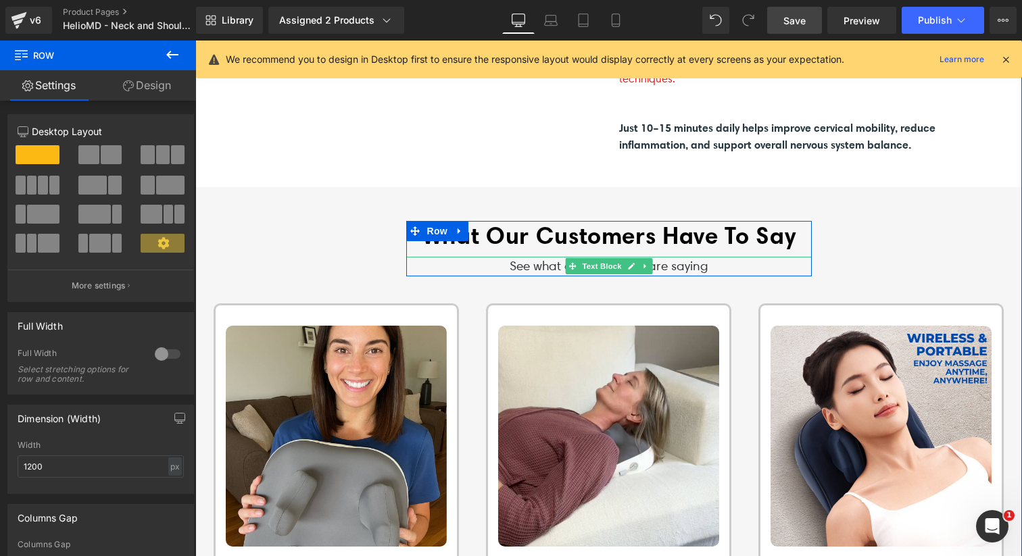
click at [660, 257] on p "See what our customers are saying" at bounding box center [608, 267] width 405 height 20
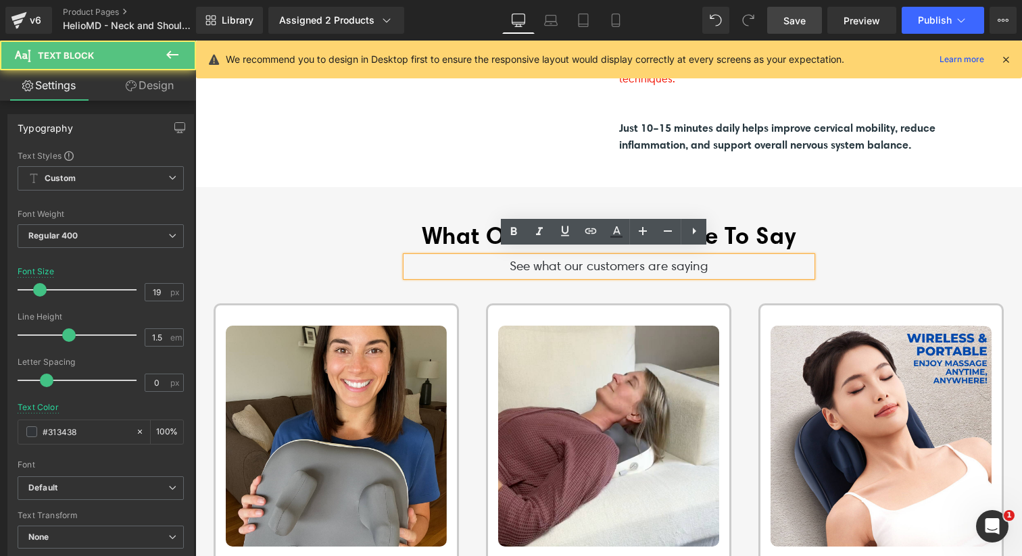
click at [306, 238] on div "What Our Customers Have To Say Heading See what our customers are saying Text B…" at bounding box center [608, 248] width 811 height 55
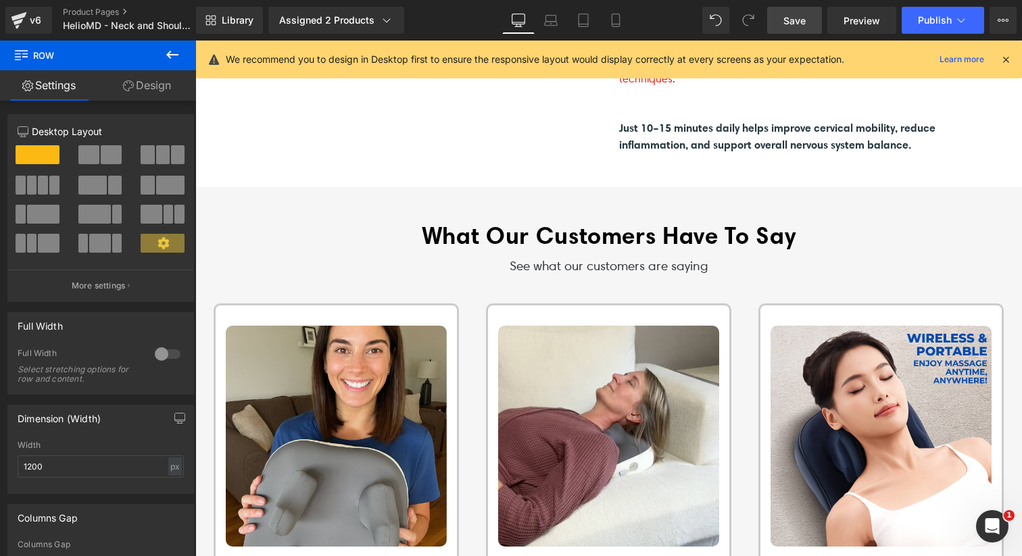
click at [767, 30] on div "Save Preview Publish Scheduled View Live Page View with current Template Save T…" at bounding box center [892, 20] width 260 height 27
click at [781, 24] on link "Save" at bounding box center [794, 20] width 55 height 27
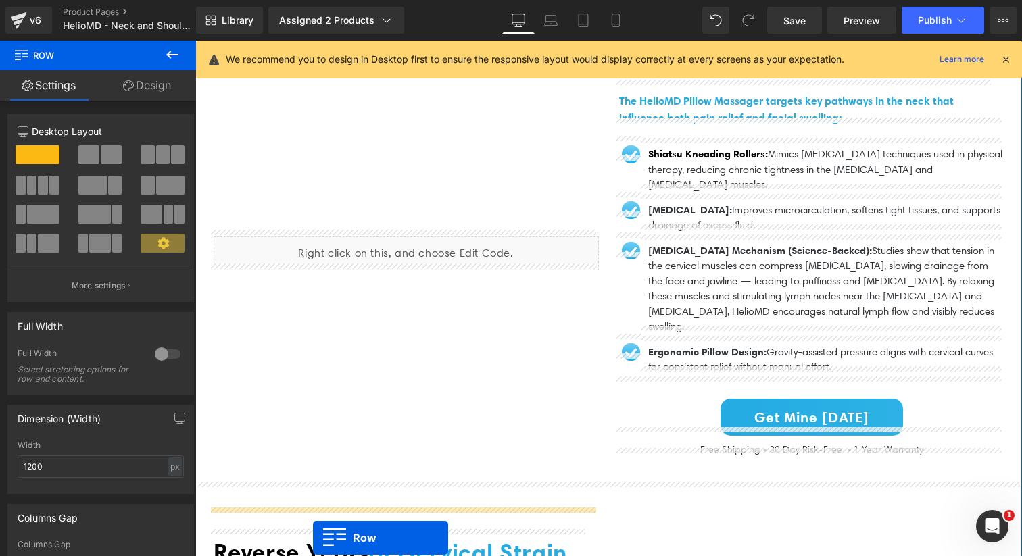
scroll to position [1585, 0]
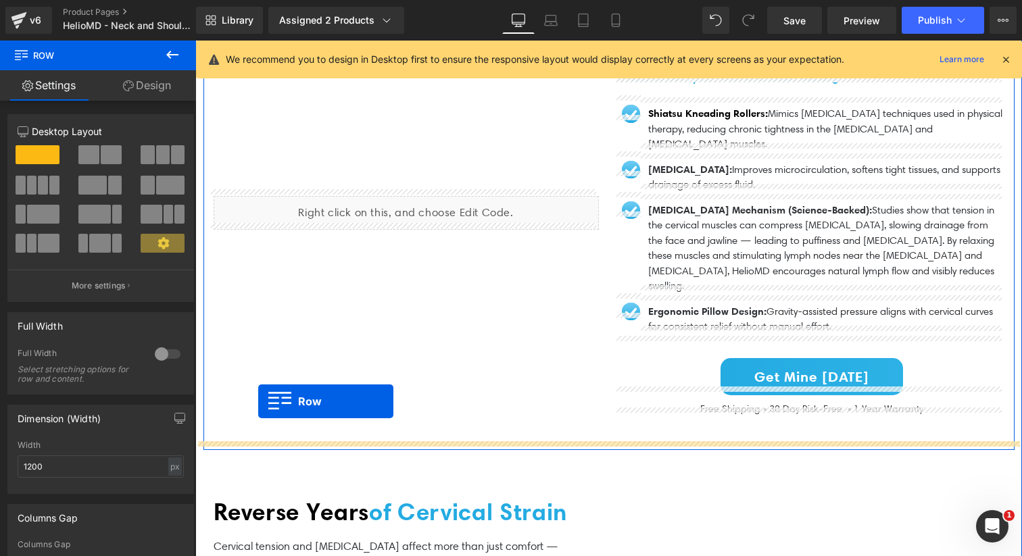
drag, startPoint x: 200, startPoint y: 244, endPoint x: 258, endPoint y: 401, distance: 167.8
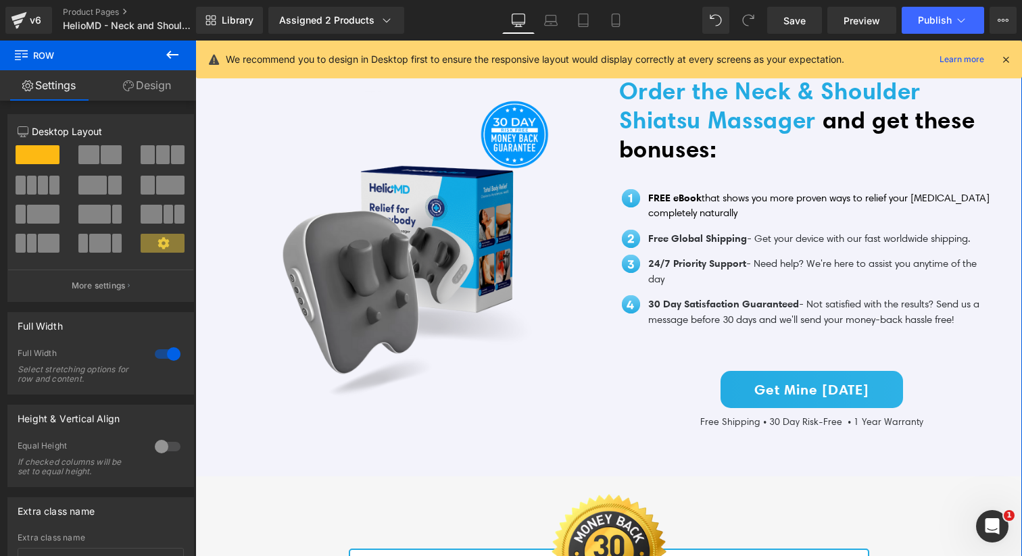
scroll to position [3409, 0]
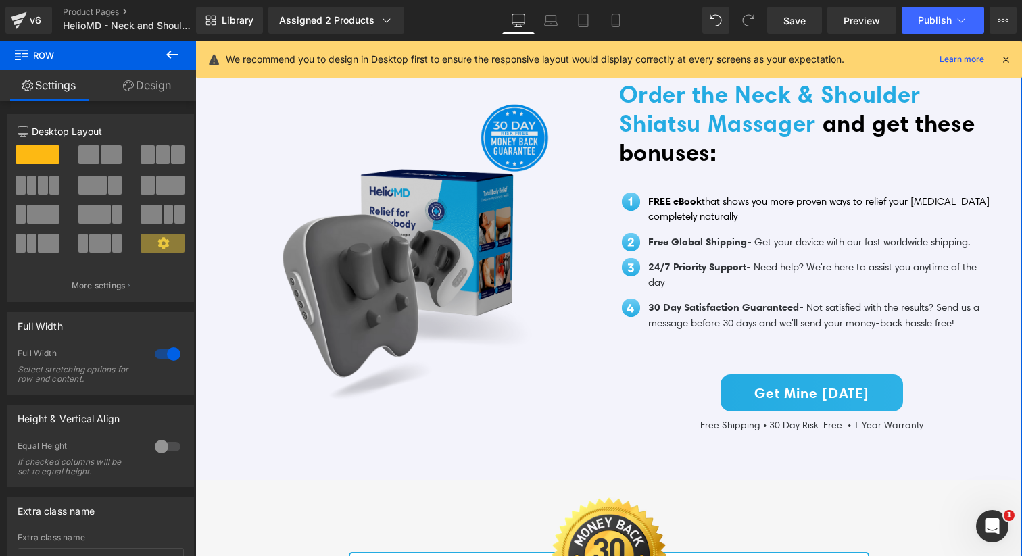
click at [367, 290] on img at bounding box center [406, 249] width 308 height 308
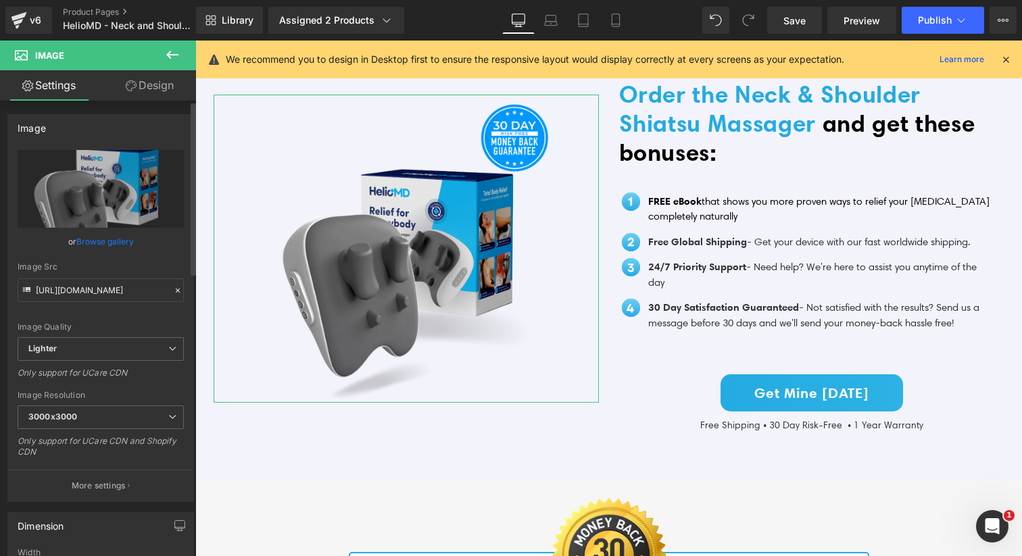
click at [115, 245] on link "Browse gallery" at bounding box center [104, 242] width 57 height 24
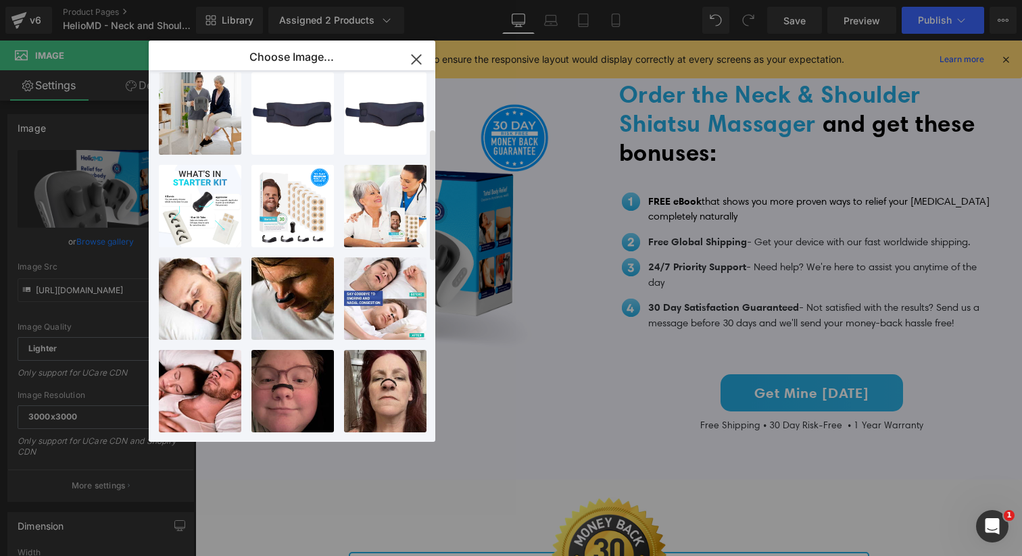
scroll to position [0, 0]
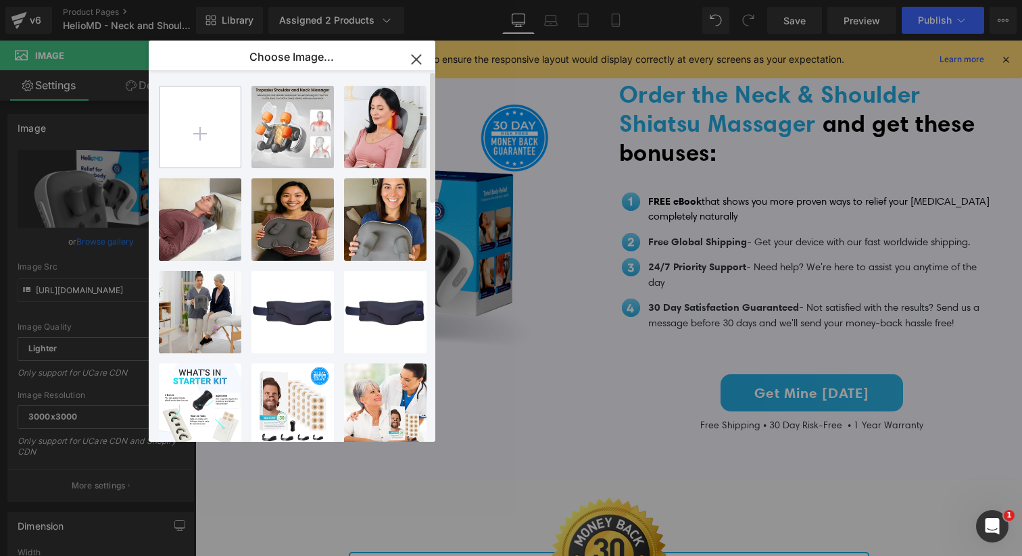
click at [217, 126] on input "file" at bounding box center [199, 127] width 81 height 81
type input "C:\fakepath\1_1650729d-349b-4776-93a9-6fbe3a6c607c.webp"
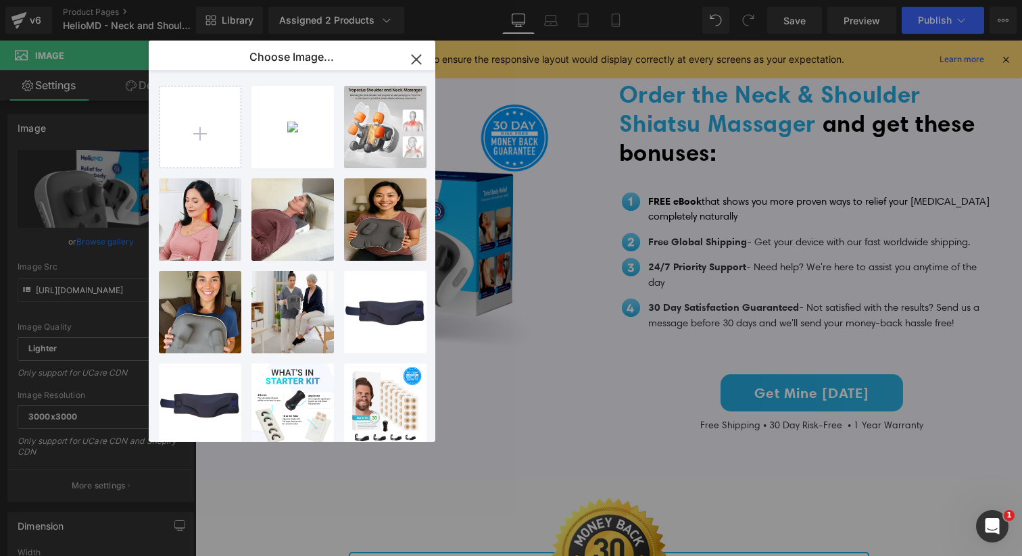
click at [420, 60] on icon "button" at bounding box center [416, 60] width 22 height 22
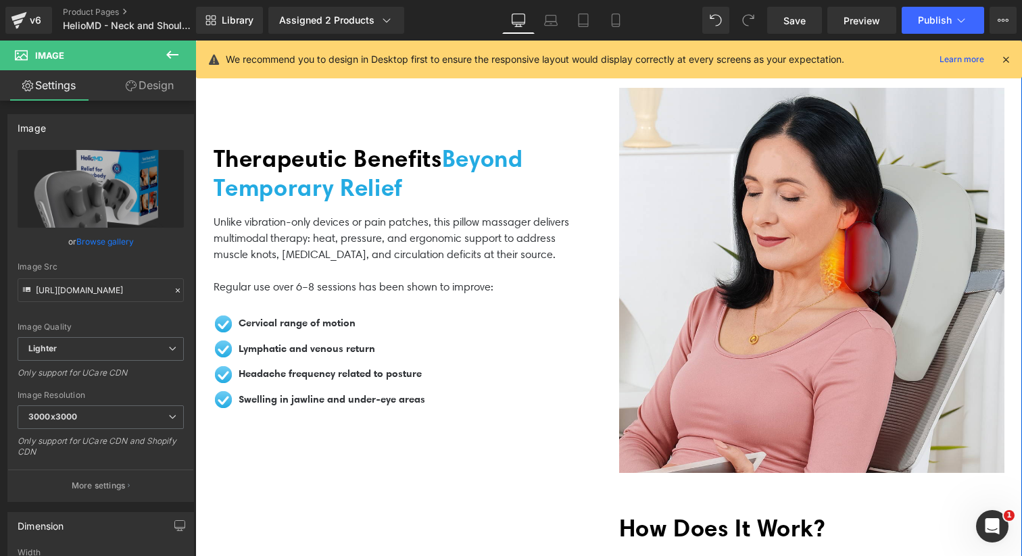
scroll to position [1013, 0]
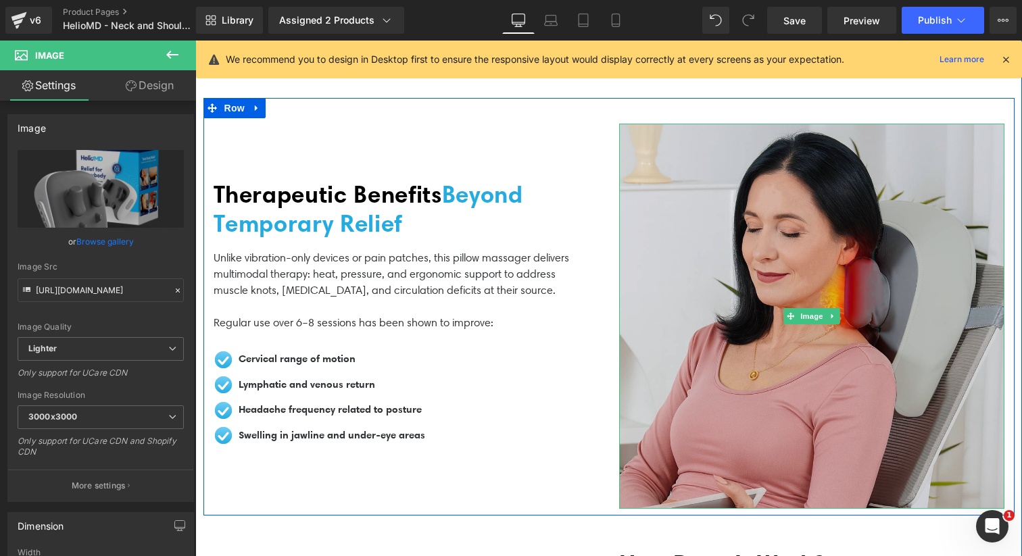
click at [695, 247] on img at bounding box center [811, 316] width 385 height 385
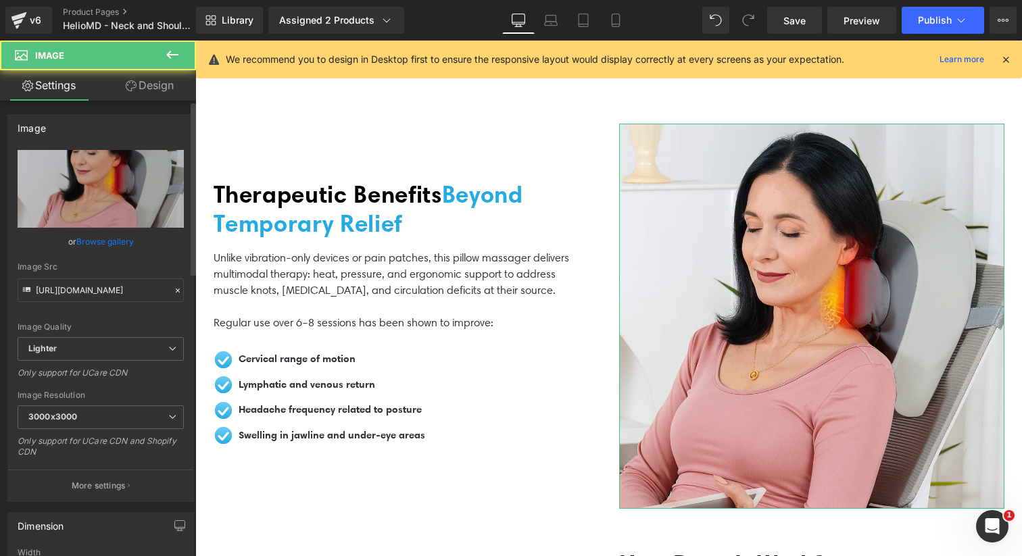
click at [110, 246] on link "Browse gallery" at bounding box center [104, 242] width 57 height 24
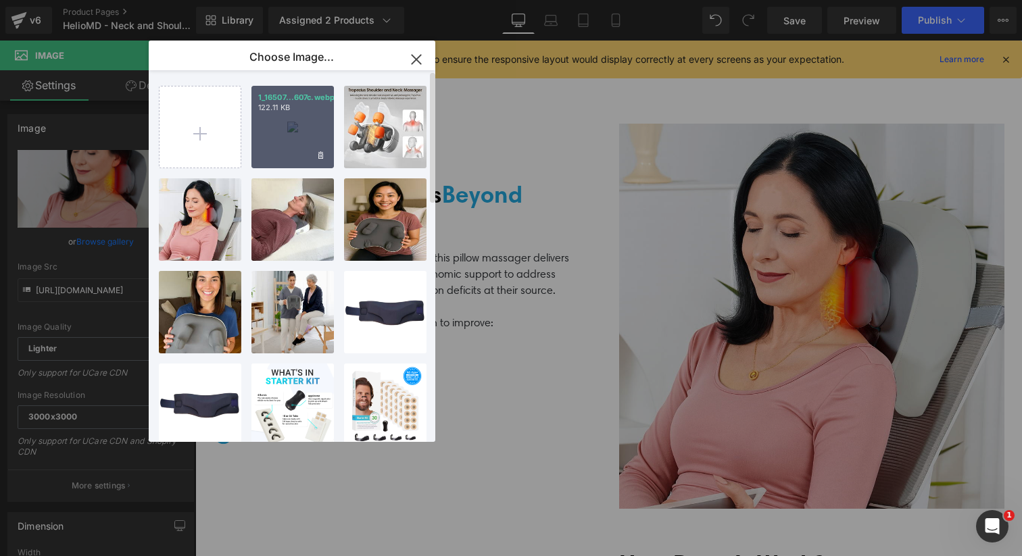
click at [289, 137] on div "1_16507...607c.webp 122.11 KB" at bounding box center [292, 127] width 82 height 82
type input "[URL][DOMAIN_NAME]"
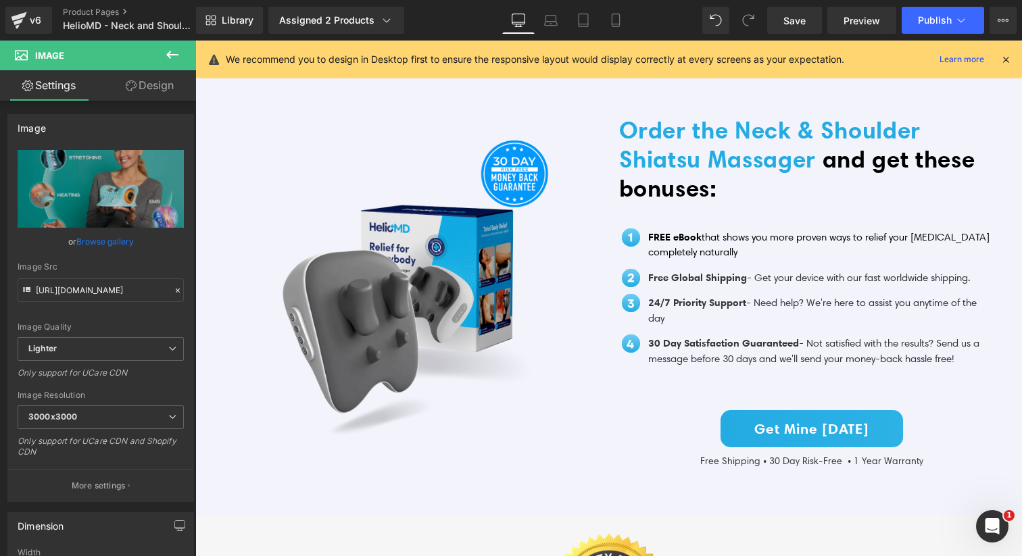
scroll to position [3380, 0]
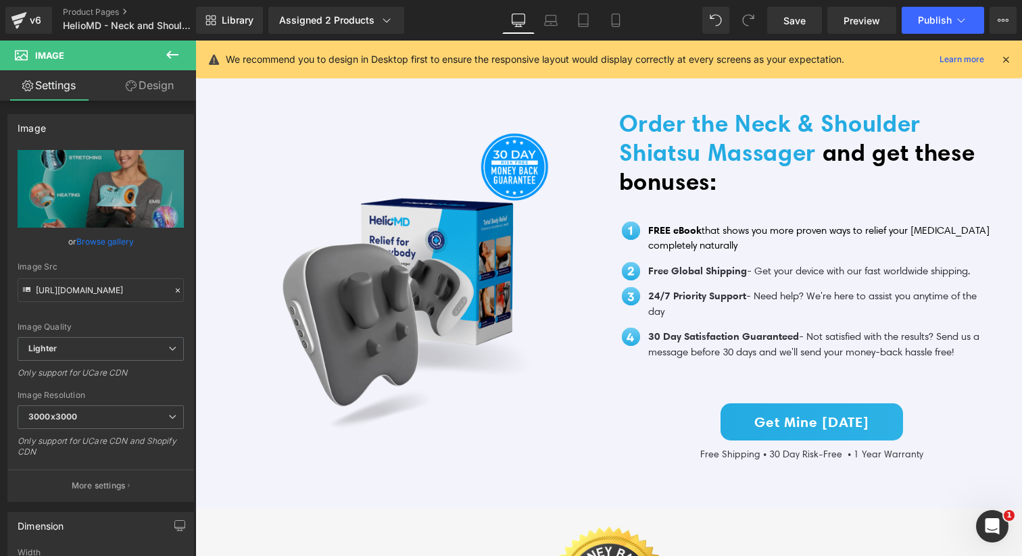
click at [387, 289] on div "Image" at bounding box center [406, 278] width 385 height 308
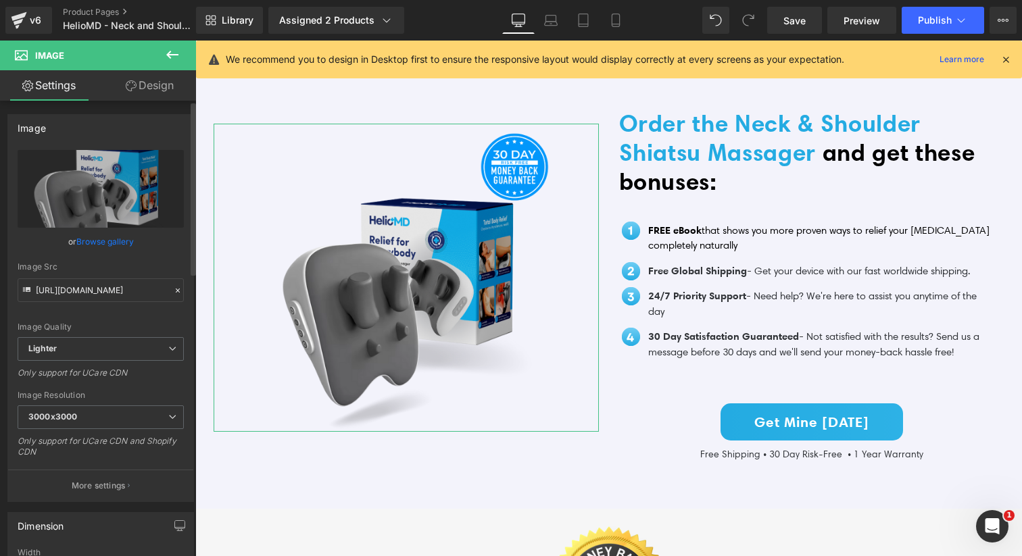
click at [101, 243] on link "Browse gallery" at bounding box center [104, 242] width 57 height 24
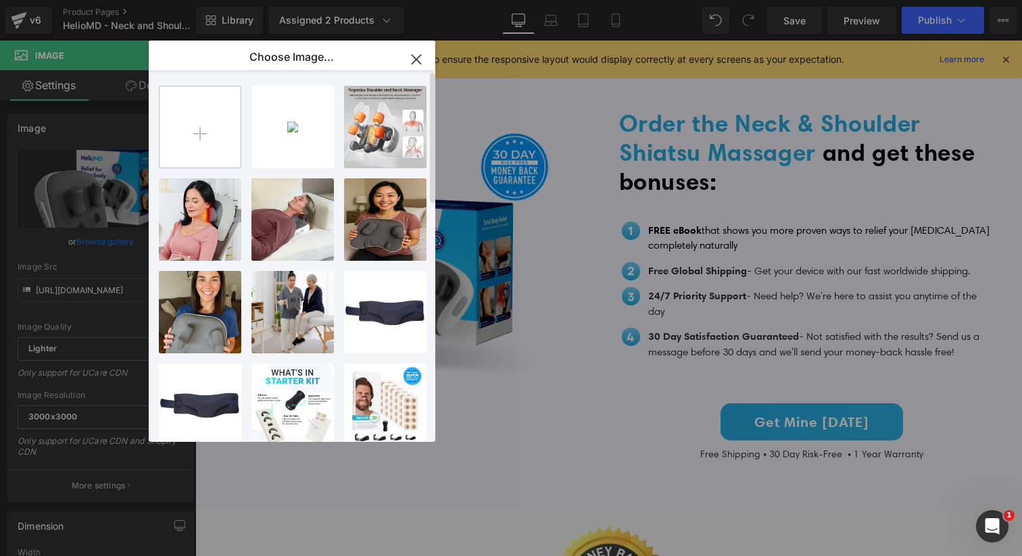
click at [201, 136] on input "file" at bounding box center [199, 127] width 81 height 81
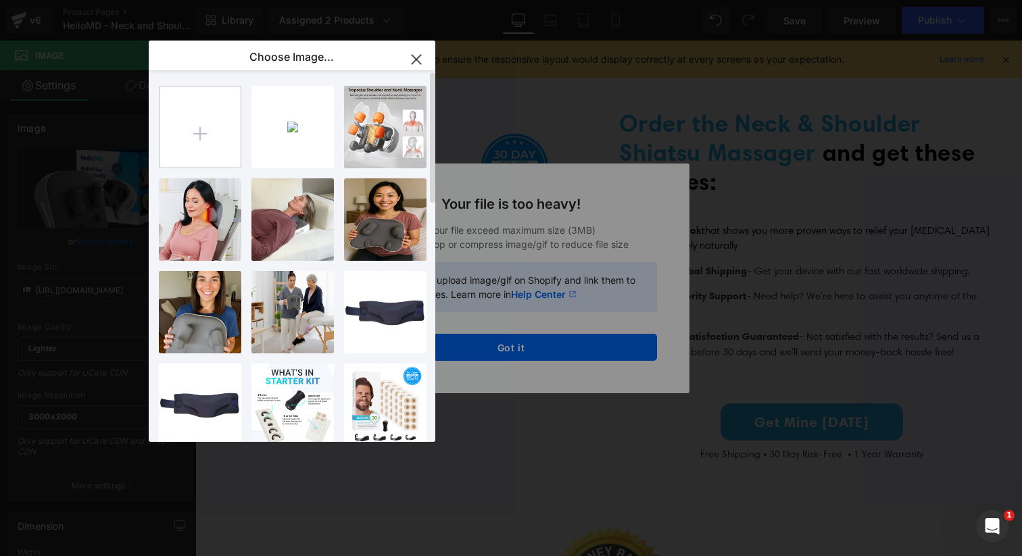
click at [201, 128] on input "file" at bounding box center [199, 127] width 81 height 81
type input "C:\fakepath\H7ed5f1811da24a988ce0791cf2cdb4a6L.jpg"
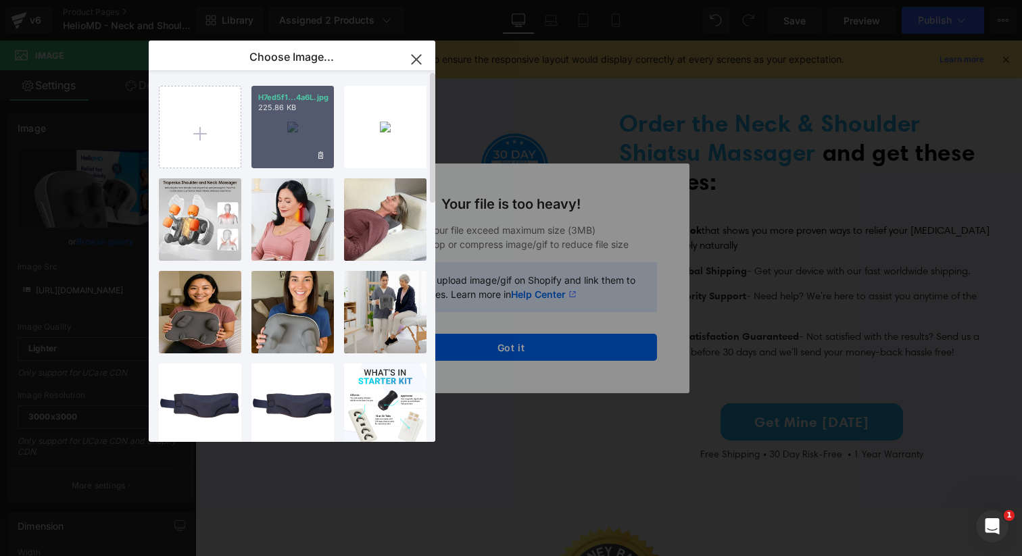
click at [289, 126] on div "H7ed5f1...4a6L.jpg 225.86 KB" at bounding box center [292, 127] width 82 height 82
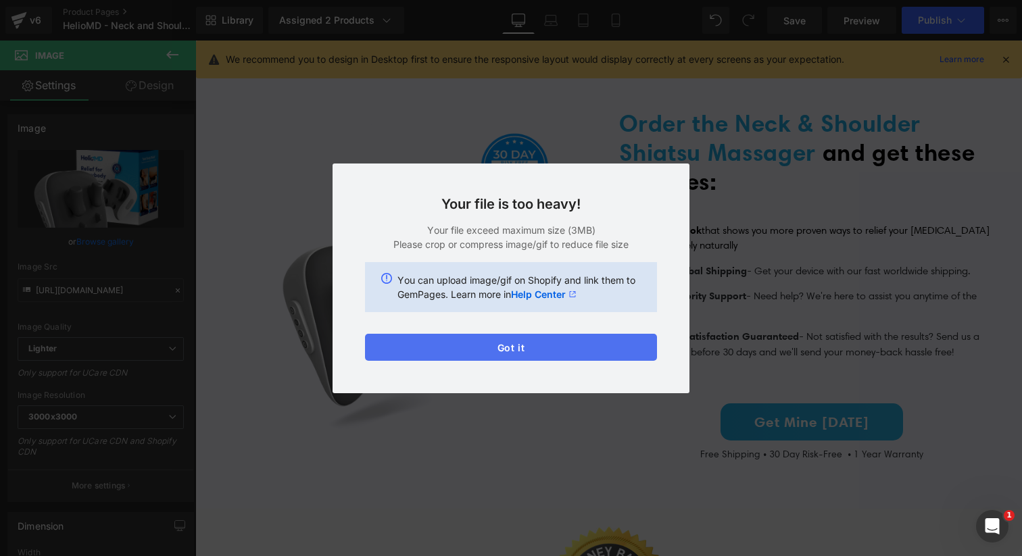
click at [470, 346] on button "Got it" at bounding box center [511, 347] width 292 height 27
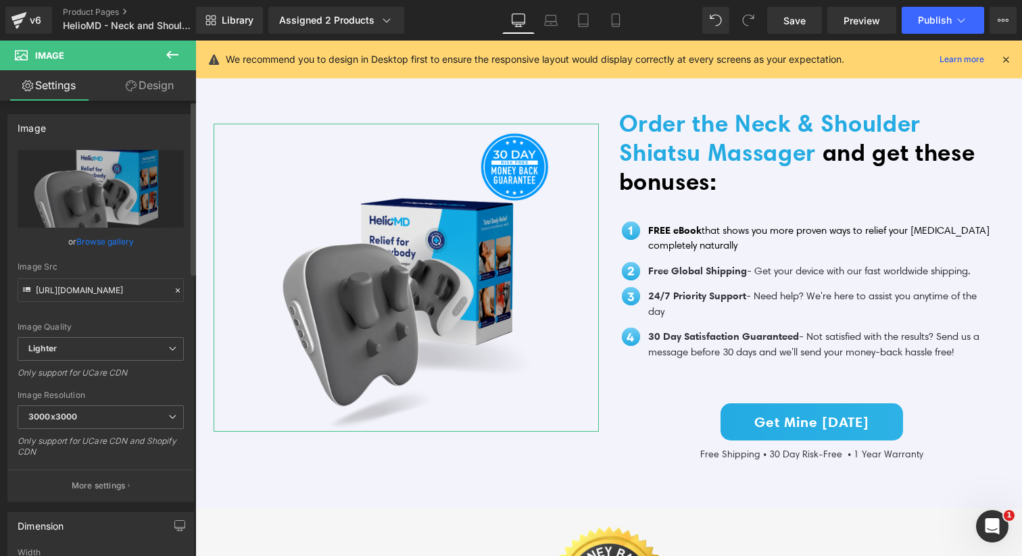
click at [114, 248] on link "Browse gallery" at bounding box center [104, 242] width 57 height 24
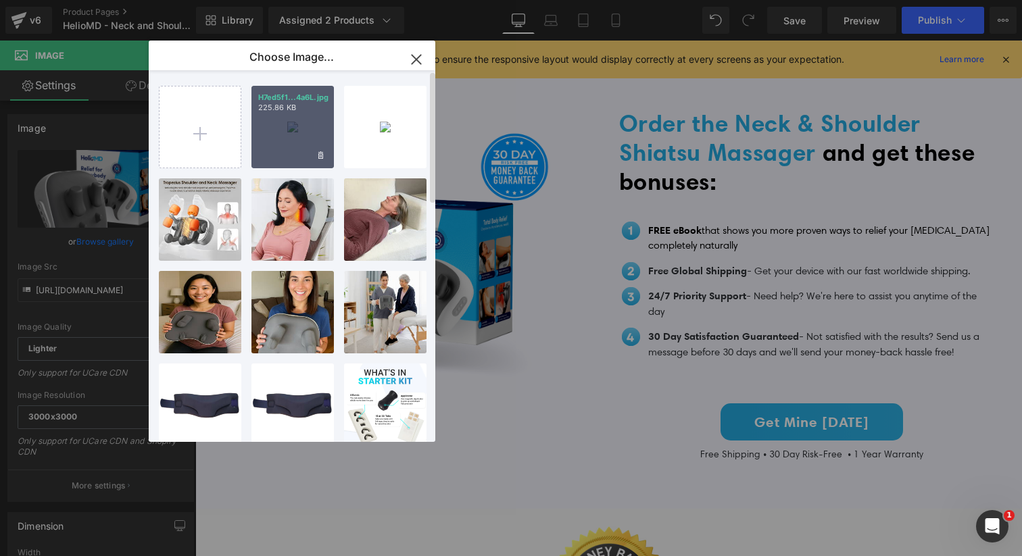
click at [266, 140] on div "H7ed5f1...4a6L.jpg 225.86 KB" at bounding box center [292, 127] width 82 height 82
type input "[URL][DOMAIN_NAME]"
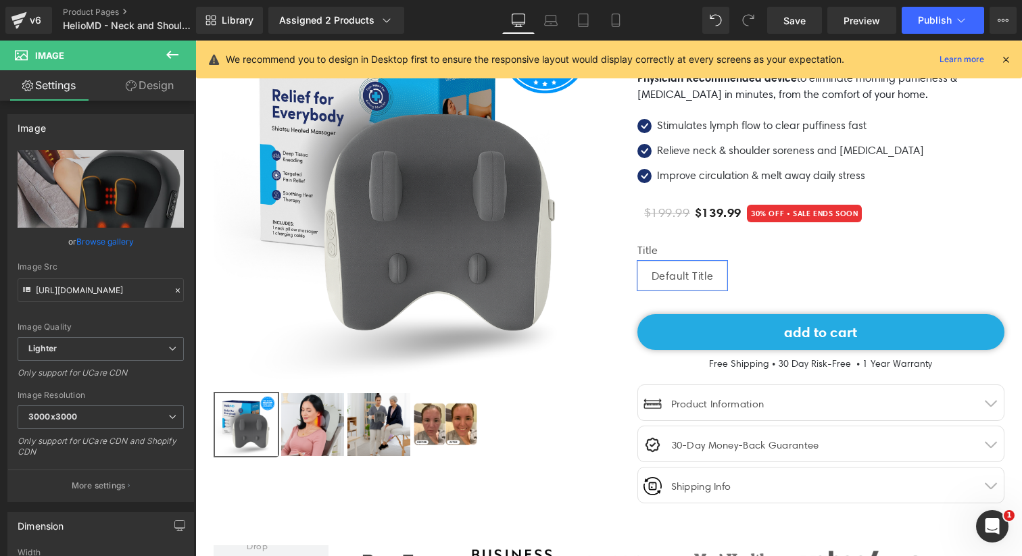
scroll to position [0, 0]
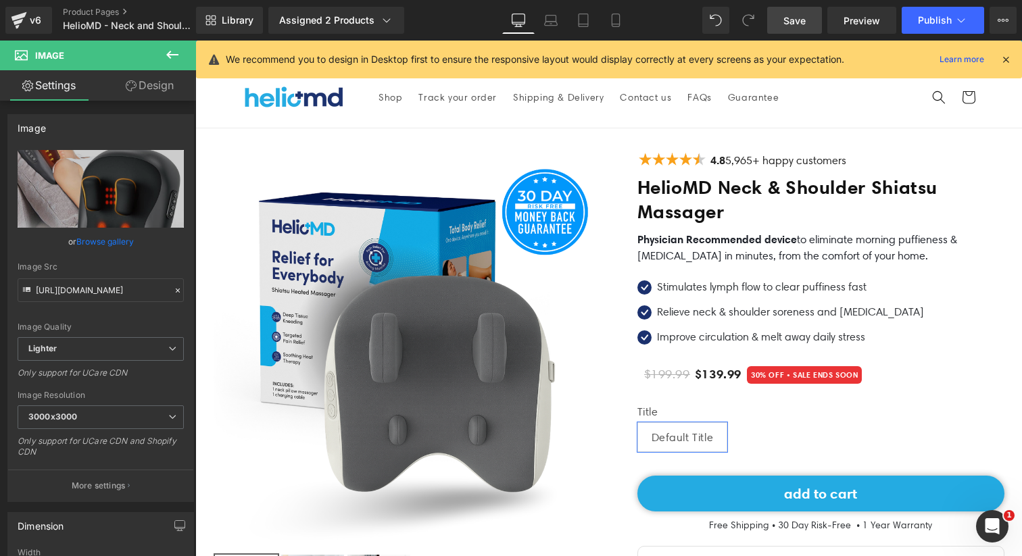
click at [804, 23] on span "Save" at bounding box center [794, 21] width 22 height 14
click at [867, 25] on span "Preview" at bounding box center [861, 21] width 36 height 14
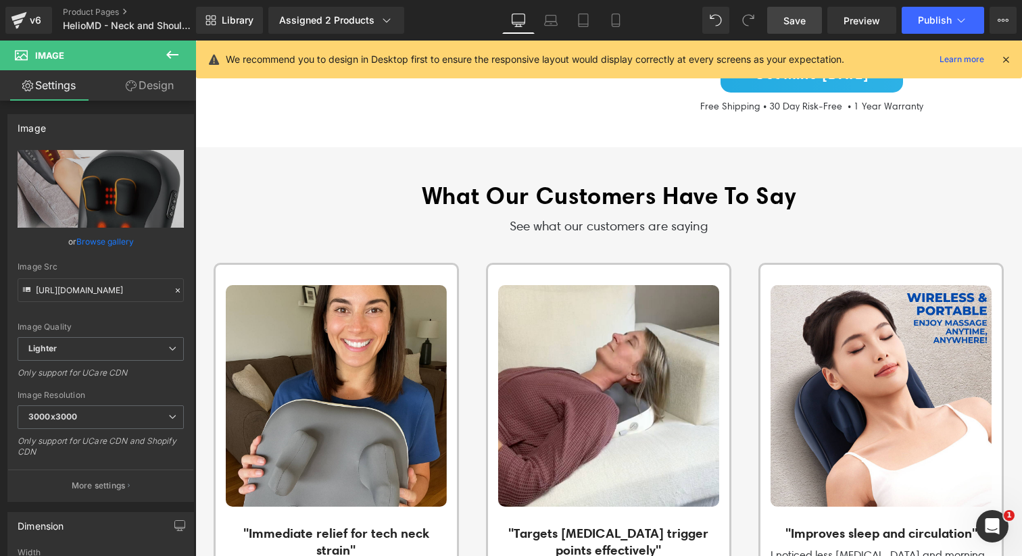
scroll to position [1840, 0]
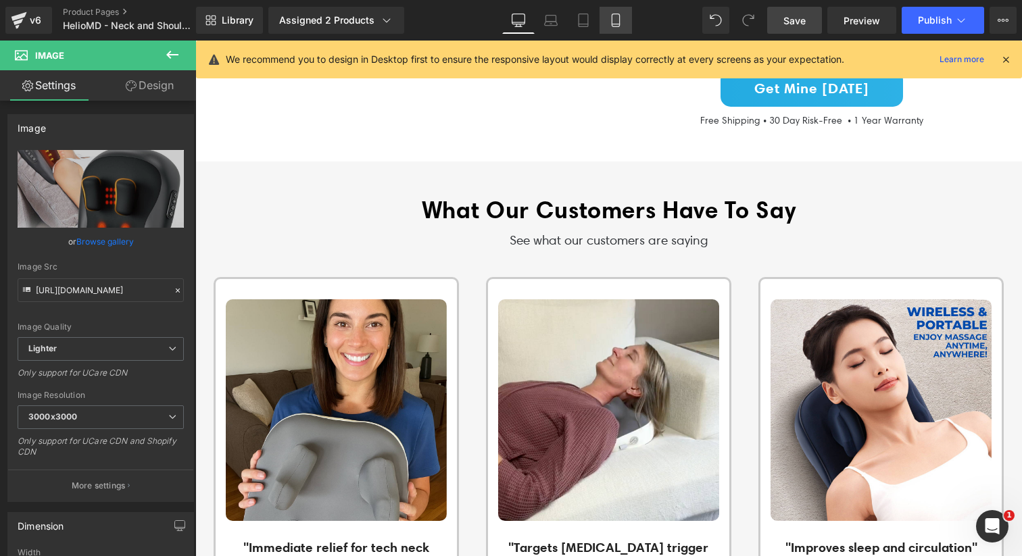
click at [618, 16] on icon at bounding box center [616, 21] width 14 height 14
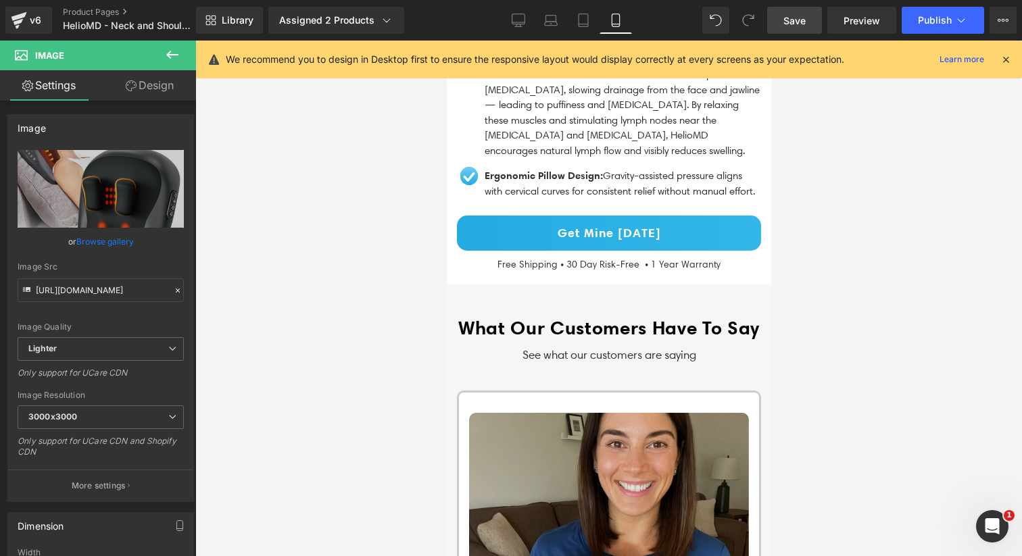
scroll to position [2414, 0]
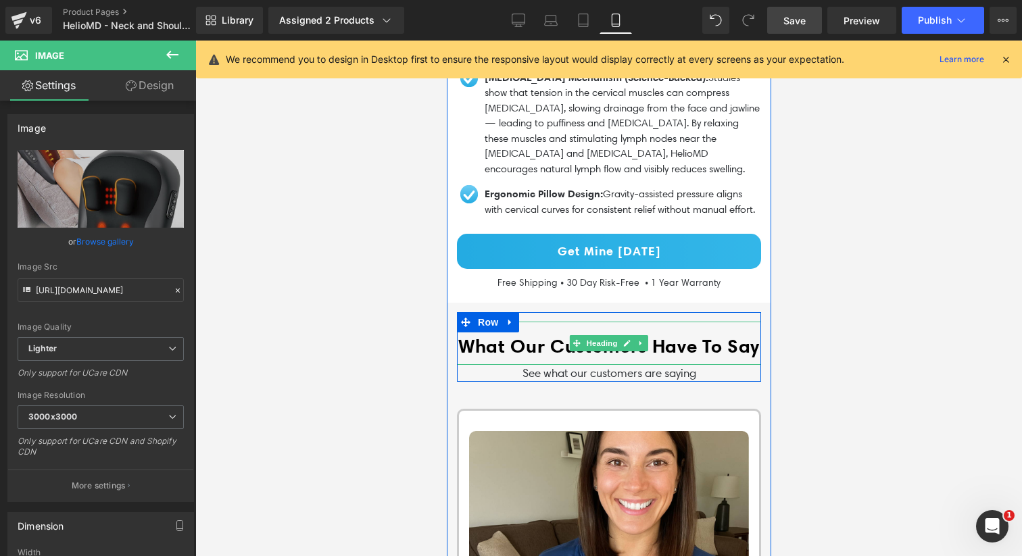
click at [662, 335] on b "What Our Customers Have To Say" at bounding box center [608, 347] width 301 height 24
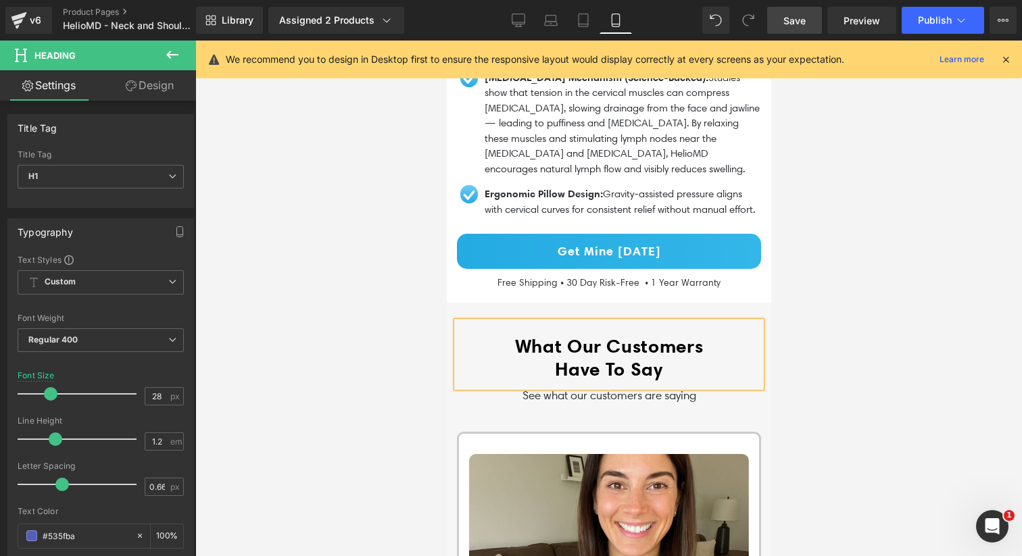
click at [689, 358] on h1 "Have To Say" at bounding box center [608, 369] width 304 height 23
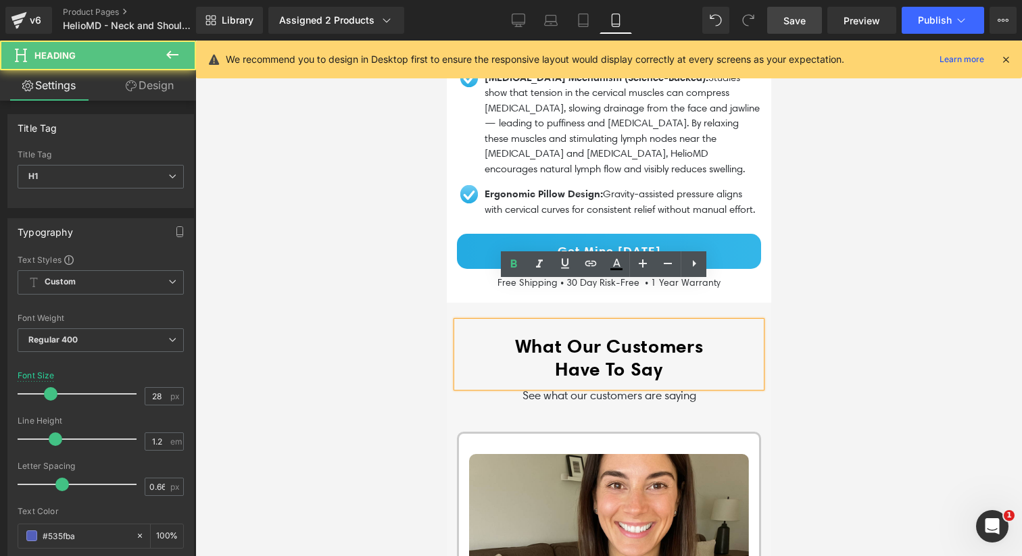
click at [845, 272] on div at bounding box center [608, 299] width 827 height 516
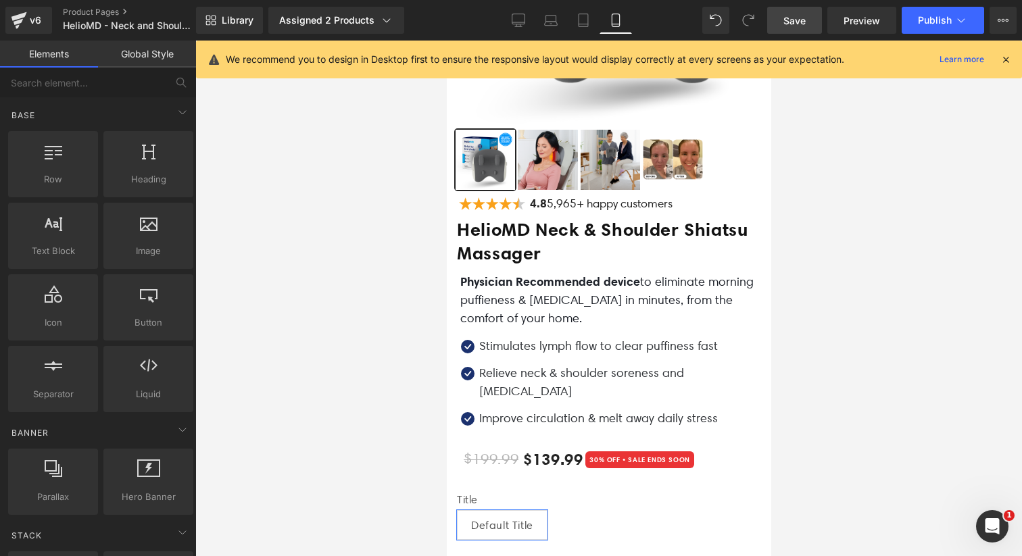
scroll to position [0, 0]
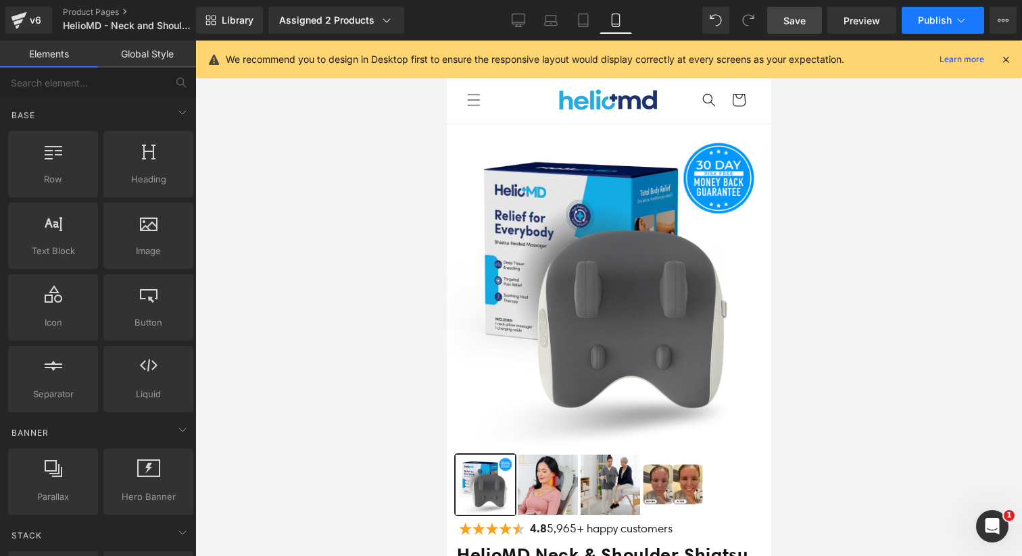
click at [931, 15] on span "Publish" at bounding box center [935, 20] width 34 height 11
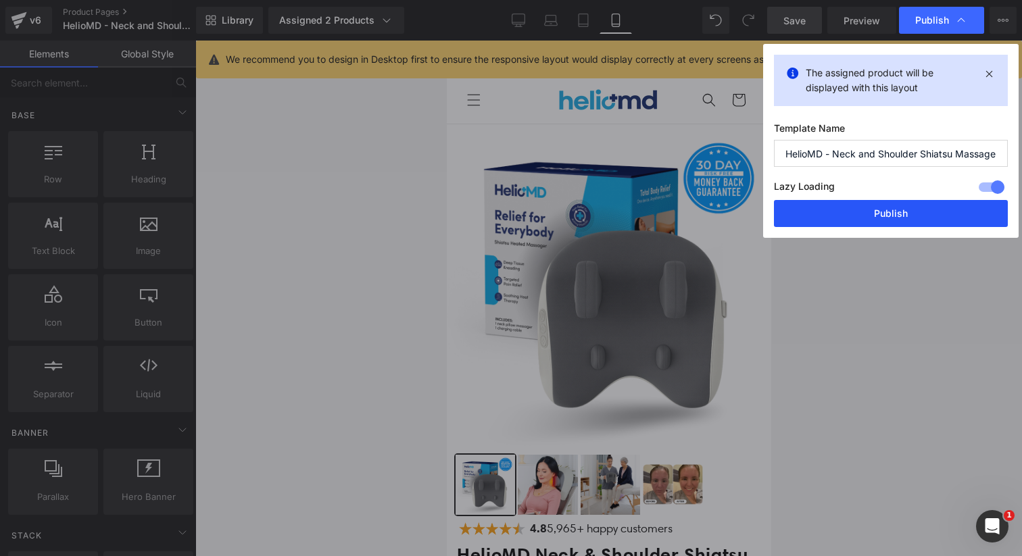
click at [860, 219] on button "Publish" at bounding box center [891, 213] width 234 height 27
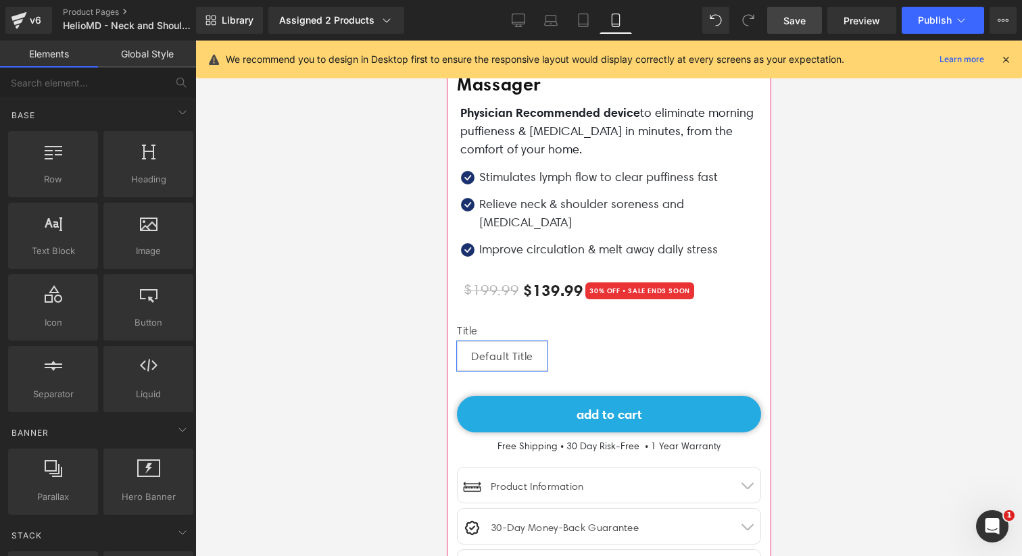
scroll to position [671, 0]
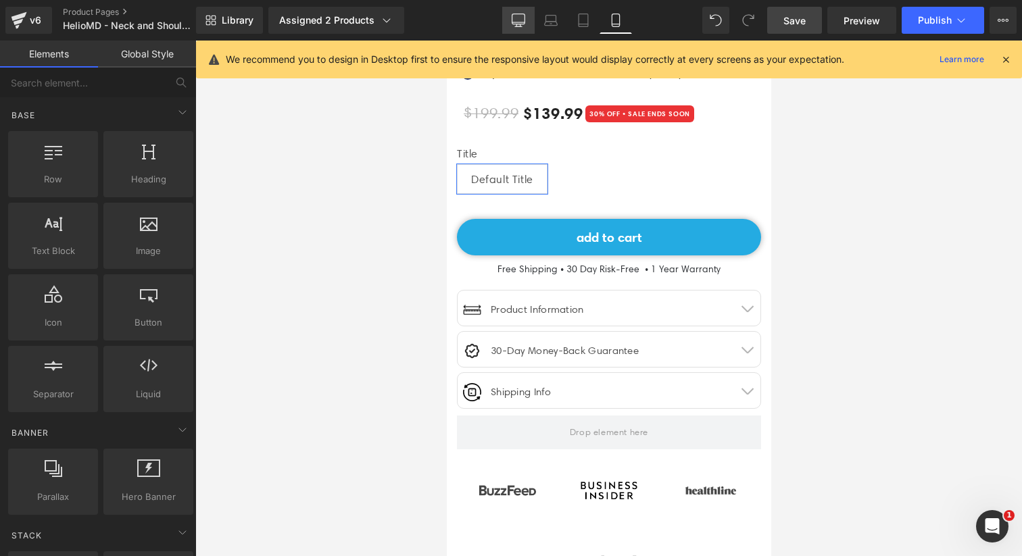
click at [525, 19] on icon at bounding box center [518, 19] width 13 height 10
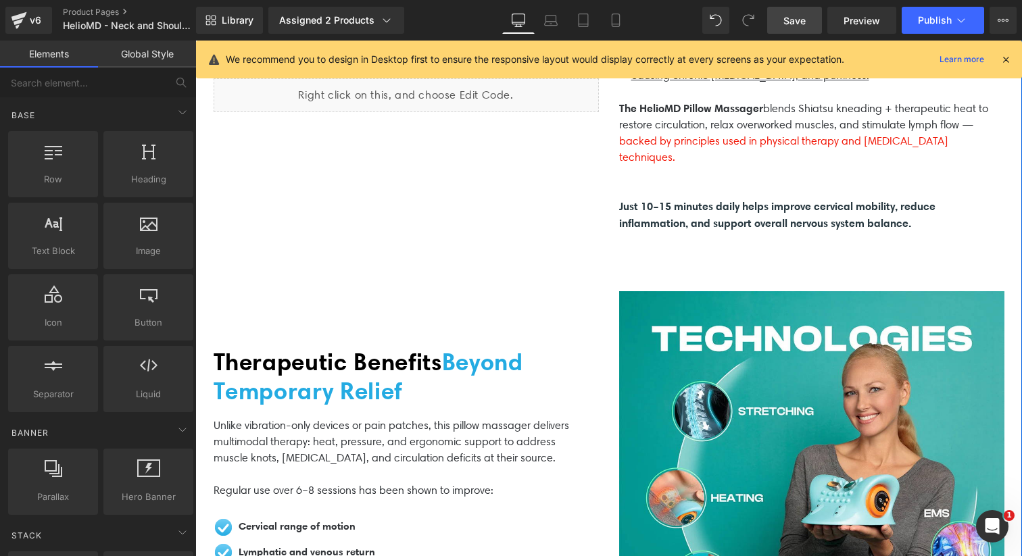
scroll to position [638, 0]
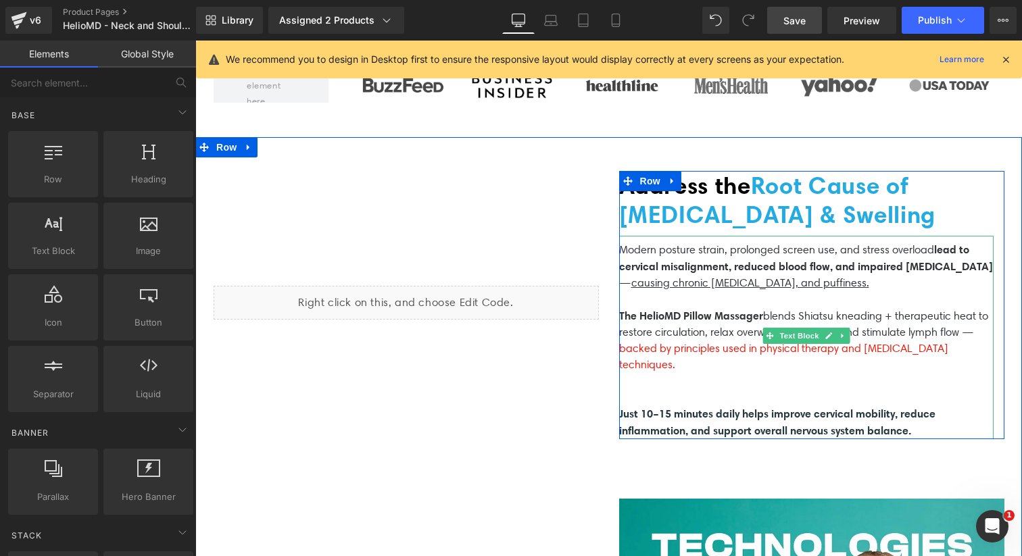
click at [673, 342] on span "backed by principles used in physical therapy and [MEDICAL_DATA] techniques." at bounding box center [783, 356] width 329 height 29
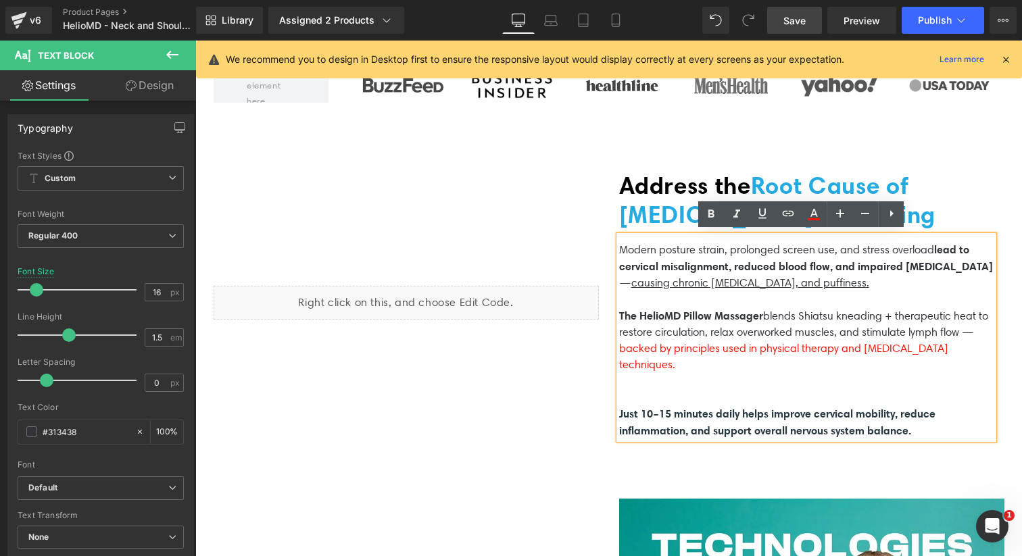
click at [875, 407] on span "Just 10–15 minutes daily helps improve cervical mobility, reduce inflammation, …" at bounding box center [777, 422] width 316 height 30
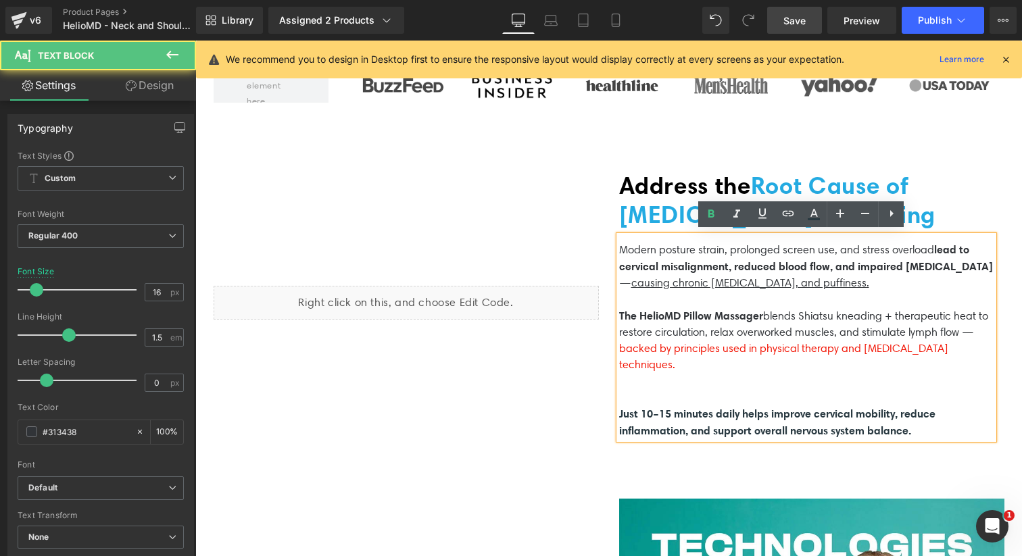
click at [924, 422] on p "Just 10–15 minutes daily helps improve cervical mobility, reduce inflammation, …" at bounding box center [806, 422] width 374 height 34
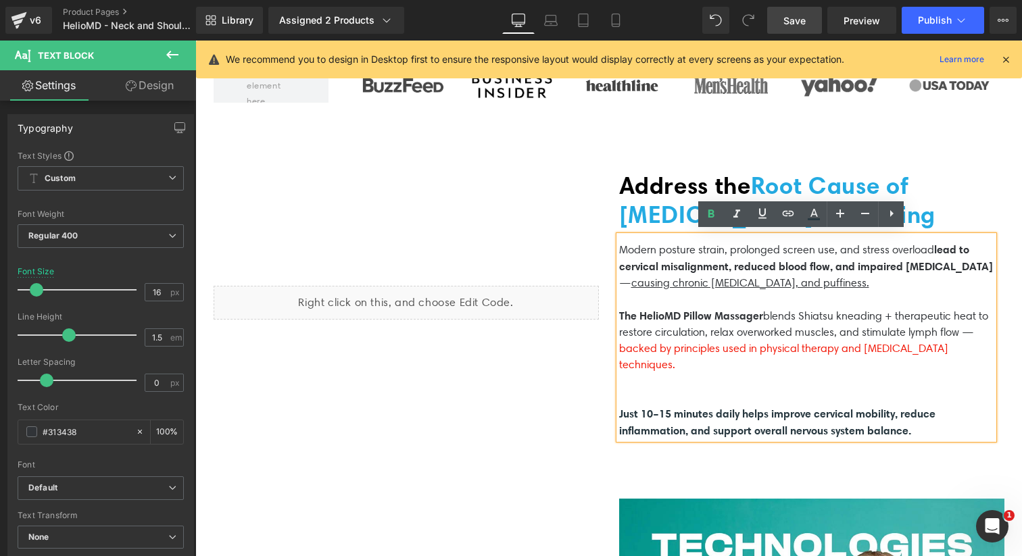
drag, startPoint x: 929, startPoint y: 427, endPoint x: 610, endPoint y: 241, distance: 369.8
click at [619, 241] on div "Modern posture strain, prolonged screen use, and stress overload lead to cervic…" at bounding box center [806, 337] width 374 height 203
click at [631, 244] on p "Modern posture strain, prolonged screen use, and stress overload lead to cervic…" at bounding box center [806, 266] width 374 height 50
click at [619, 243] on p "Modern posture strain, prolonged screen use, and stress overload lead to cervic…" at bounding box center [806, 266] width 374 height 50
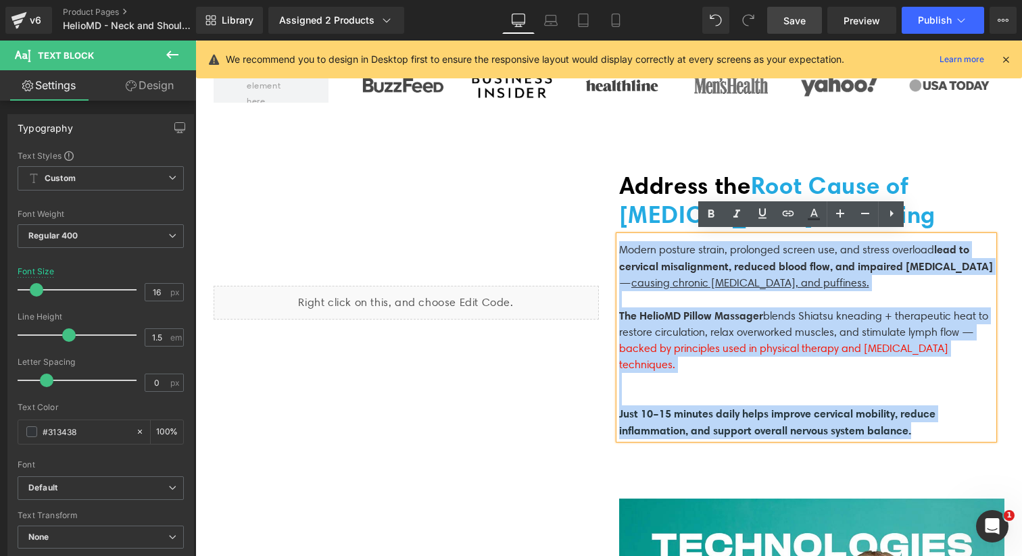
drag, startPoint x: 615, startPoint y: 243, endPoint x: 933, endPoint y: 440, distance: 373.6
click at [933, 440] on div "Liquid Address the Root Cause of [MEDICAL_DATA] & Swelling Heading Modern postu…" at bounding box center [608, 305] width 811 height 336
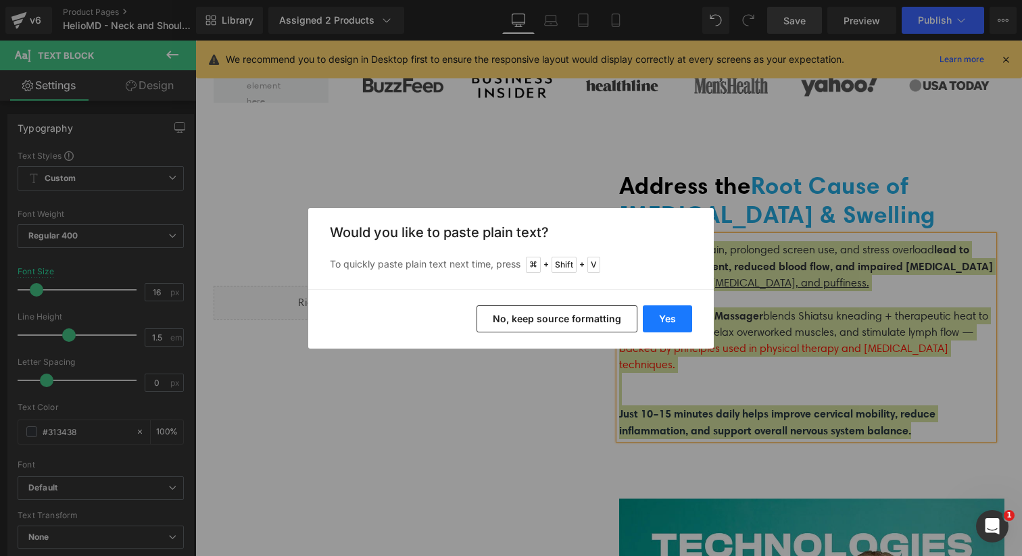
click at [666, 320] on button "Yes" at bounding box center [667, 318] width 49 height 27
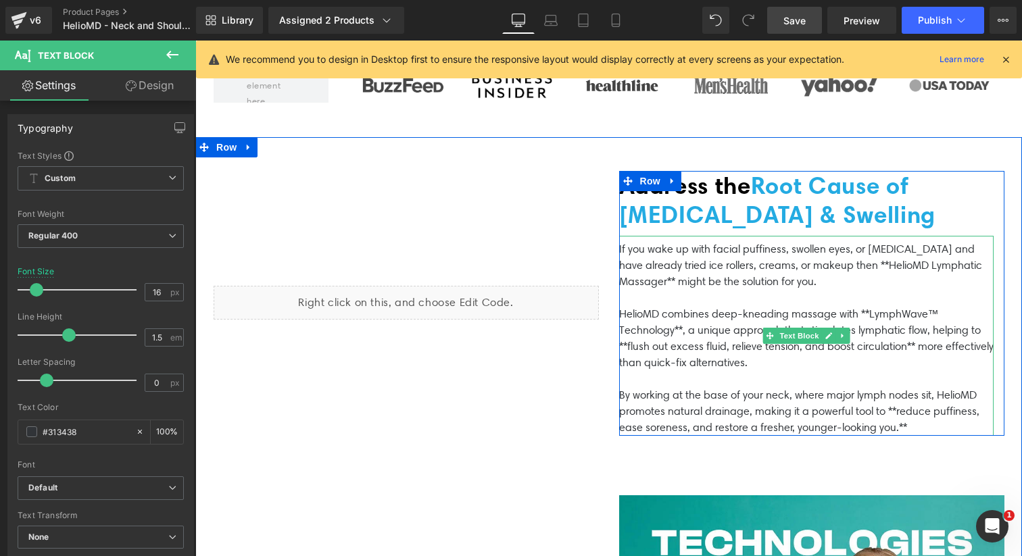
click at [677, 328] on p "HelioMD combines deep-kneading massage with **LymphWave™ Technology**, a unique…" at bounding box center [806, 338] width 374 height 65
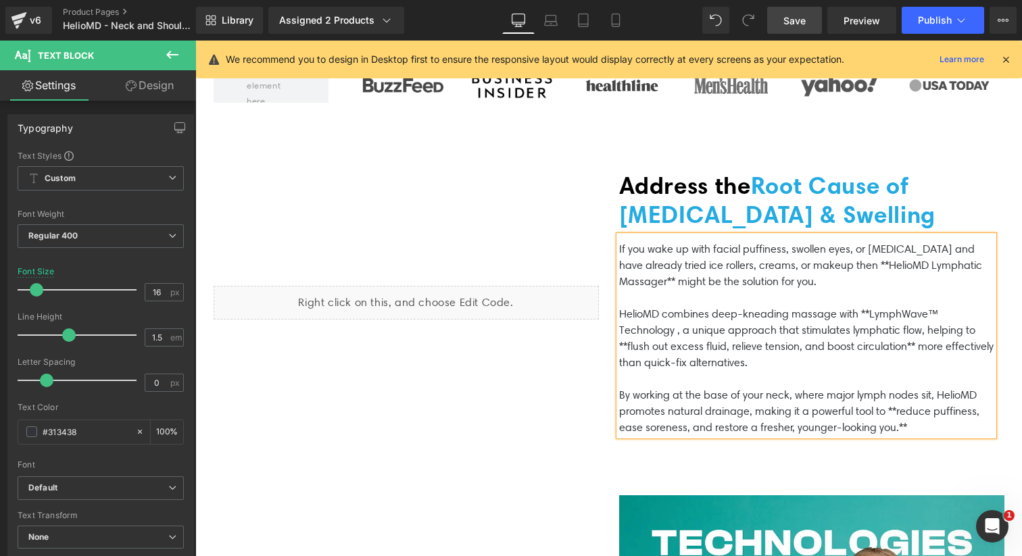
click at [861, 312] on p "HelioMD combines deep-kneading massage with **LymphWave™ Technology , a unique …" at bounding box center [806, 338] width 374 height 65
click at [981, 313] on p "HelioMD combines deep-kneading massage with LymphWave™ Technology , a unique ap…" at bounding box center [806, 338] width 374 height 65
drag, startPoint x: 852, startPoint y: 311, endPoint x: 977, endPoint y: 313, distance: 125.0
click at [977, 313] on p "HelioMD combines deep-kneading massage with LymphWave™ Technology, a unique app…" at bounding box center [806, 338] width 374 height 65
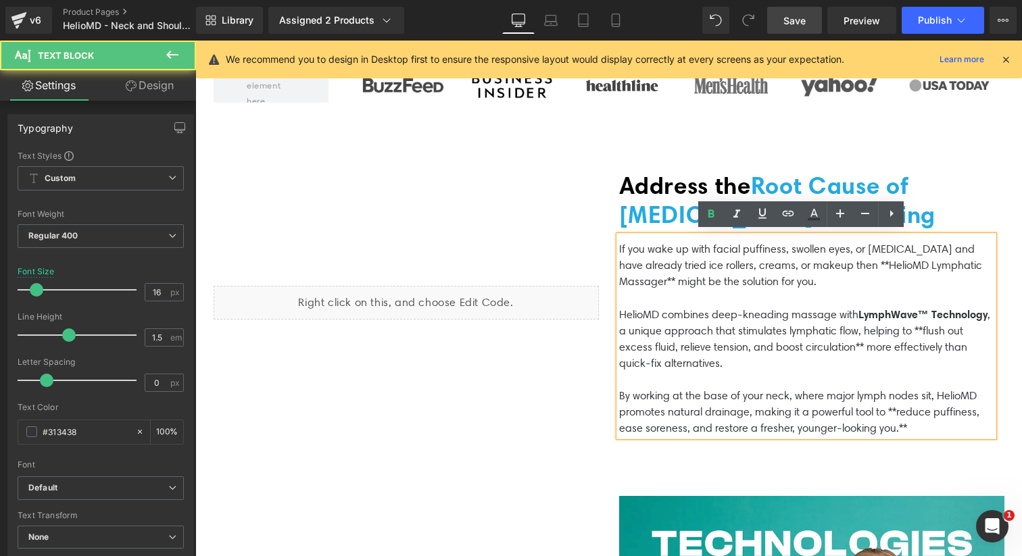
click at [622, 345] on p "HelioMD combines deep-kneading massage with LymphWave™ Technology , a unique ap…" at bounding box center [806, 339] width 374 height 66
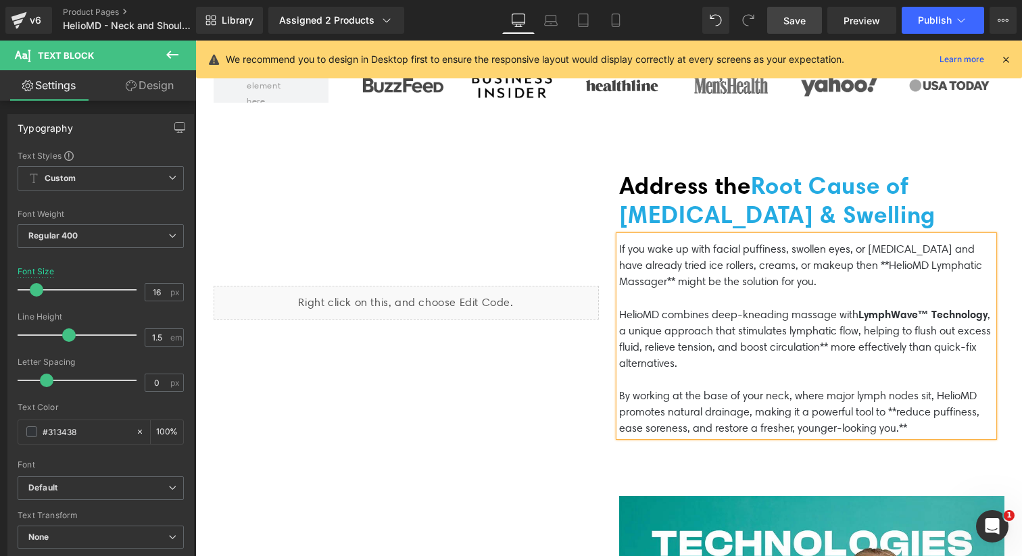
click at [904, 341] on p "HelioMD combines deep-kneading massage with LymphWave™ Technology , a unique ap…" at bounding box center [806, 339] width 374 height 66
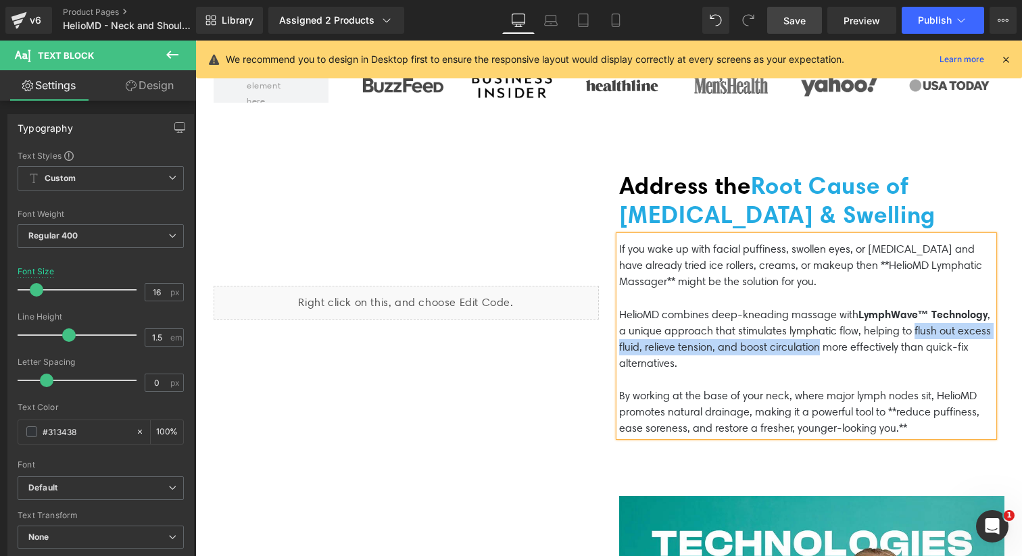
drag, startPoint x: 895, startPoint y: 343, endPoint x: 610, endPoint y: 338, distance: 285.2
click at [610, 338] on div "Address the Root Cause of [MEDICAL_DATA] & Swelling Heading If you wake up with…" at bounding box center [811, 304] width 405 height 266
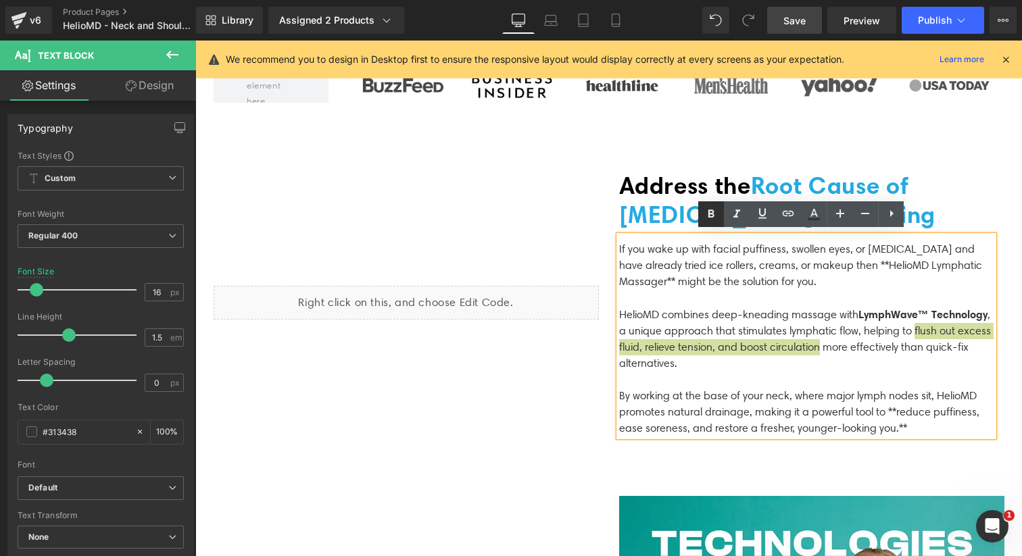
click at [714, 209] on icon at bounding box center [711, 214] width 16 height 16
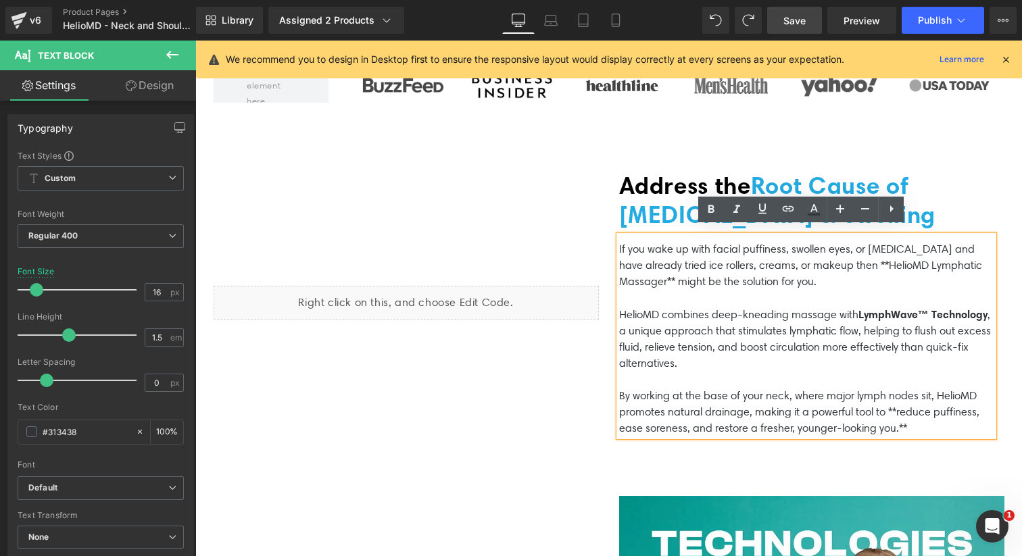
scroll to position [649, 0]
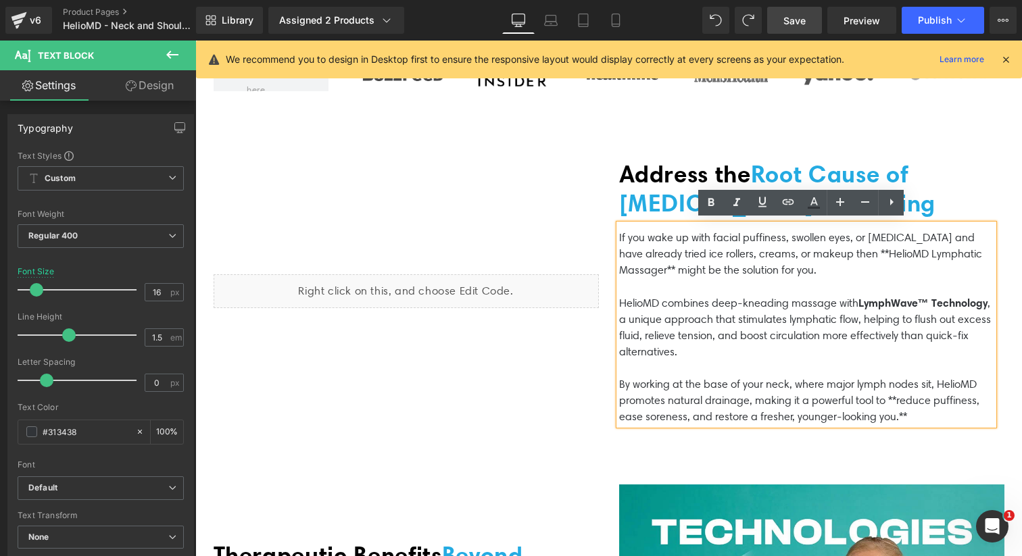
click at [887, 397] on p "By working at the base of your neck, where major lymph nodes sit, HelioMD promo…" at bounding box center [806, 400] width 374 height 49
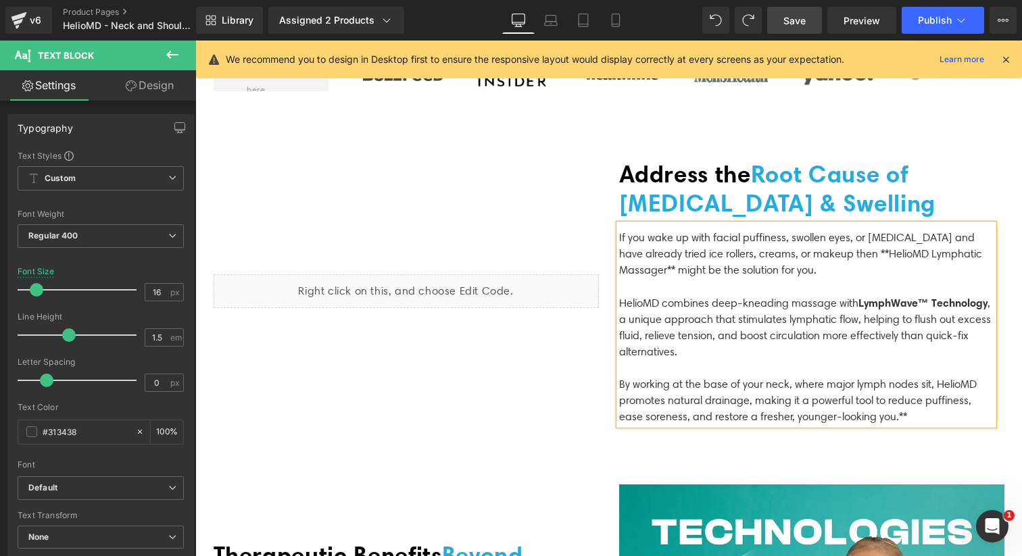
click at [877, 410] on p "By working at the base of your neck, where major lymph nodes sit, HelioMD promo…" at bounding box center [806, 400] width 374 height 49
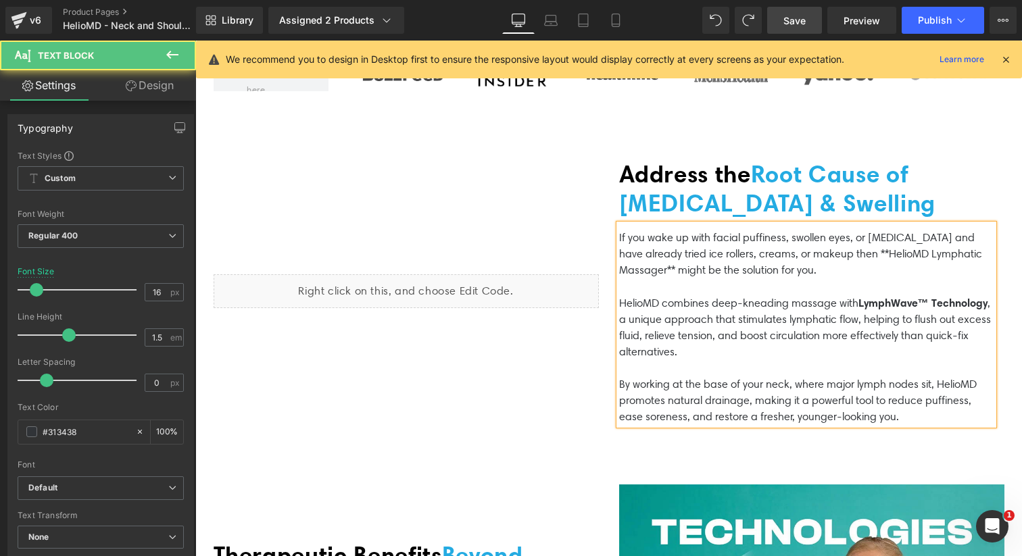
click at [879, 397] on p "By working at the base of your neck, where major lymph nodes sit, HelioMD promo…" at bounding box center [806, 400] width 374 height 49
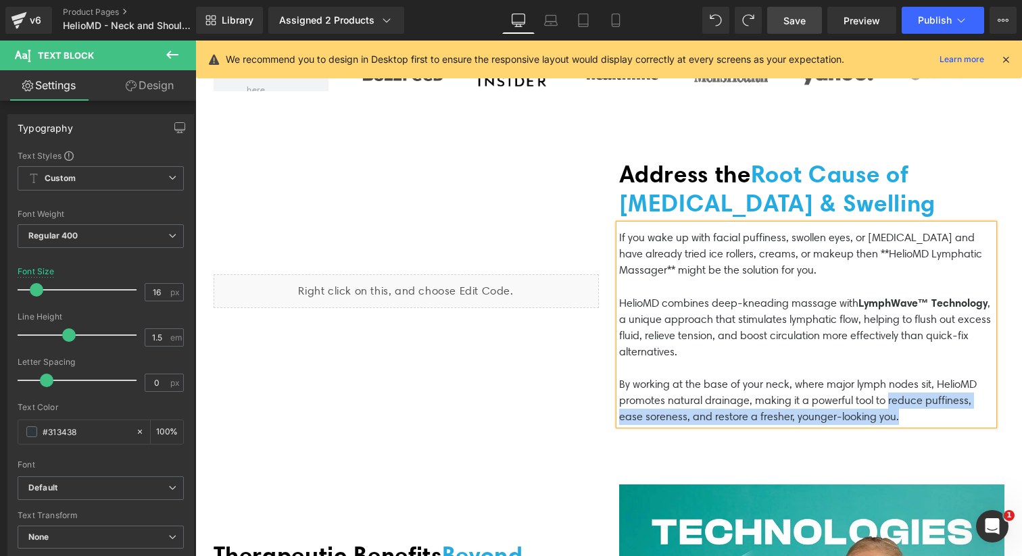
drag, startPoint x: 878, startPoint y: 397, endPoint x: 895, endPoint y: 426, distance: 34.5
click at [895, 426] on div "Liquid Address the Root Cause of [MEDICAL_DATA] & Swelling Heading If you wake …" at bounding box center [608, 292] width 811 height 333
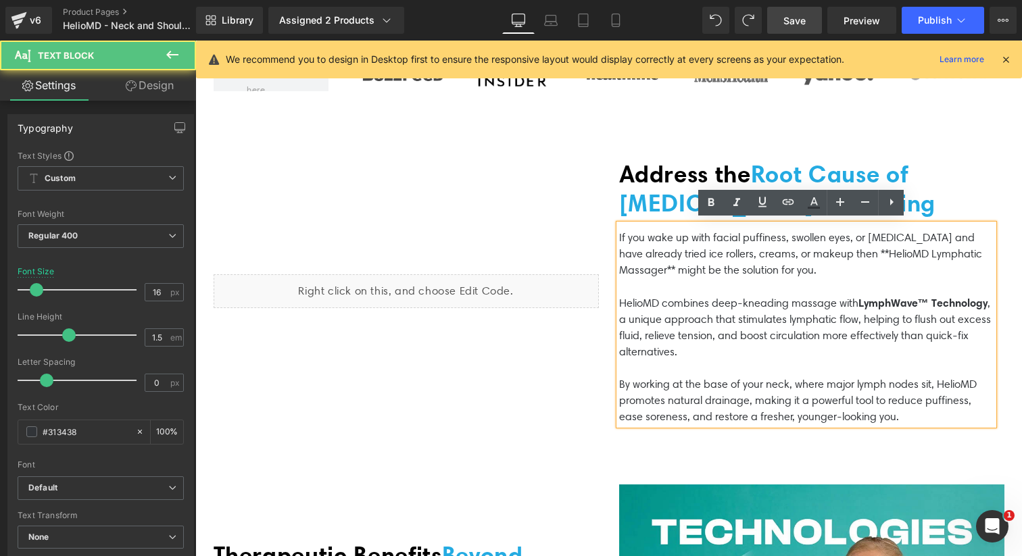
click at [868, 403] on p "By working at the base of your neck, where major lymph nodes sit, HelioMD promo…" at bounding box center [806, 400] width 374 height 49
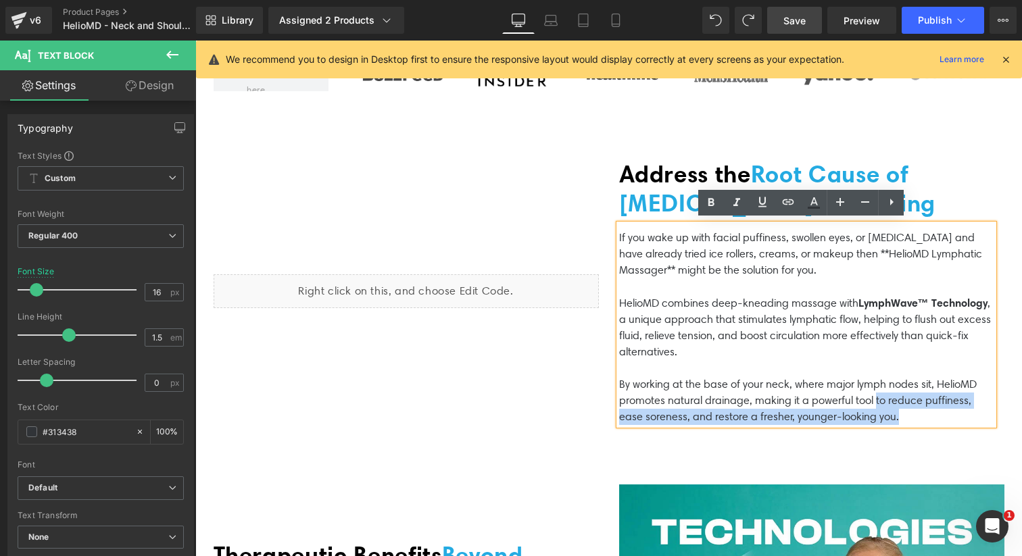
drag, startPoint x: 866, startPoint y: 397, endPoint x: 881, endPoint y: 408, distance: 19.3
click at [881, 408] on p "By working at the base of your neck, where major lymph nodes sit, HelioMD promo…" at bounding box center [806, 400] width 374 height 49
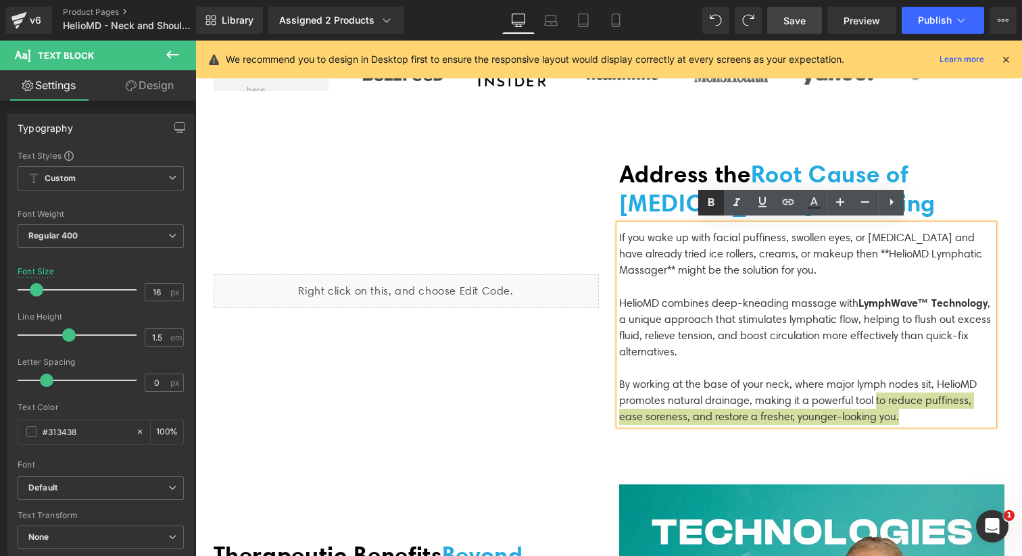
click at [716, 204] on icon at bounding box center [711, 203] width 16 height 16
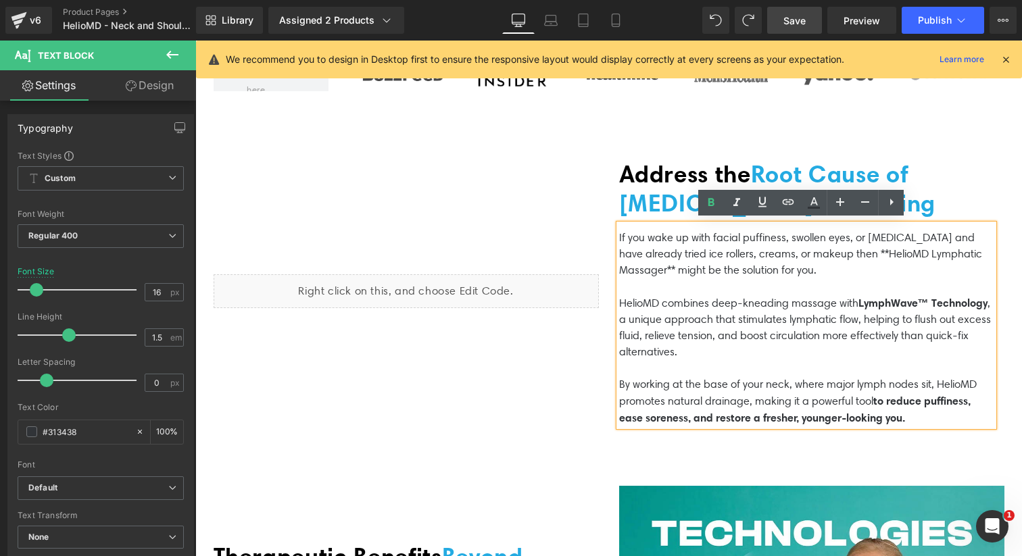
click at [872, 394] on strong "to reduce puffiness, ease soreness, and restore a fresher, younger-looking you." at bounding box center [794, 409] width 351 height 30
drag, startPoint x: 881, startPoint y: 397, endPoint x: 870, endPoint y: 397, distance: 10.8
click at [870, 397] on strong "to reduce puffiness, ease soreness, and restore a fresher, younger-looking you." at bounding box center [794, 409] width 351 height 30
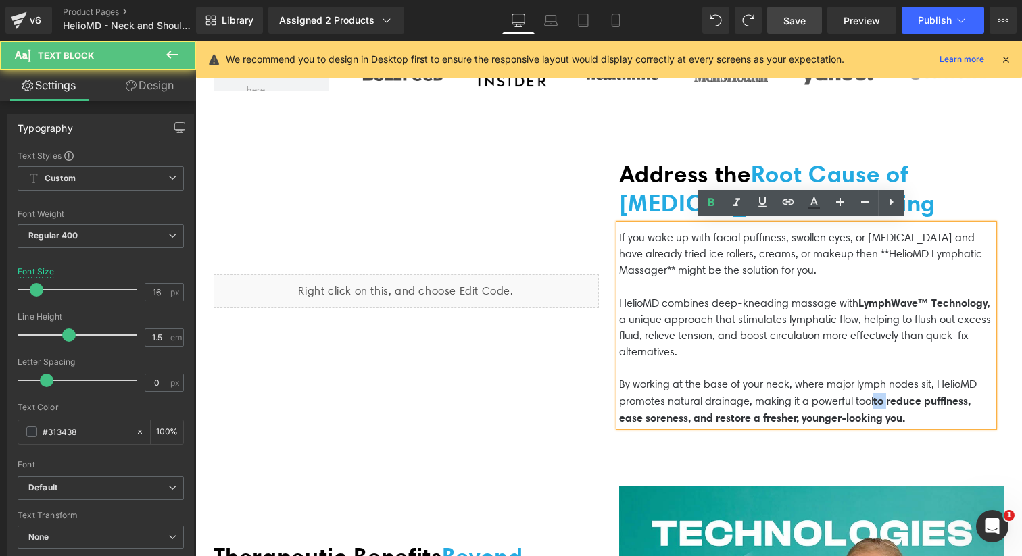
drag, startPoint x: 879, startPoint y: 397, endPoint x: 865, endPoint y: 397, distance: 14.2
click at [865, 397] on strong "to reduce puffiness, ease soreness, and restore a fresher, younger-looking you." at bounding box center [794, 409] width 351 height 30
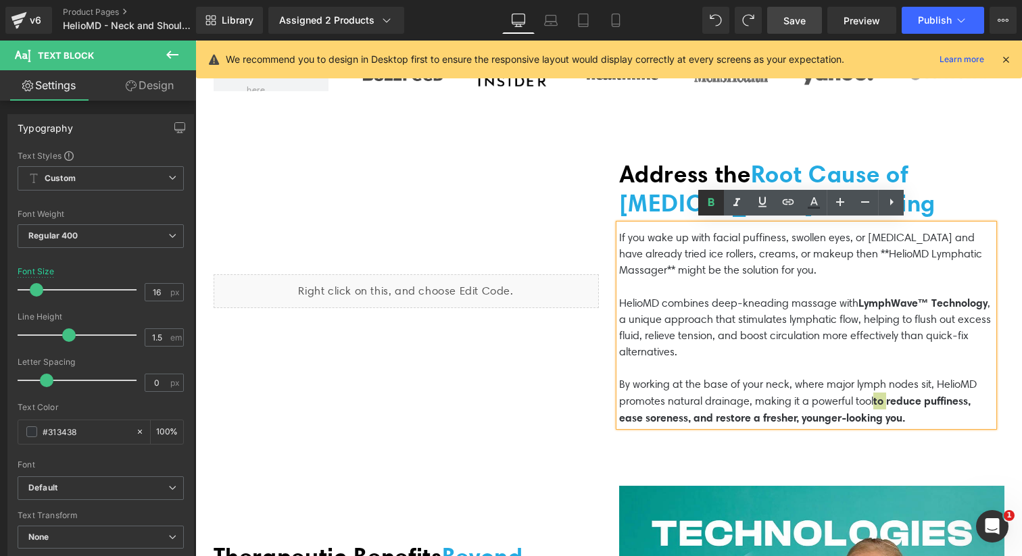
click at [715, 203] on icon at bounding box center [711, 203] width 16 height 16
click at [609, 355] on div "Address the Root Cause of [MEDICAL_DATA] & Swelling Heading If you wake up with…" at bounding box center [811, 292] width 405 height 267
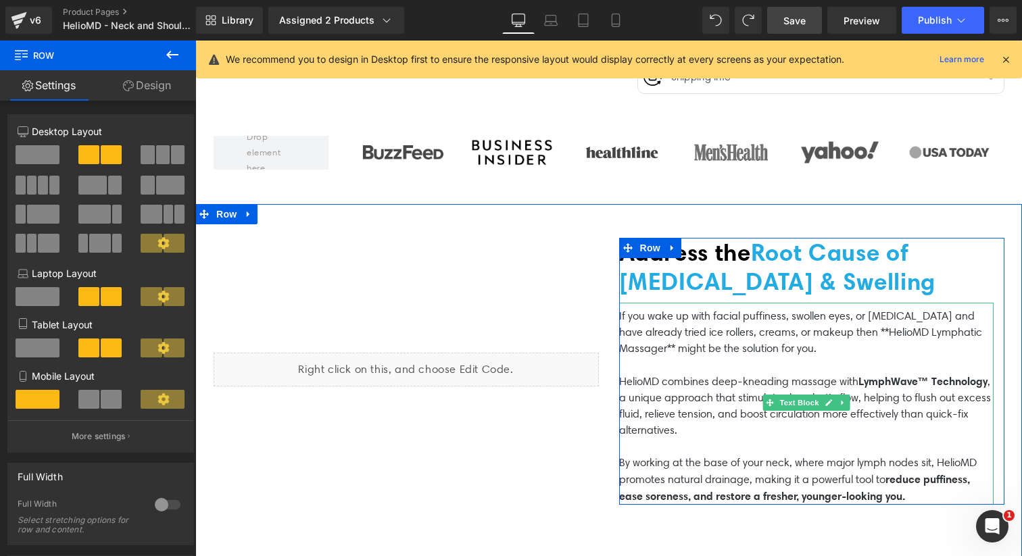
scroll to position [510, 0]
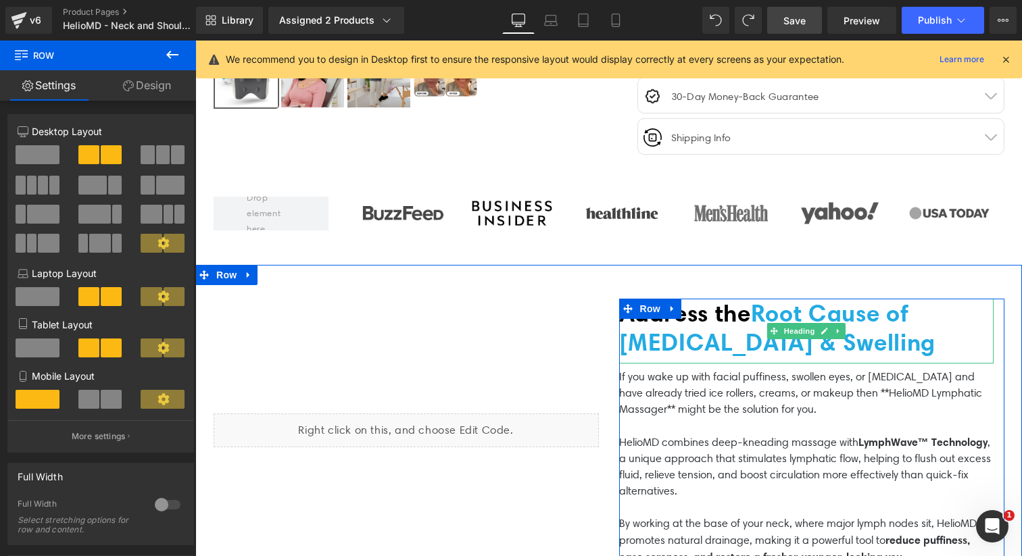
click at [677, 347] on span "Root Cause of [MEDICAL_DATA] & Swelling" at bounding box center [777, 328] width 317 height 58
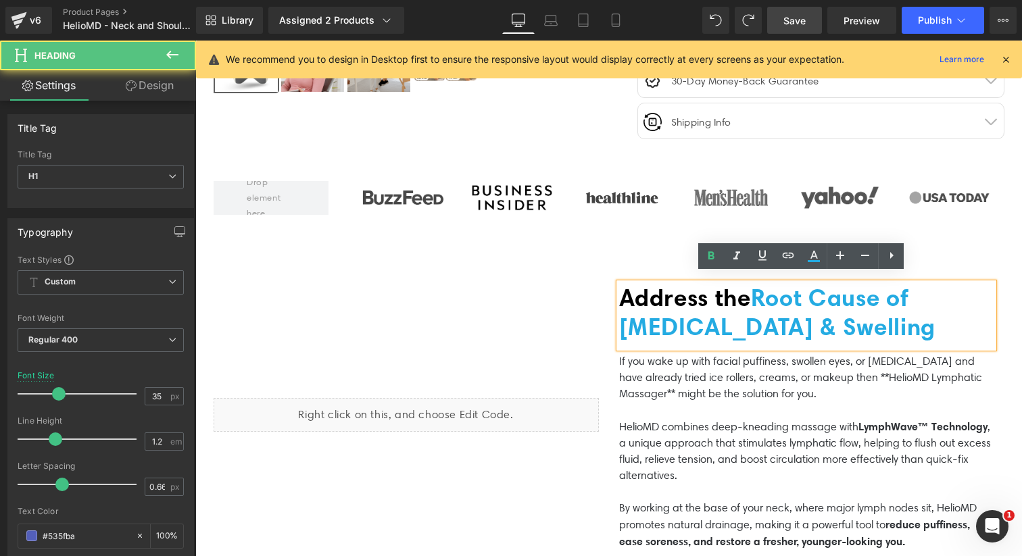
scroll to position [533, 0]
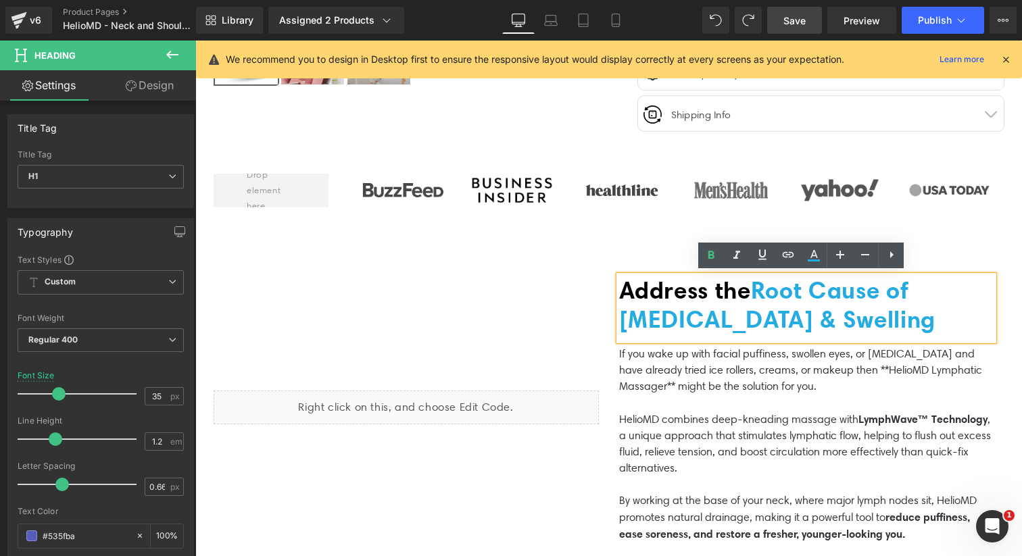
click at [767, 303] on span "Root Cause of [MEDICAL_DATA] & Swelling" at bounding box center [777, 305] width 317 height 58
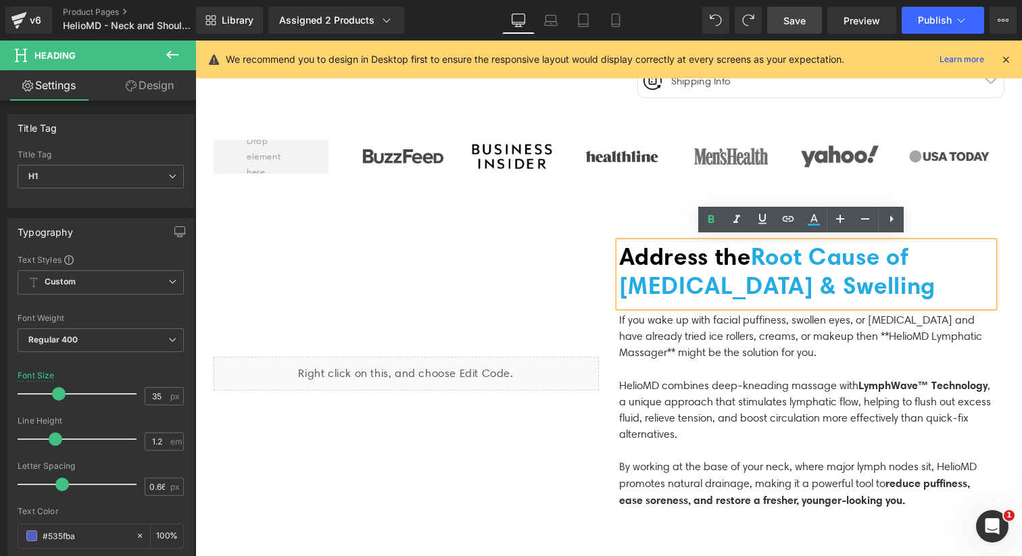
scroll to position [569, 0]
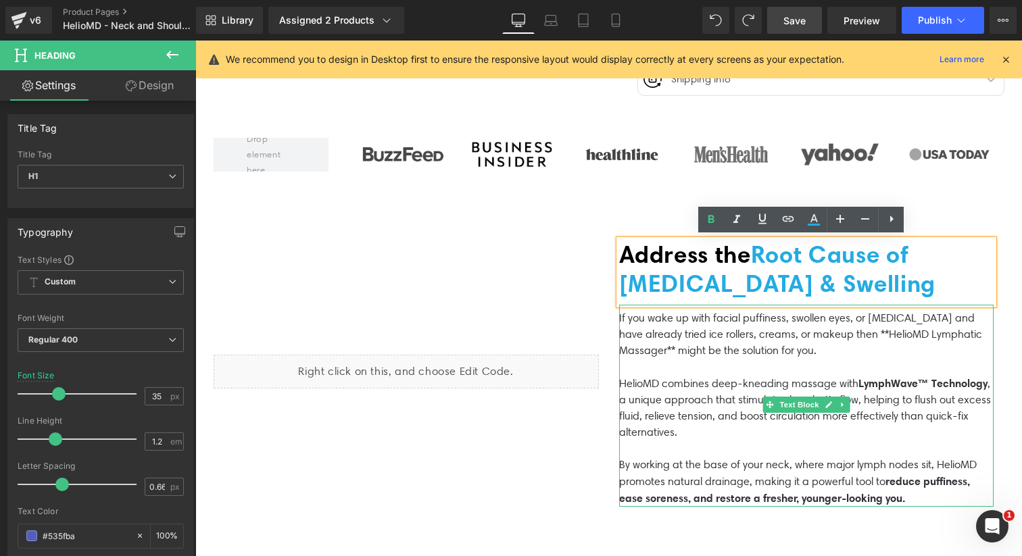
click at [856, 335] on p "If you wake up with facial puffiness, swollen eyes, or [MEDICAL_DATA] and have …" at bounding box center [806, 334] width 374 height 49
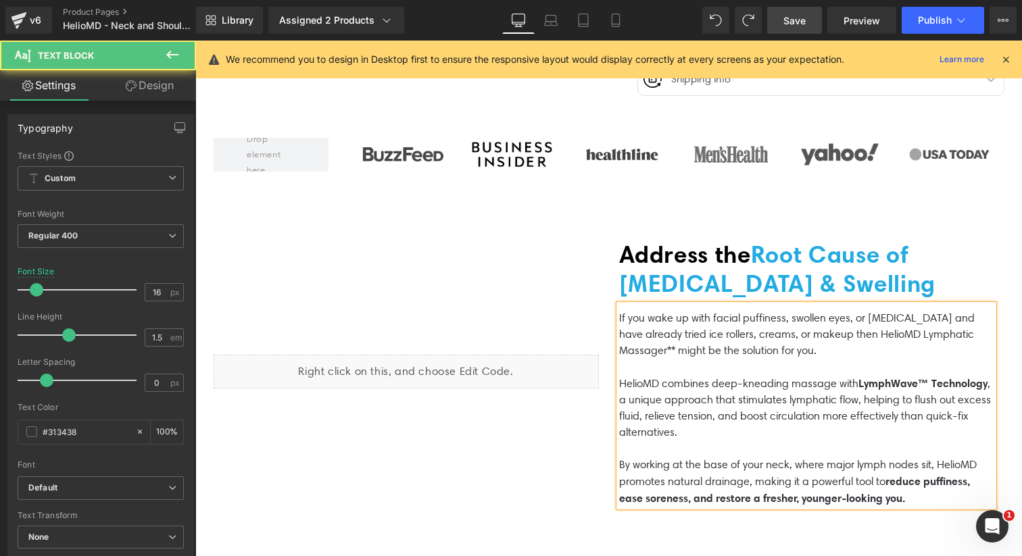
click at [668, 347] on p "If you wake up with facial puffiness, swollen eyes, or [MEDICAL_DATA] and have …" at bounding box center [806, 334] width 374 height 49
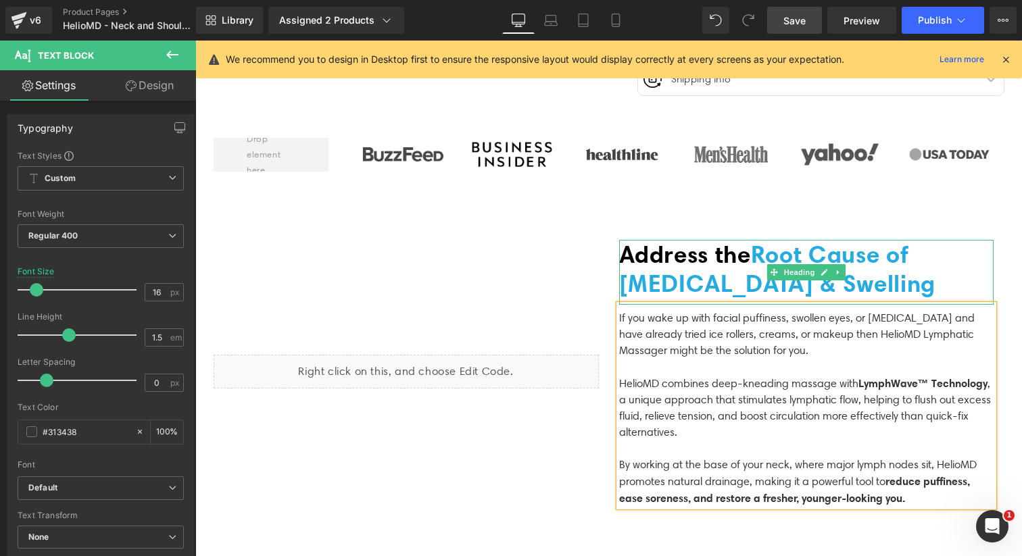
click at [795, 284] on span "Root Cause of [MEDICAL_DATA] & Swelling" at bounding box center [777, 269] width 317 height 58
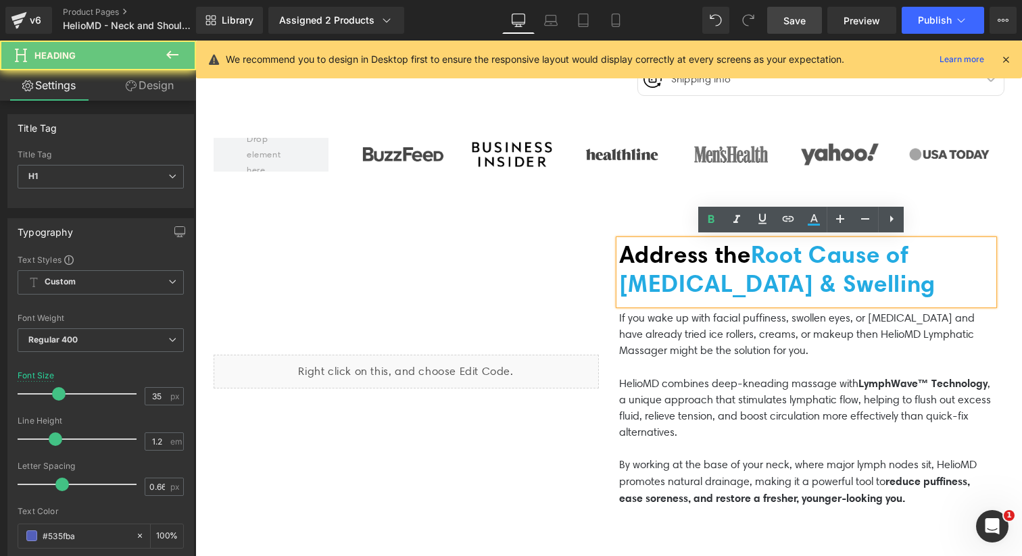
click at [876, 279] on h1 "Address the Root Cause of [MEDICAL_DATA] & Swelling" at bounding box center [806, 269] width 374 height 58
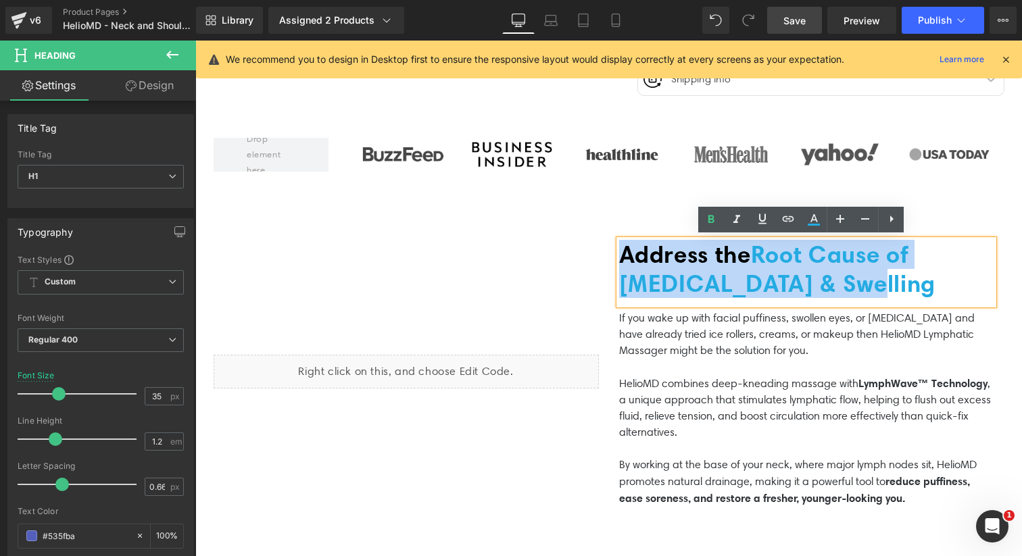
drag, startPoint x: 879, startPoint y: 282, endPoint x: 597, endPoint y: 247, distance: 284.0
click at [597, 247] on div "Liquid Address the Root Cause of [MEDICAL_DATA] & Swelling Heading If you wake …" at bounding box center [608, 373] width 811 height 335
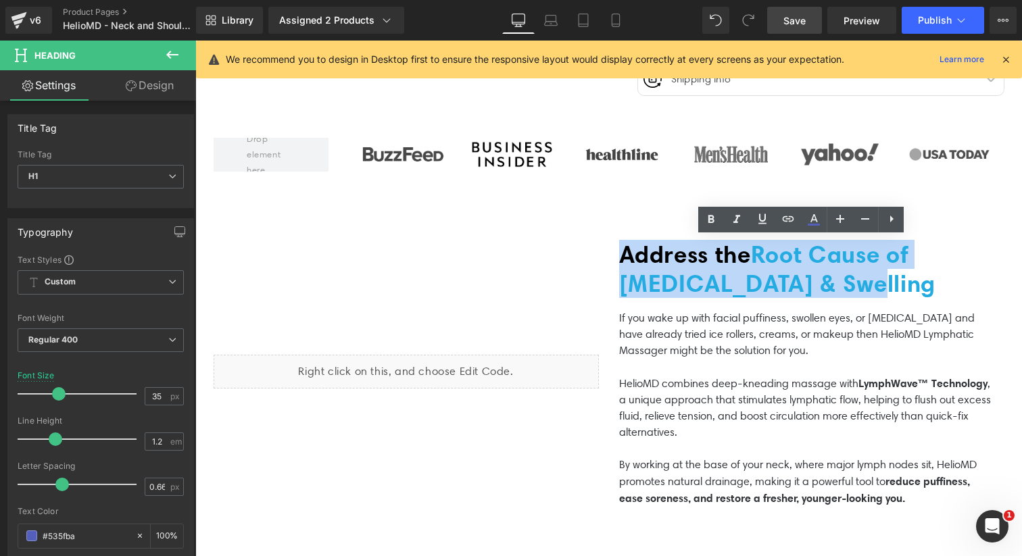
paste div
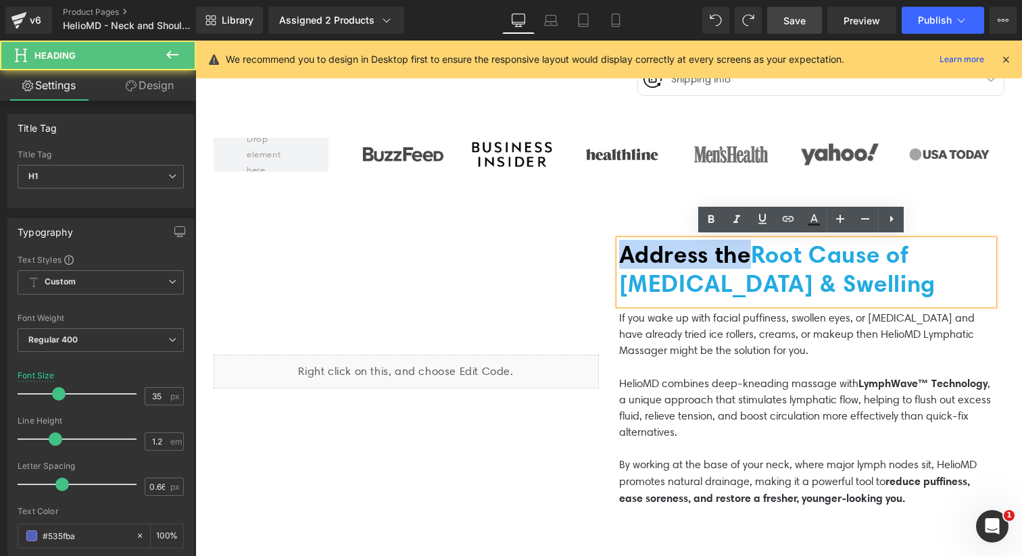
drag, startPoint x: 755, startPoint y: 253, endPoint x: 574, endPoint y: 253, distance: 180.4
click at [574, 253] on div "Liquid Address the Root Cause of [MEDICAL_DATA] & Swelling Heading If you wake …" at bounding box center [608, 373] width 811 height 335
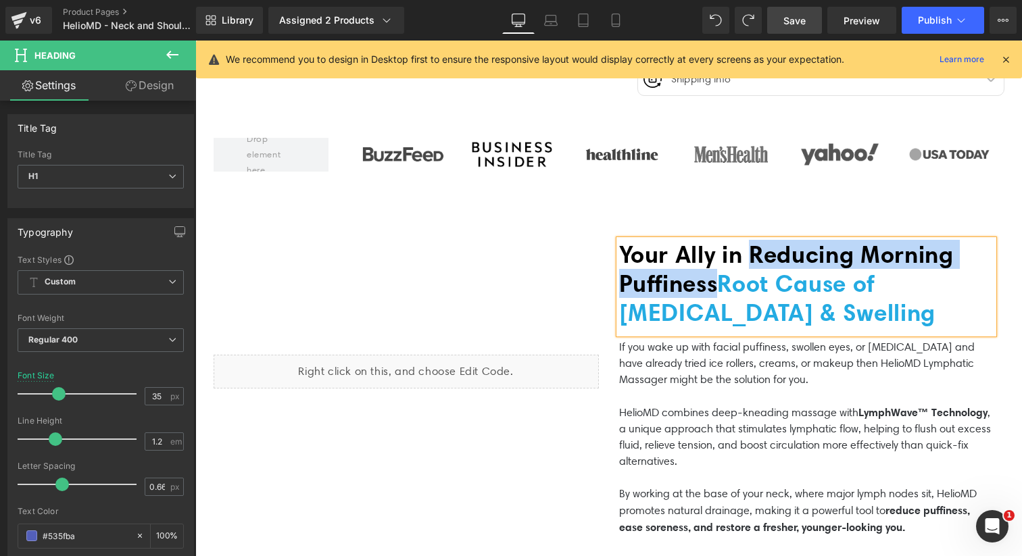
drag, startPoint x: 724, startPoint y: 280, endPoint x: 756, endPoint y: 255, distance: 40.0
click at [756, 255] on span "Your Ally in Reducing Morning Puffiness" at bounding box center [786, 269] width 335 height 58
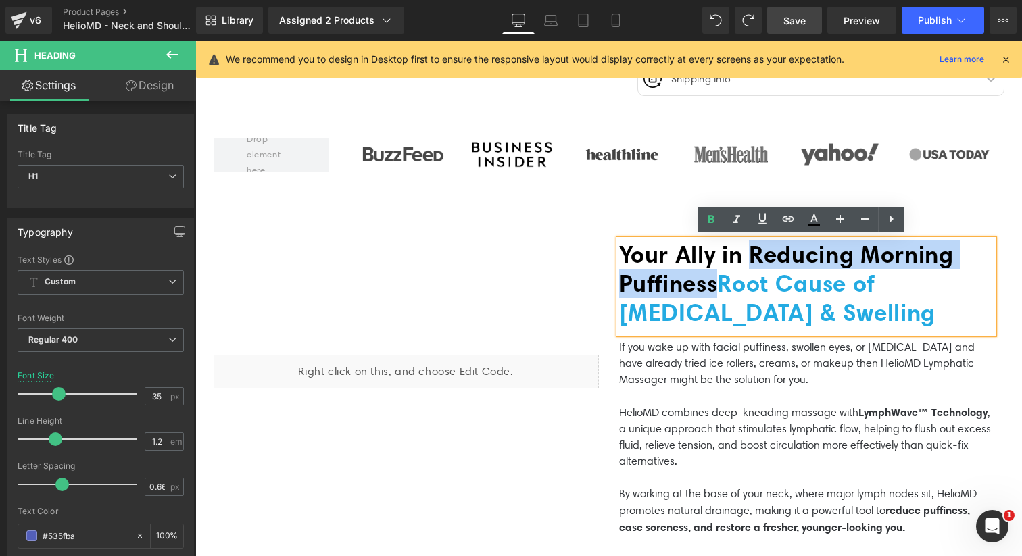
copy span "Reducing Morning Puffiness"
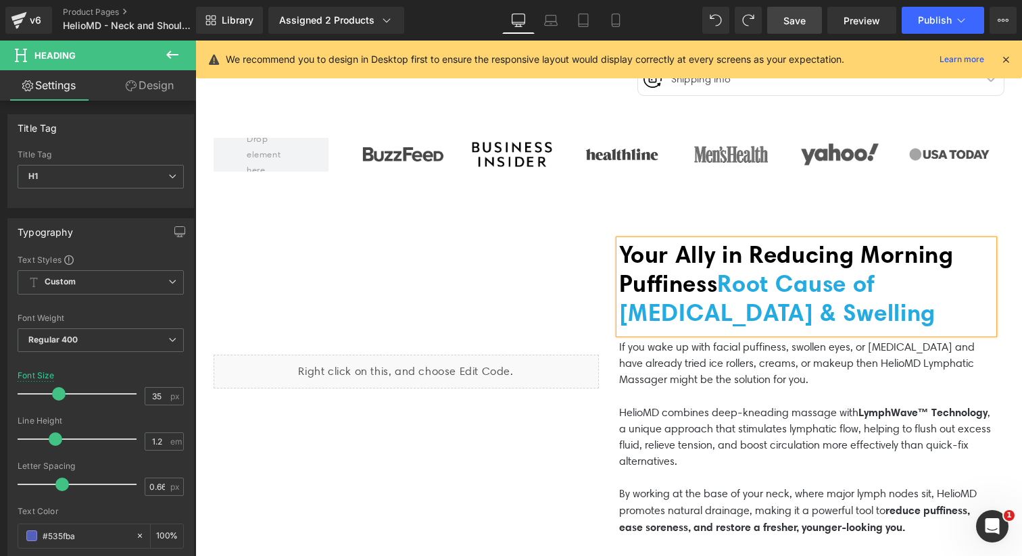
click at [798, 313] on h1 "Your Ally in Reducing Morning Puffiness Root Cause of [MEDICAL_DATA] & Swelling" at bounding box center [806, 283] width 374 height 87
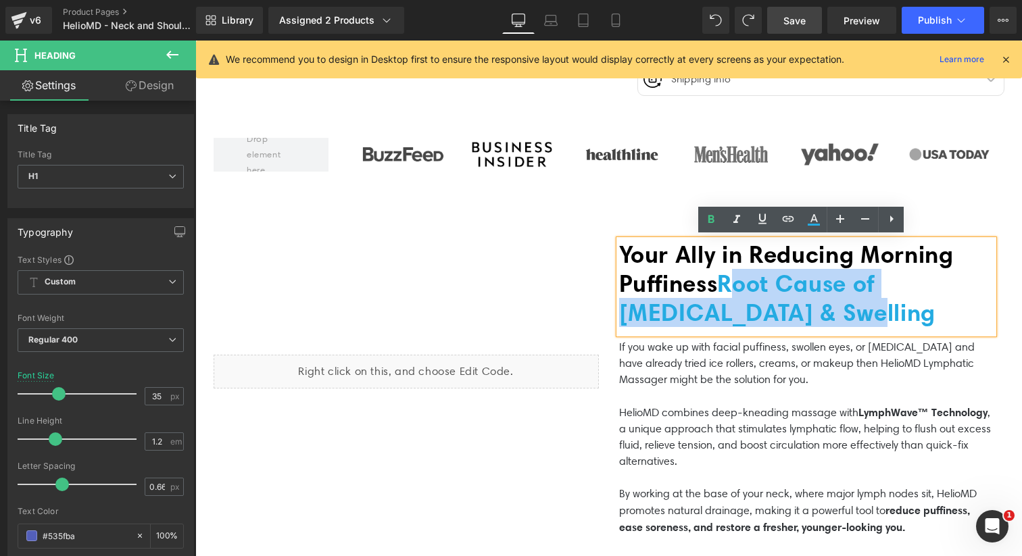
drag, startPoint x: 799, startPoint y: 314, endPoint x: 746, endPoint y: 279, distance: 63.0
click at [746, 279] on h1 "Your Ally in Reducing Morning Puffiness Root Cause of [MEDICAL_DATA] & Swelling" at bounding box center [806, 283] width 374 height 87
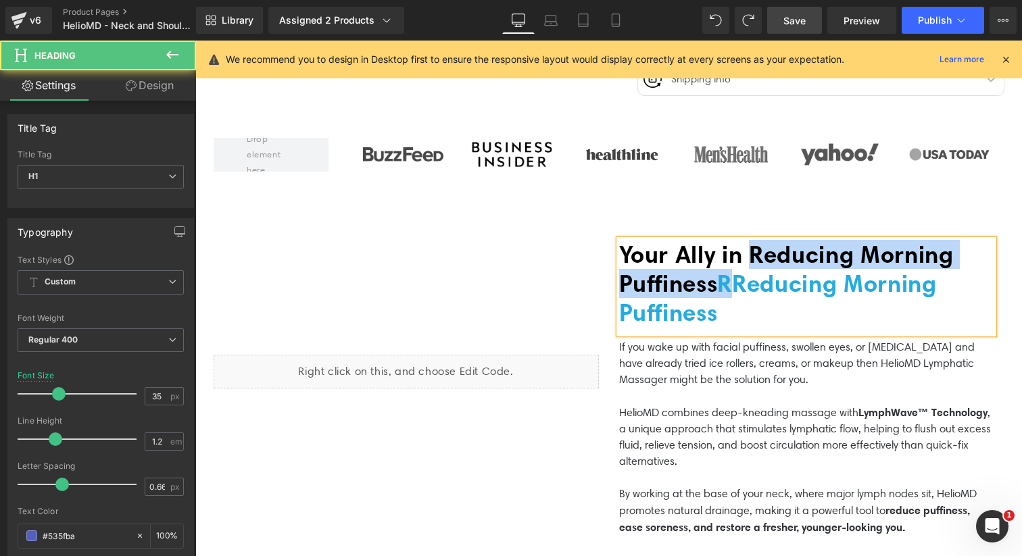
drag, startPoint x: 751, startPoint y: 282, endPoint x: 756, endPoint y: 258, distance: 24.8
click at [756, 258] on h1 "Your Ally in Reducing Morning Puffiness RReducing Morning Puffiness" at bounding box center [806, 283] width 374 height 87
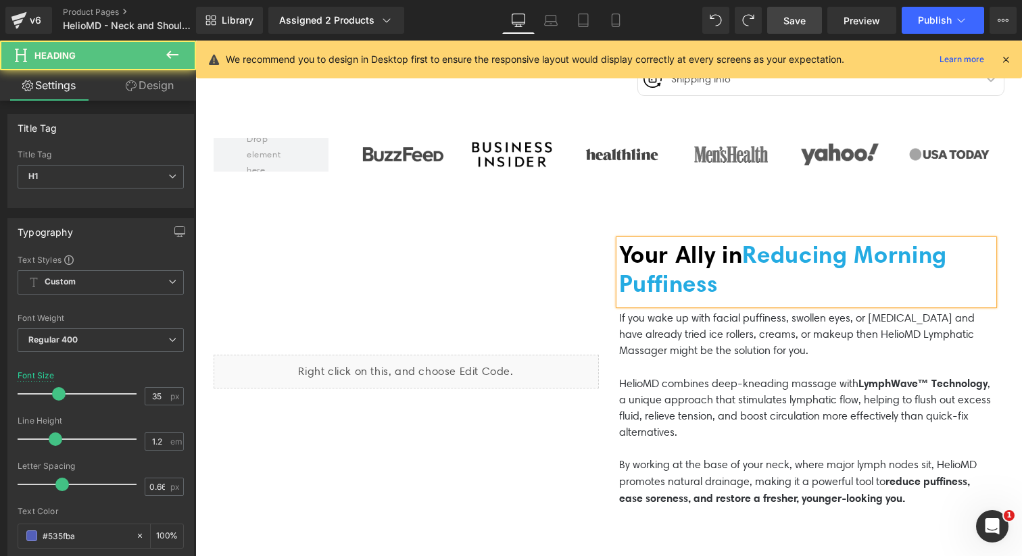
click at [756, 255] on span "Reducing Morning Puffiness" at bounding box center [783, 269] width 328 height 58
click at [733, 276] on h1 "Your Ally in Reducing Morning Puffiness" at bounding box center [806, 269] width 374 height 58
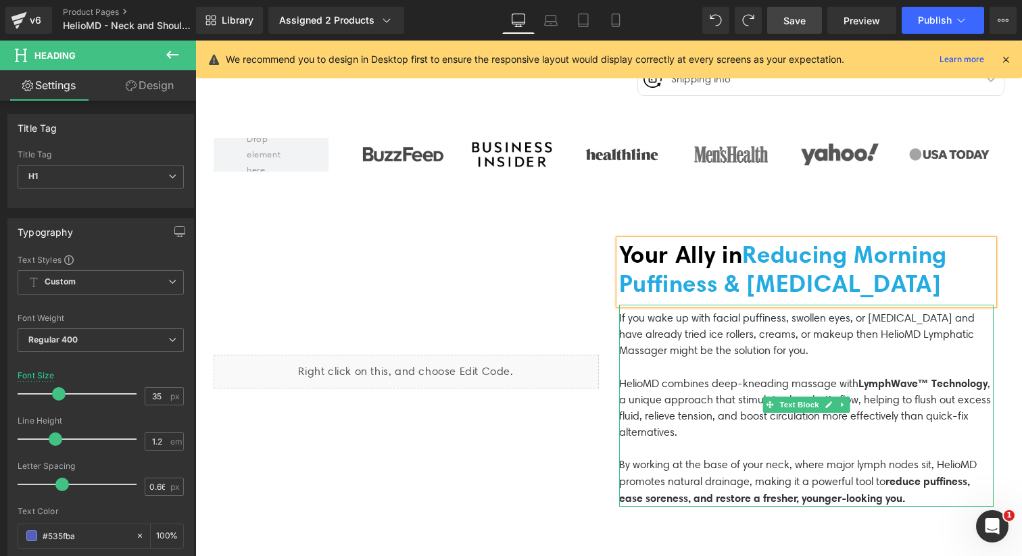
click at [680, 337] on p "If you wake up with facial puffiness, swollen eyes, or [MEDICAL_DATA] and have …" at bounding box center [806, 334] width 374 height 49
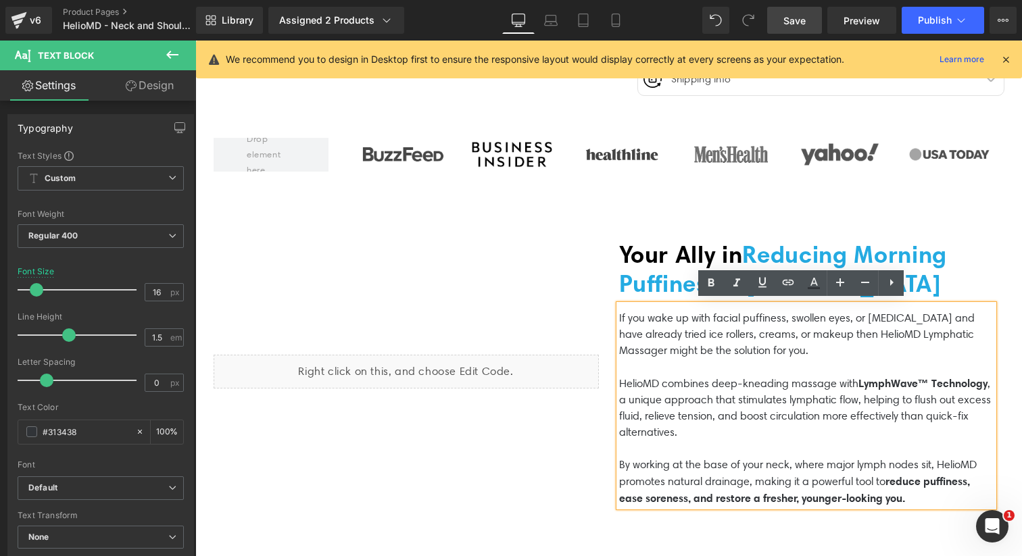
click at [636, 215] on div "Liquid Your Ally in Reducing Morning Puffiness & [MEDICAL_DATA] Heading If you …" at bounding box center [608, 373] width 811 height 335
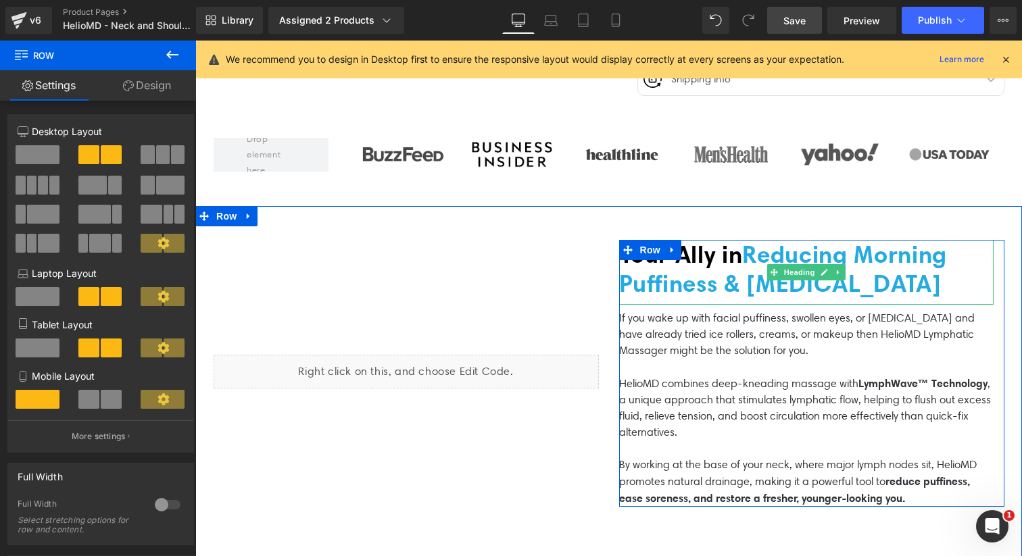
click at [830, 292] on span "Reducing Morning Puffiness & [MEDICAL_DATA]" at bounding box center [783, 269] width 328 height 58
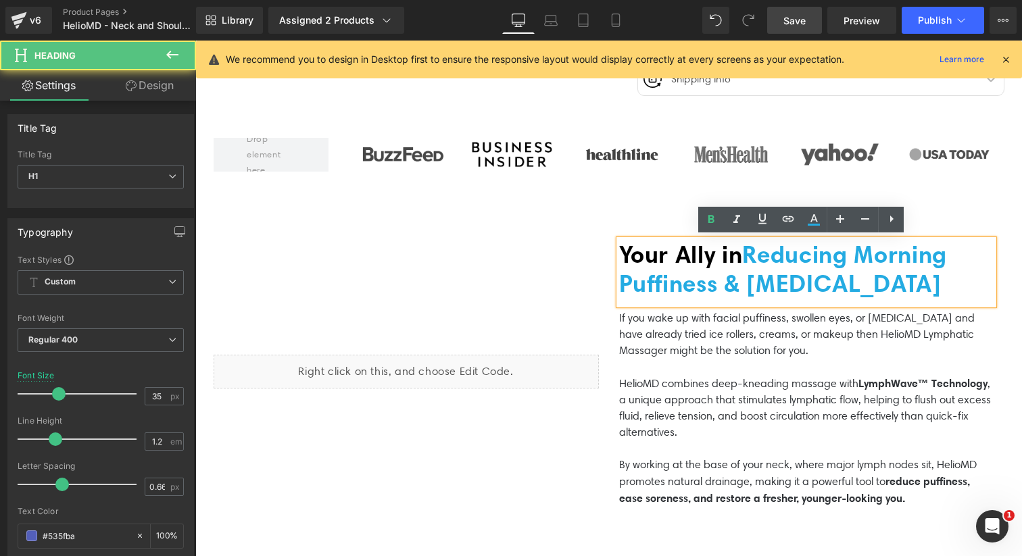
click at [885, 276] on h1 "Your Ally in Reducing Morning Puffiness & [MEDICAL_DATA]" at bounding box center [806, 269] width 374 height 58
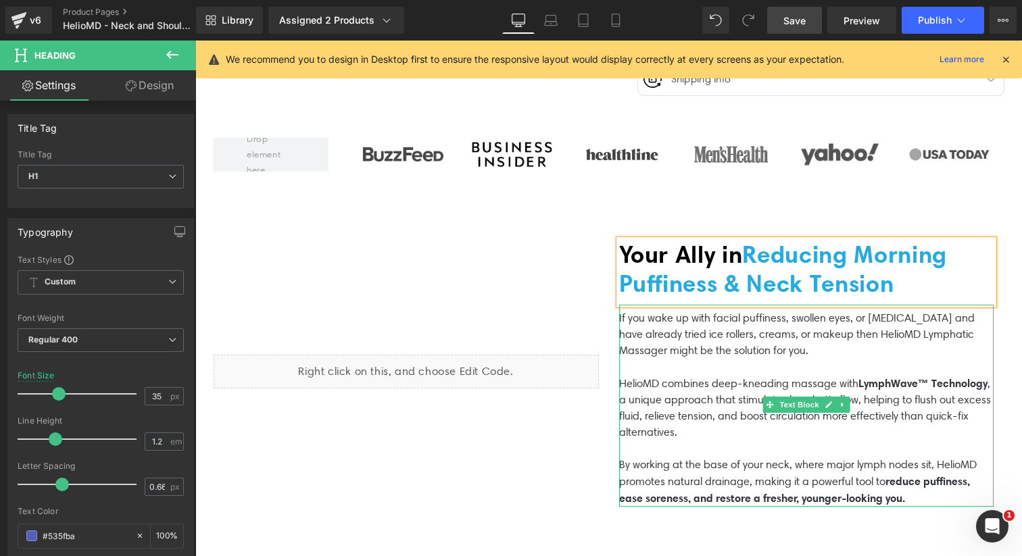
click at [828, 344] on p "If you wake up with facial puffiness, swollen eyes, or [MEDICAL_DATA] and have …" at bounding box center [806, 334] width 374 height 49
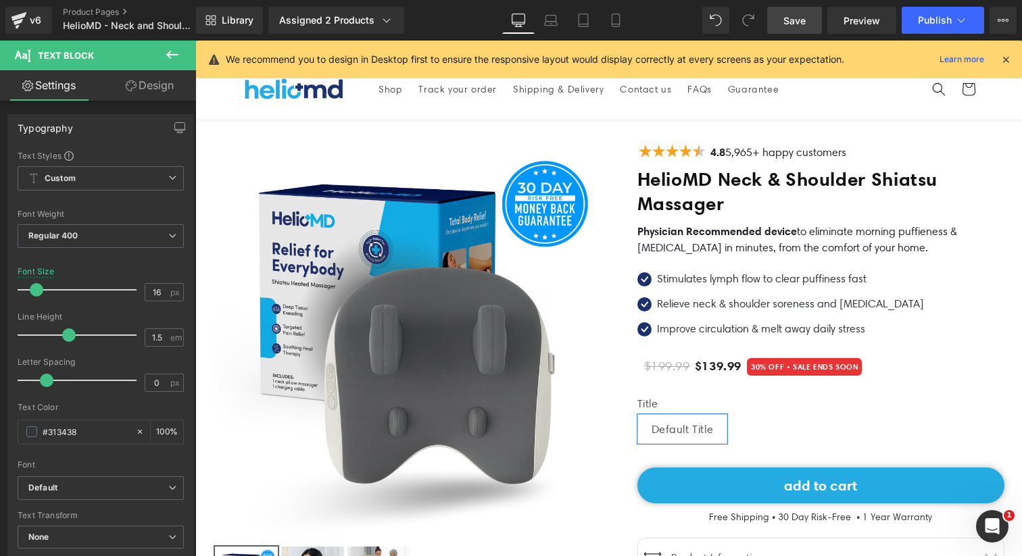
scroll to position [0, 0]
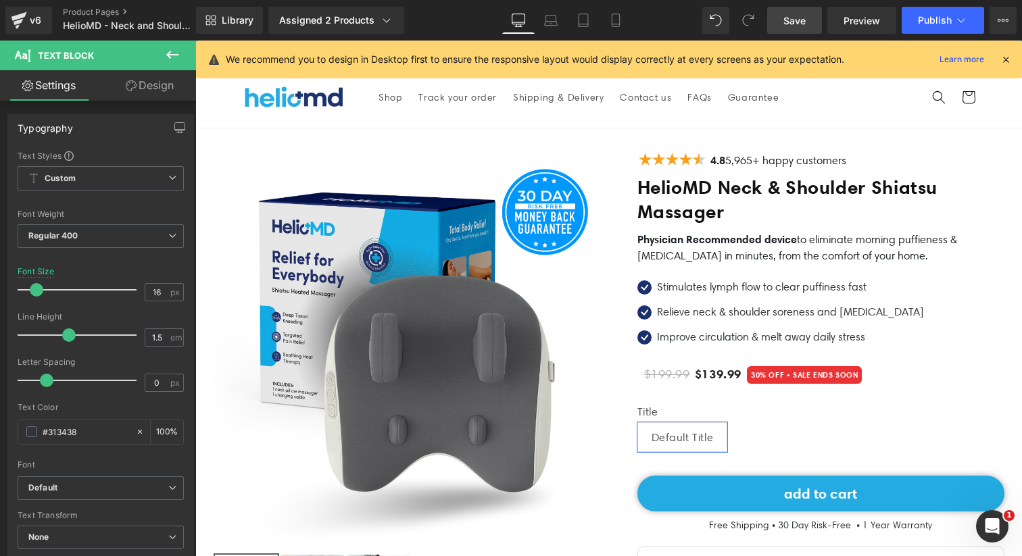
click at [758, 202] on h1 "HelioMD Neck & Shoulder Shiatsu Massager" at bounding box center [820, 200] width 367 height 49
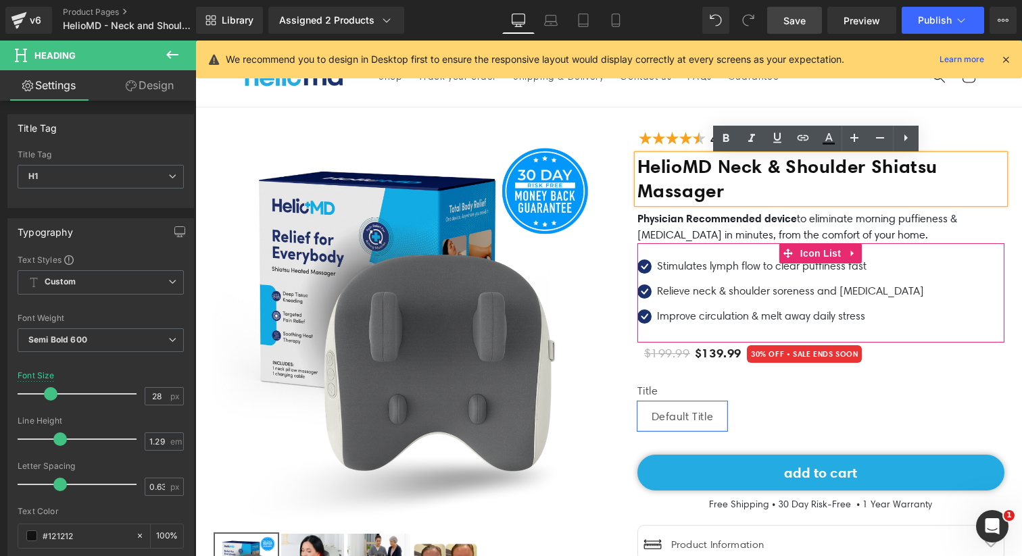
scroll to position [22, 0]
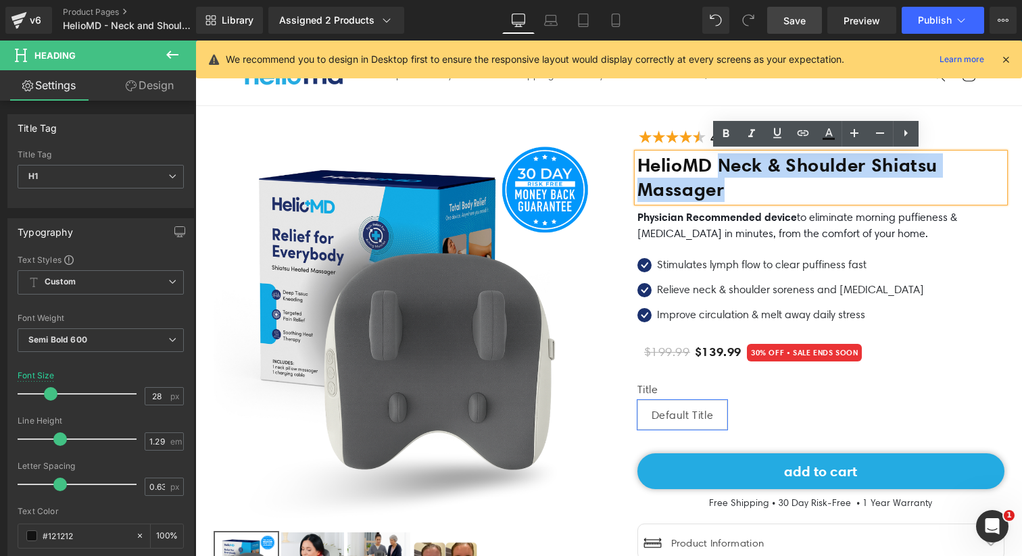
drag, startPoint x: 735, startPoint y: 194, endPoint x: 721, endPoint y: 168, distance: 29.9
click at [721, 168] on h1 "HelioMD Neck & Shoulder Shiatsu Massager" at bounding box center [820, 177] width 367 height 49
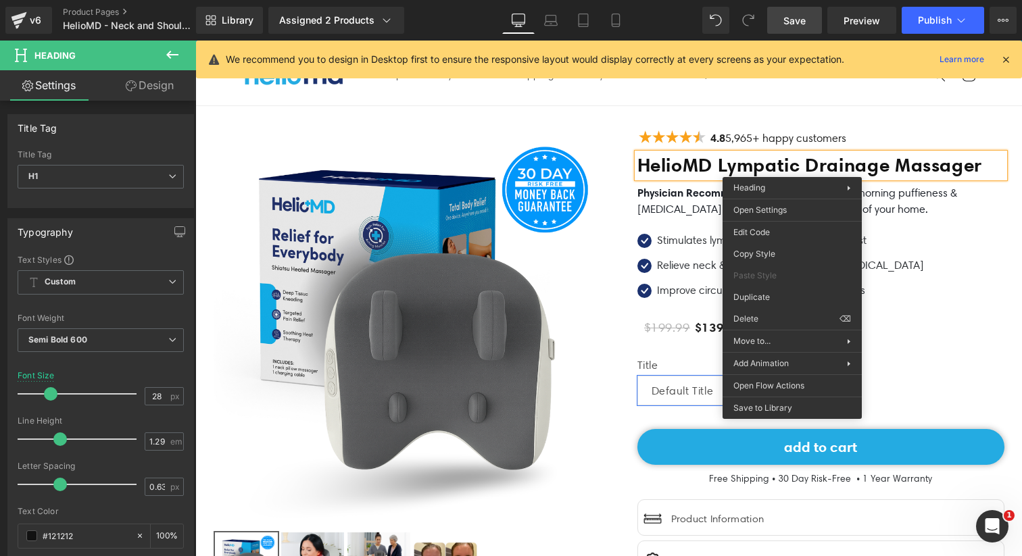
click at [779, 164] on h1 "HelioMD Lympatic Drainage Massager" at bounding box center [820, 165] width 367 height 24
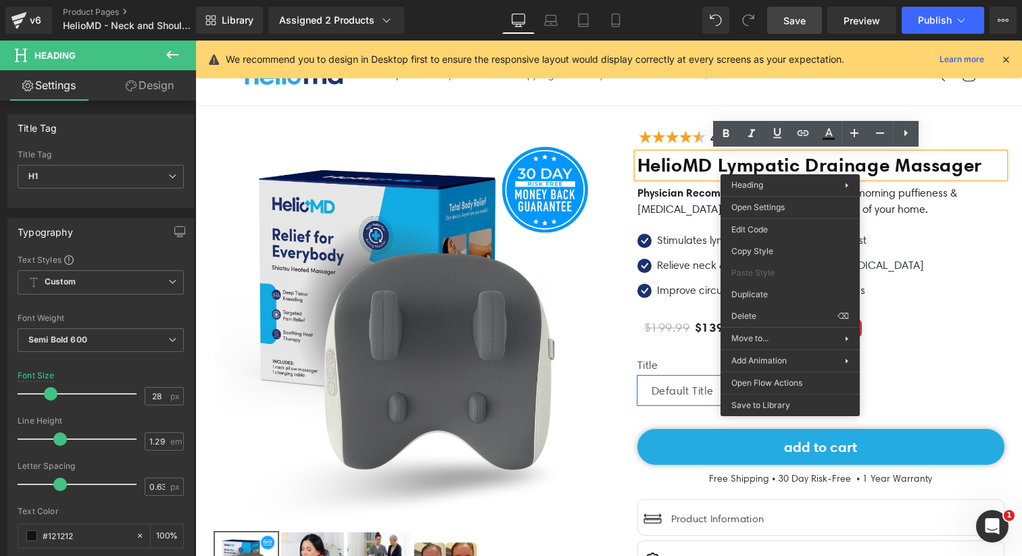
click at [780, 166] on h1 "HelioMD Lympatic Drainage Massager" at bounding box center [820, 165] width 367 height 24
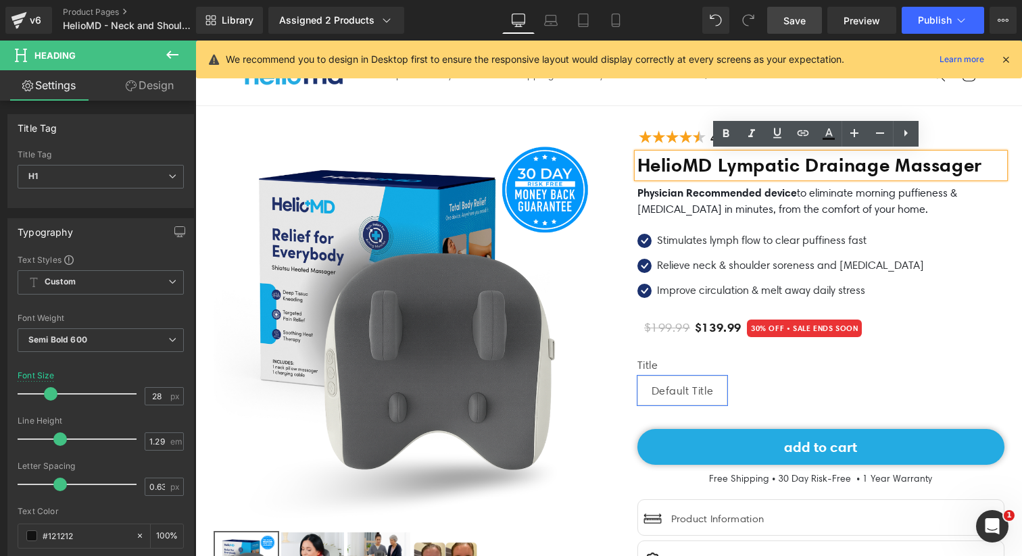
click at [797, 167] on h1 "HelioMD Lympatic Drainage Massager" at bounding box center [820, 165] width 367 height 24
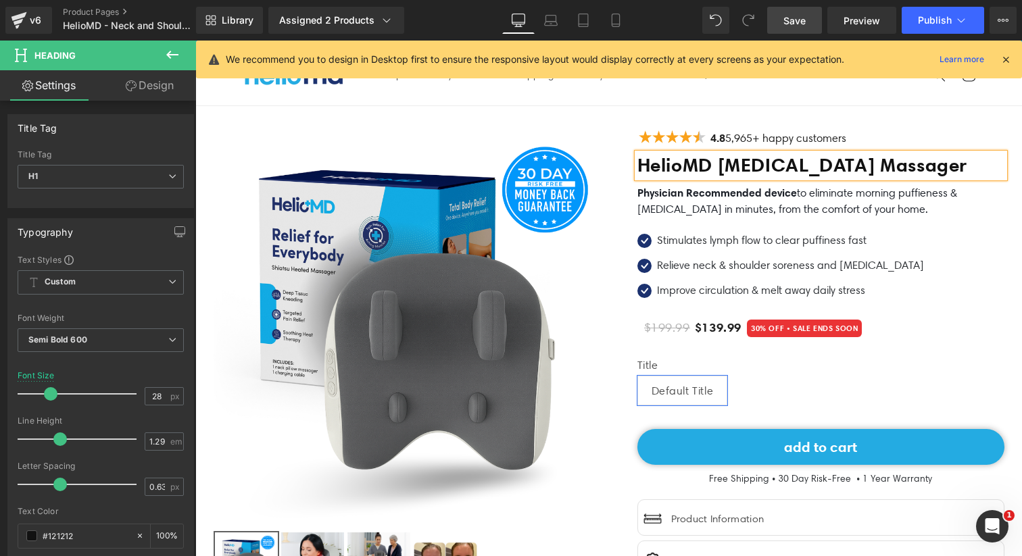
click at [815, 172] on h1 "HelioMD [MEDICAL_DATA] Massager" at bounding box center [820, 165] width 367 height 24
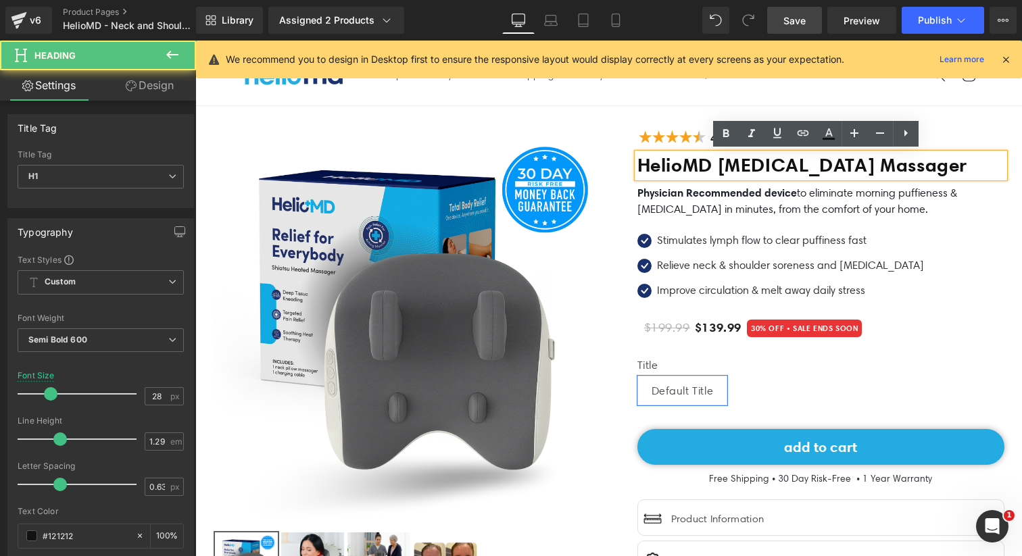
click at [797, 178] on h1 "HelioMD [MEDICAL_DATA] Massager" at bounding box center [820, 165] width 367 height 24
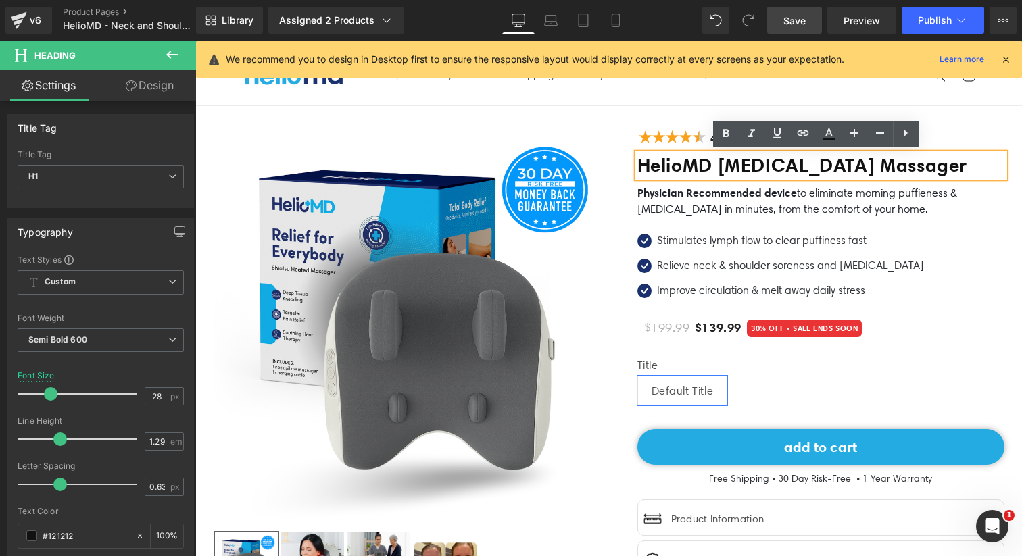
click at [685, 167] on h1 "HelioMD [MEDICAL_DATA] Massager" at bounding box center [820, 165] width 367 height 24
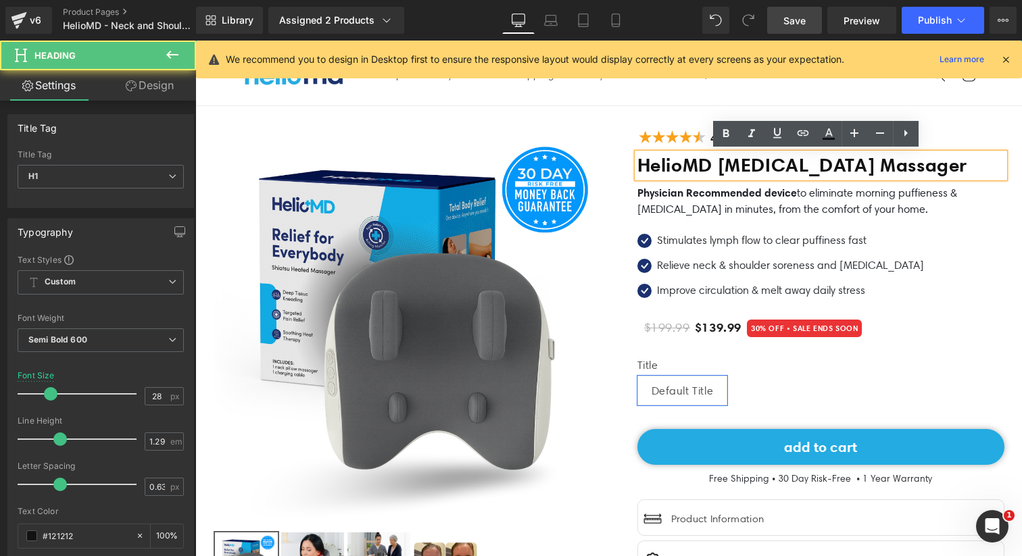
click at [704, 167] on h1 "HelioMD [MEDICAL_DATA] Massager" at bounding box center [820, 165] width 367 height 24
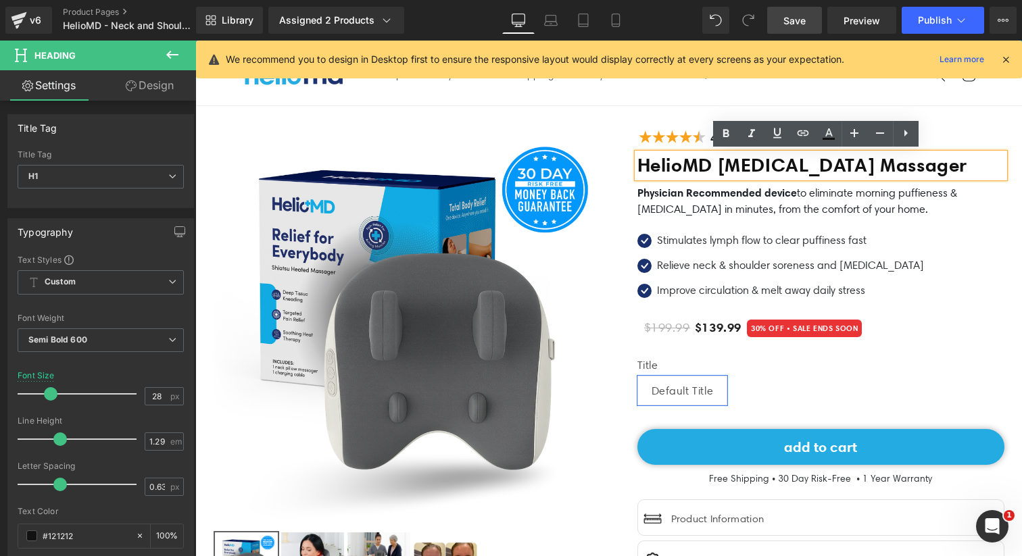
click at [716, 168] on h1 "HelioMD [MEDICAL_DATA] Massager" at bounding box center [820, 165] width 367 height 24
click at [722, 178] on h1 "HelioMD [MEDICAL_DATA] Massager" at bounding box center [820, 165] width 367 height 24
click at [601, 163] on div "Sale Off (P) Image" at bounding box center [411, 365] width 395 height 478
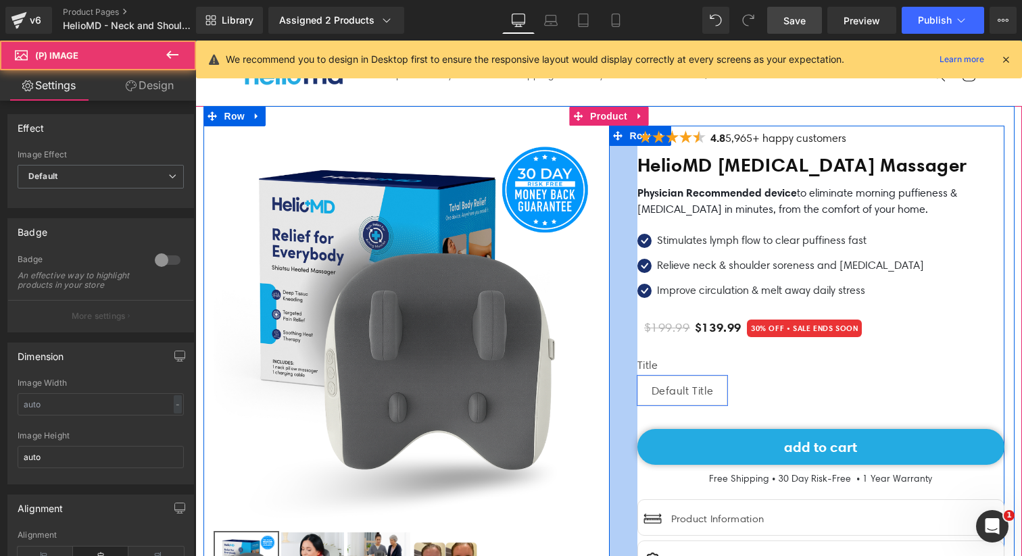
click at [640, 178] on h1 "HelioMD [MEDICAL_DATA] Massager" at bounding box center [820, 165] width 367 height 24
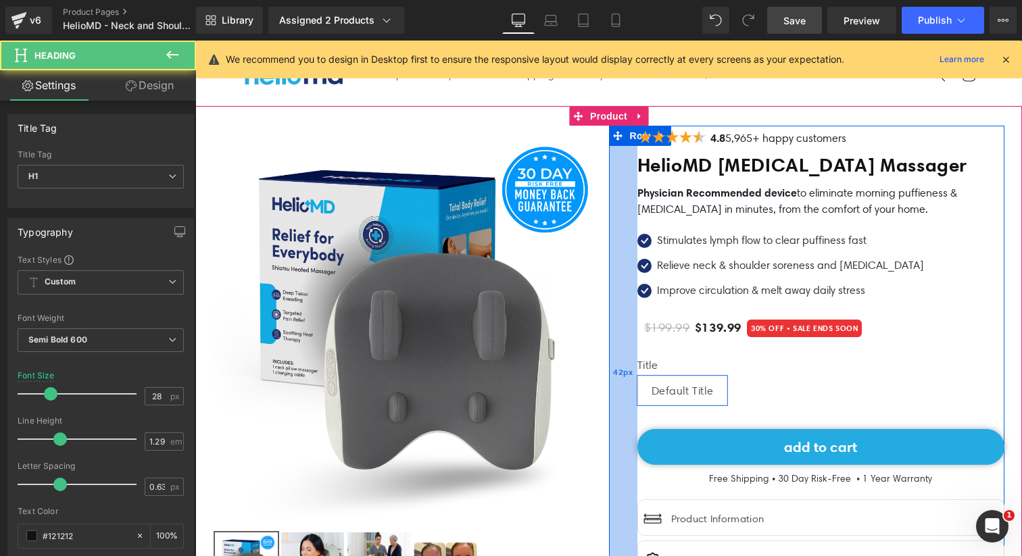
drag, startPoint x: 725, startPoint y: 187, endPoint x: 631, endPoint y: 168, distance: 96.6
click at [631, 168] on div "Image 4.8 5,965+ happy customers Text Block Icon List HelioMD [MEDICAL_DATA] Ma…" at bounding box center [806, 372] width 395 height 493
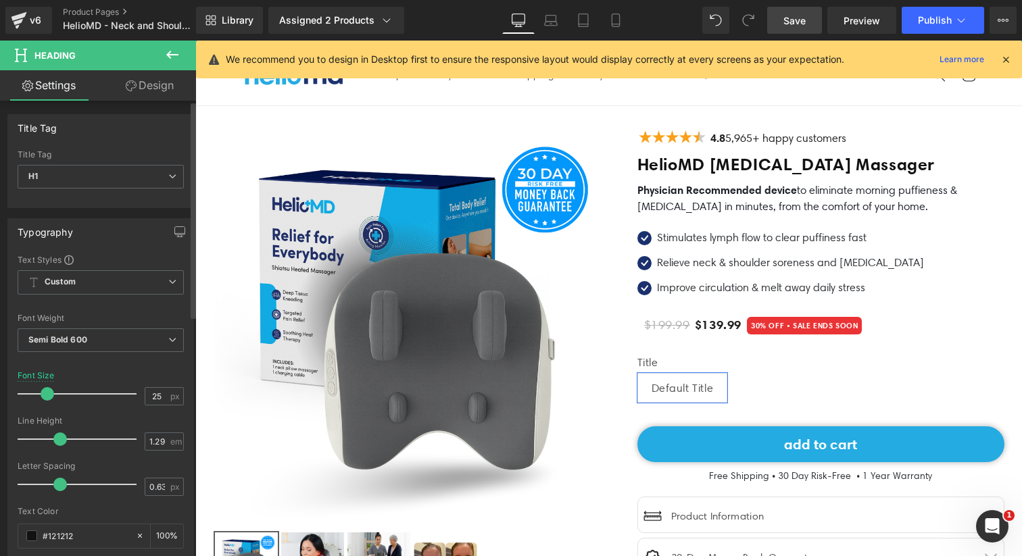
type input "26"
click at [43, 392] on span at bounding box center [48, 394] width 14 height 14
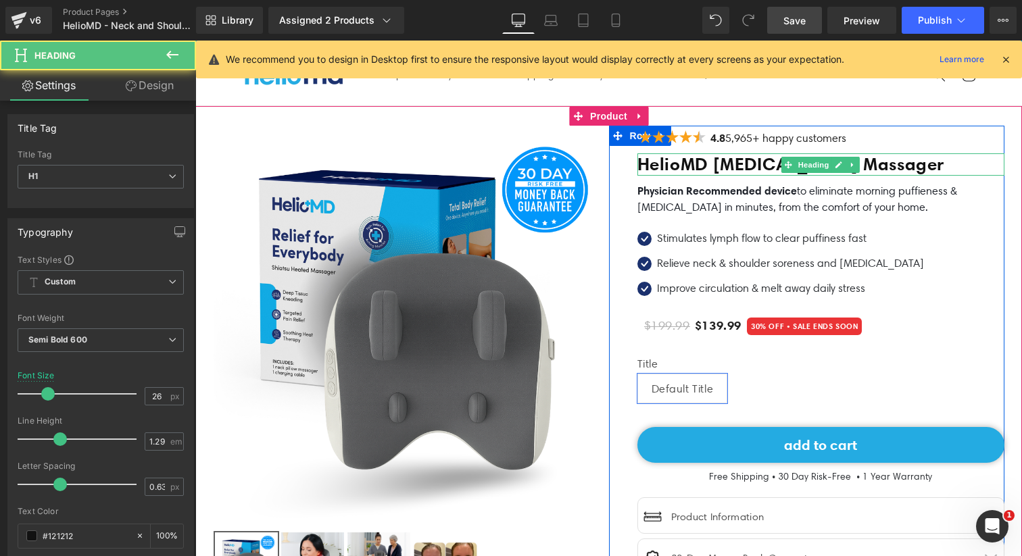
click at [704, 160] on h1 "HelioMD [MEDICAL_DATA] Massager" at bounding box center [820, 164] width 367 height 23
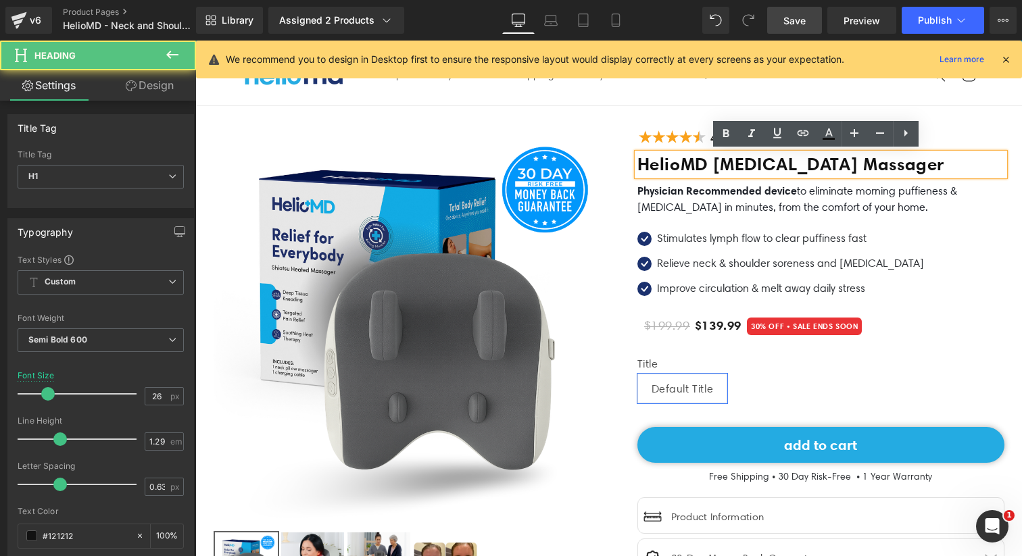
click at [718, 166] on h1 "HelioMD [MEDICAL_DATA] Massager" at bounding box center [820, 164] width 367 height 23
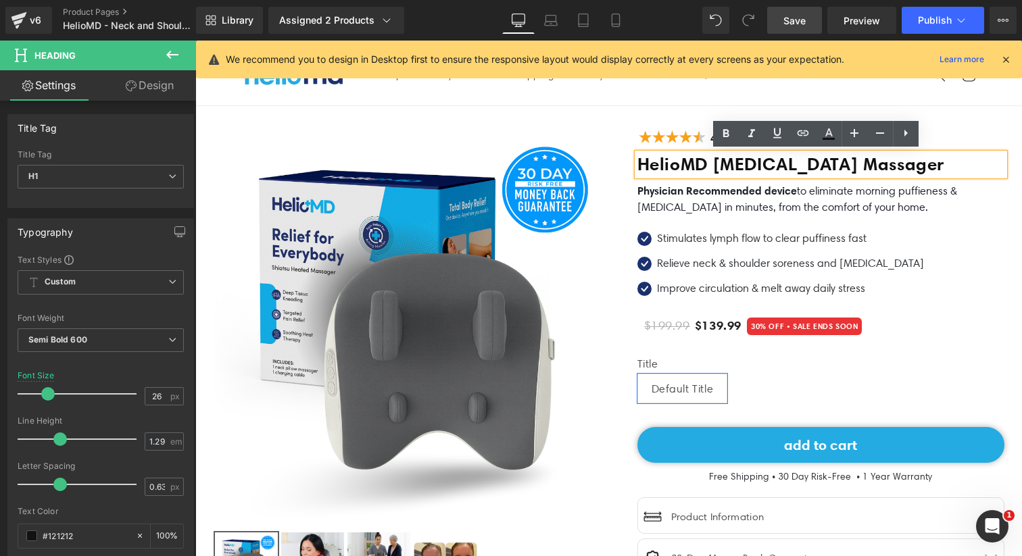
click at [714, 165] on h1 "HelioMD [MEDICAL_DATA] Massager" at bounding box center [820, 164] width 367 height 23
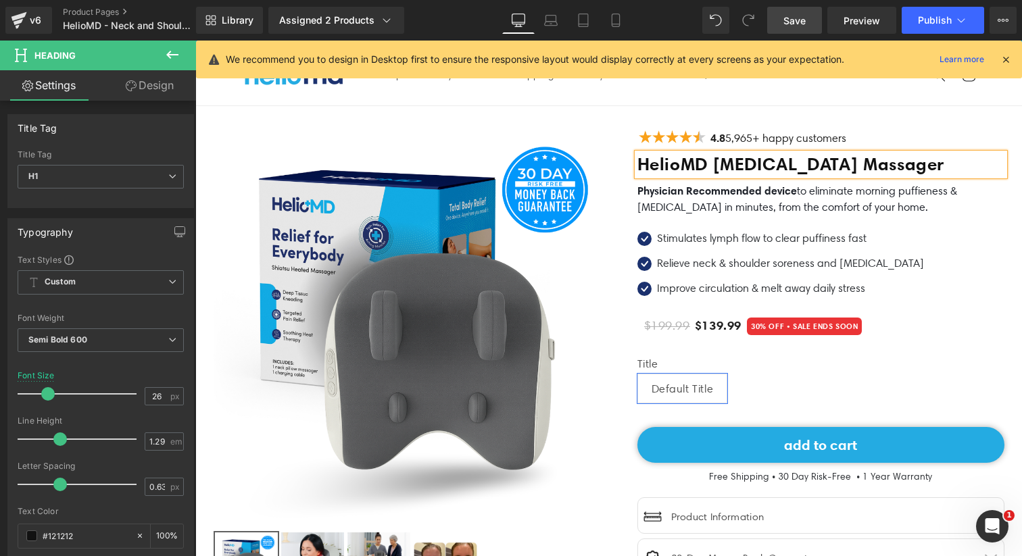
click at [683, 157] on h1 "HelioMD [MEDICAL_DATA] Massager" at bounding box center [820, 164] width 367 height 23
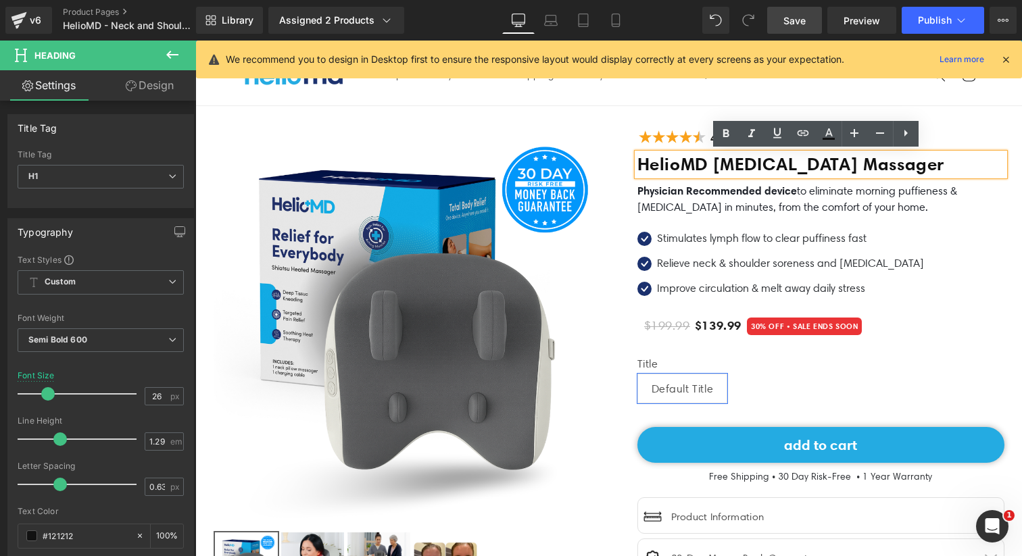
click at [698, 167] on h1 "HelioMD [MEDICAL_DATA] Massager" at bounding box center [820, 164] width 367 height 23
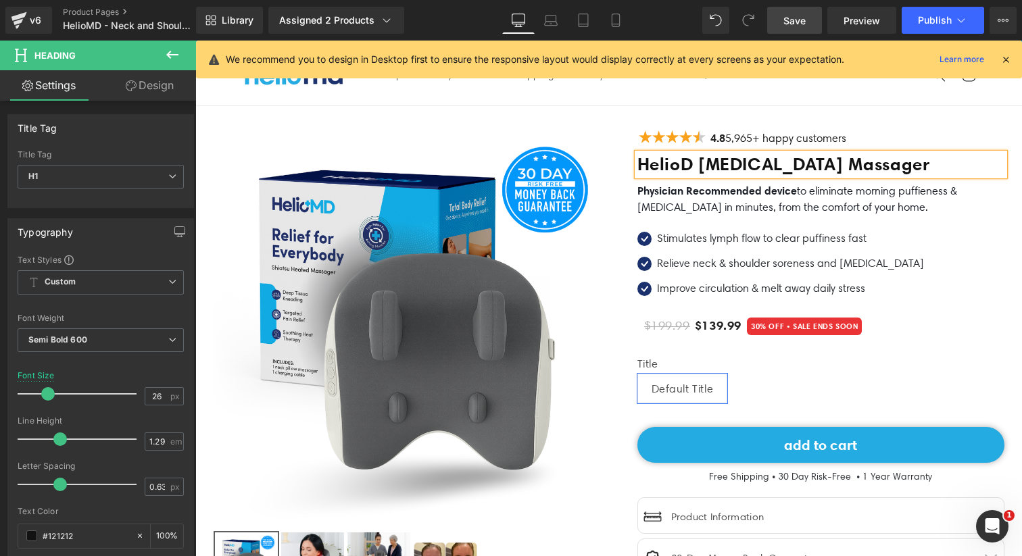
click at [685, 163] on h1 "HelioD [MEDICAL_DATA] Massager" at bounding box center [820, 164] width 367 height 23
click at [723, 168] on h1 "Heliomd [MEDICAL_DATA] Massager" at bounding box center [820, 164] width 367 height 23
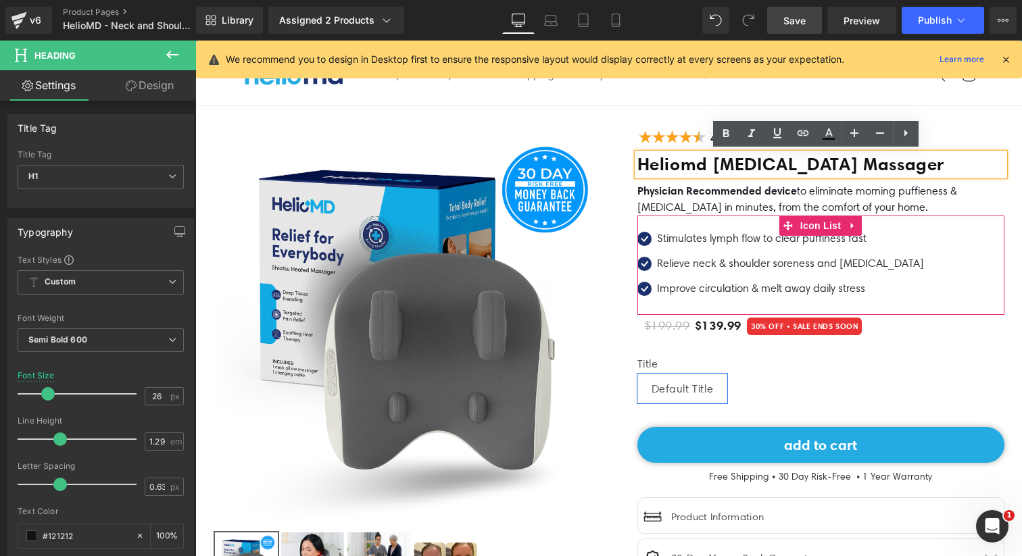
click at [932, 256] on div "Icon Stimulates lymph flow to clear puffiness fast Text Block Icon Relieve neck…" at bounding box center [820, 267] width 367 height 75
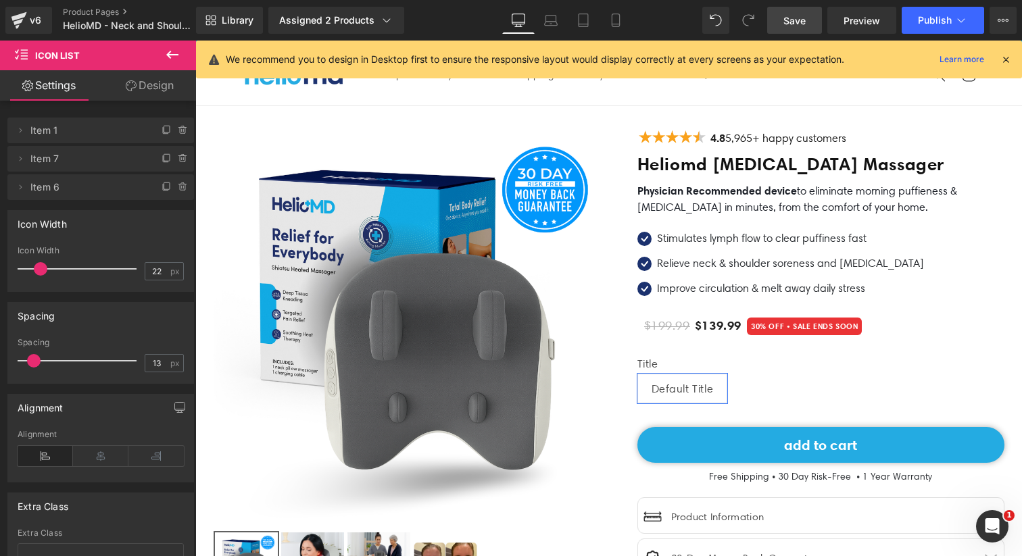
click at [799, 99] on header "Shop Track your order Shipping & Delivery Contact us FAQs Guarantee Country/reg…" at bounding box center [608, 75] width 811 height 61
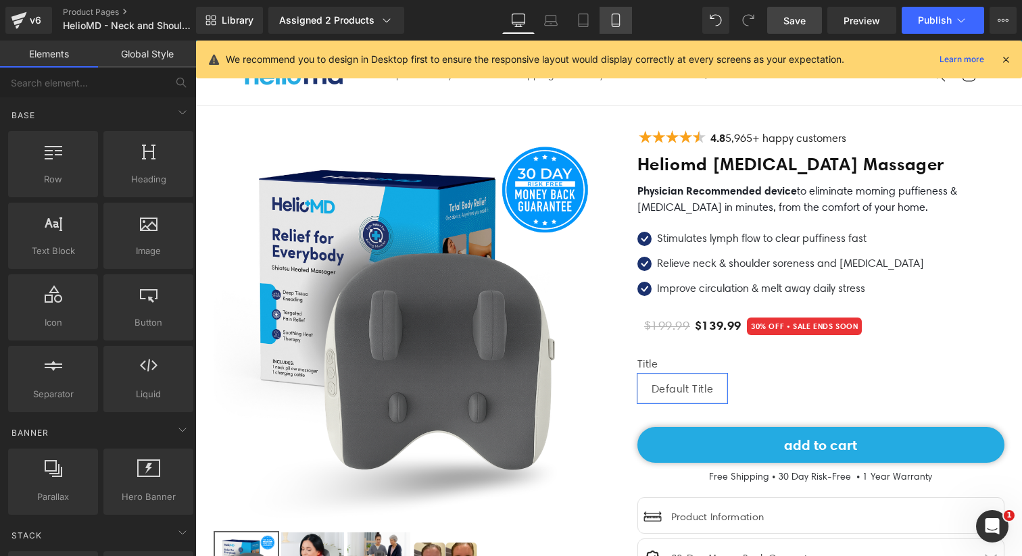
click at [612, 16] on icon at bounding box center [615, 20] width 7 height 13
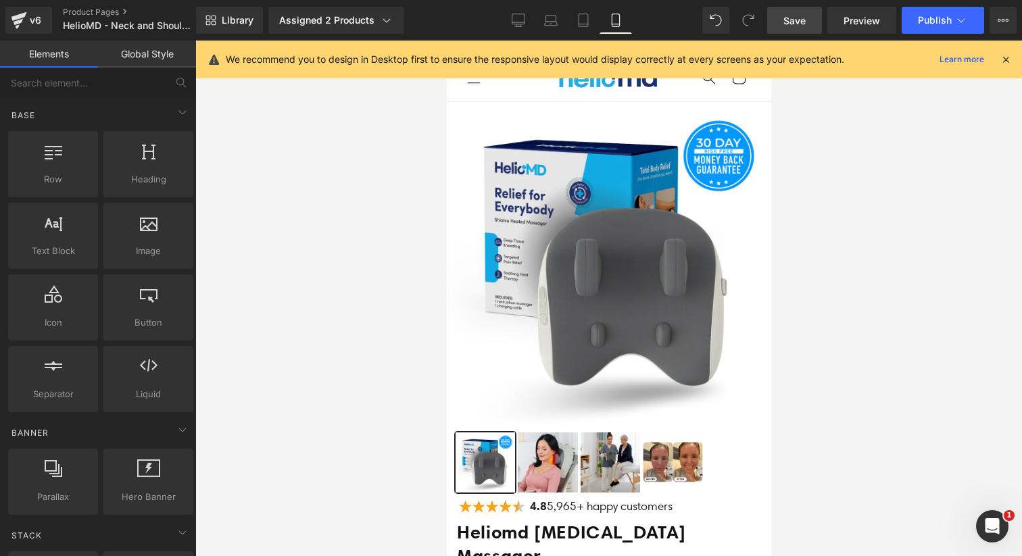
scroll to position [84, 0]
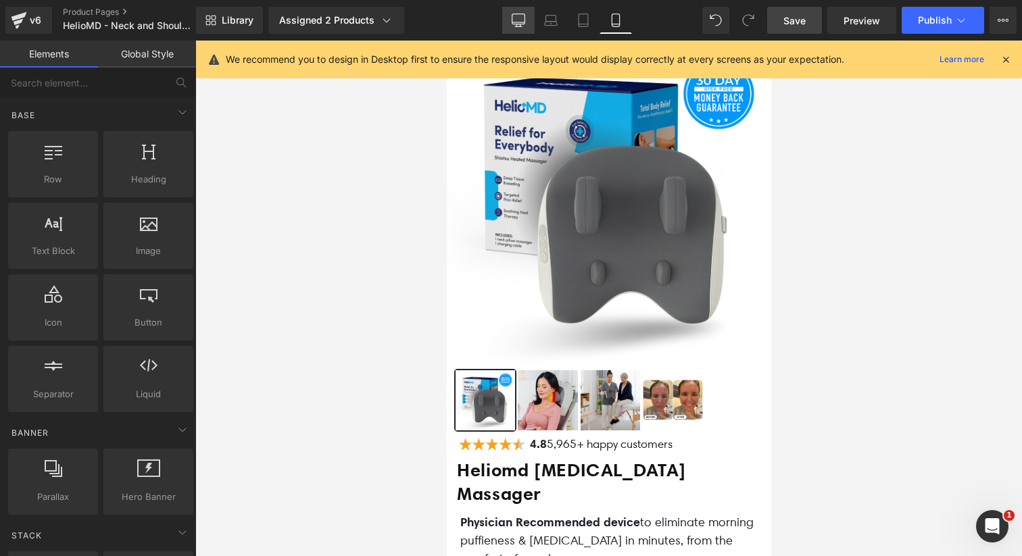
click at [522, 21] on icon at bounding box center [519, 21] width 14 height 14
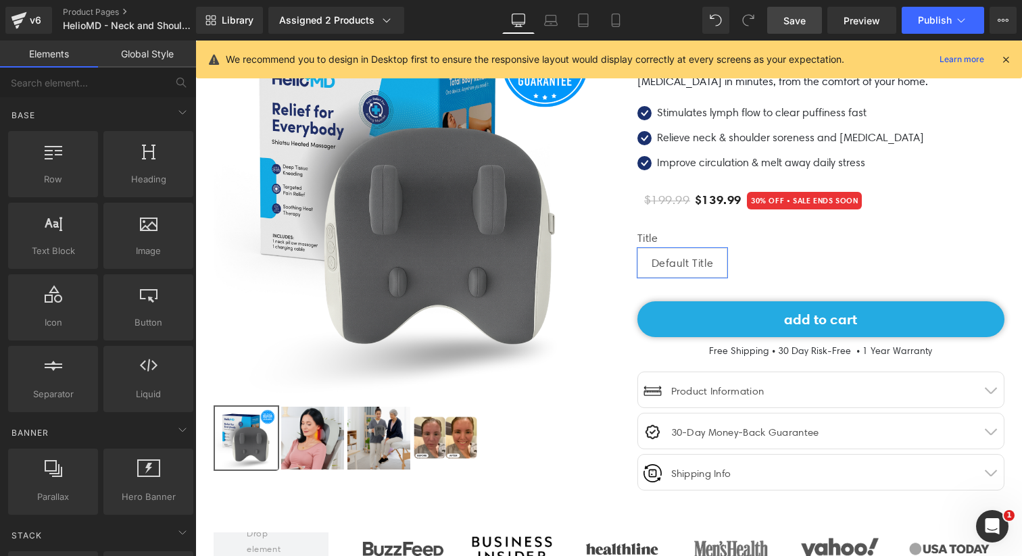
scroll to position [0, 0]
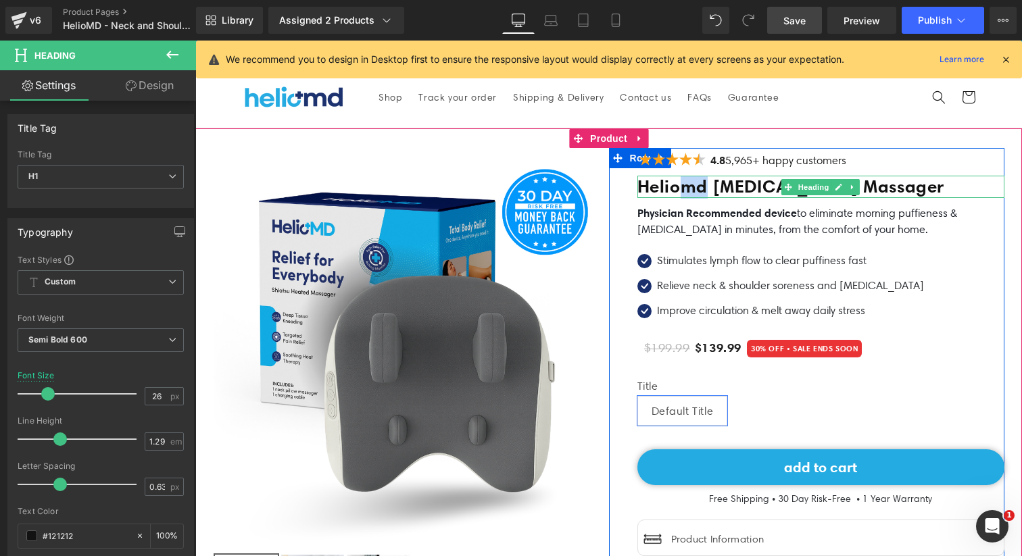
drag, startPoint x: 697, startPoint y: 185, endPoint x: 682, endPoint y: 189, distance: 15.4
click at [682, 189] on h1 "Heliomd [MEDICAL_DATA] Massager" at bounding box center [820, 187] width 367 height 23
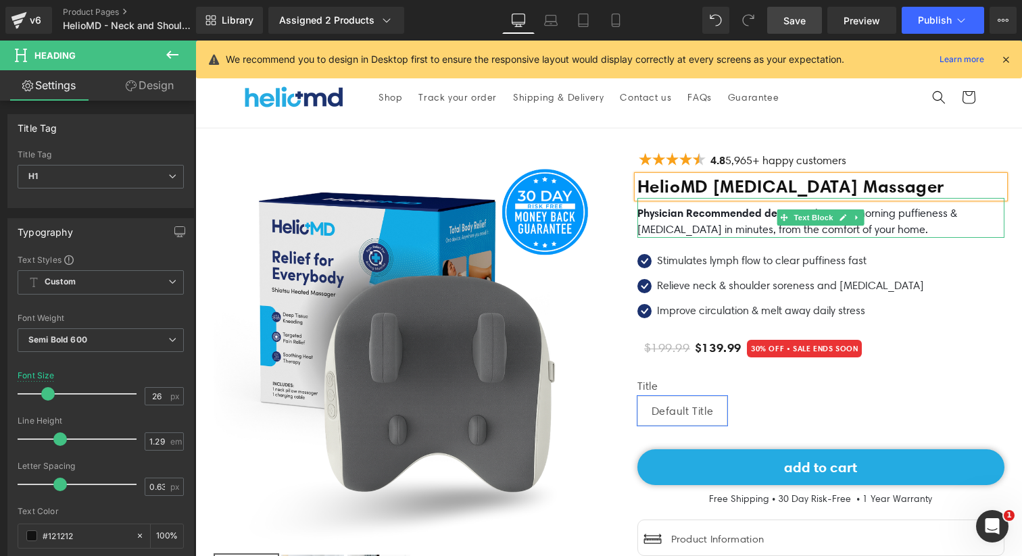
click at [654, 222] on font "Physician Recommended device to eliminate morning puffieness & [MEDICAL_DATA] i…" at bounding box center [797, 221] width 320 height 29
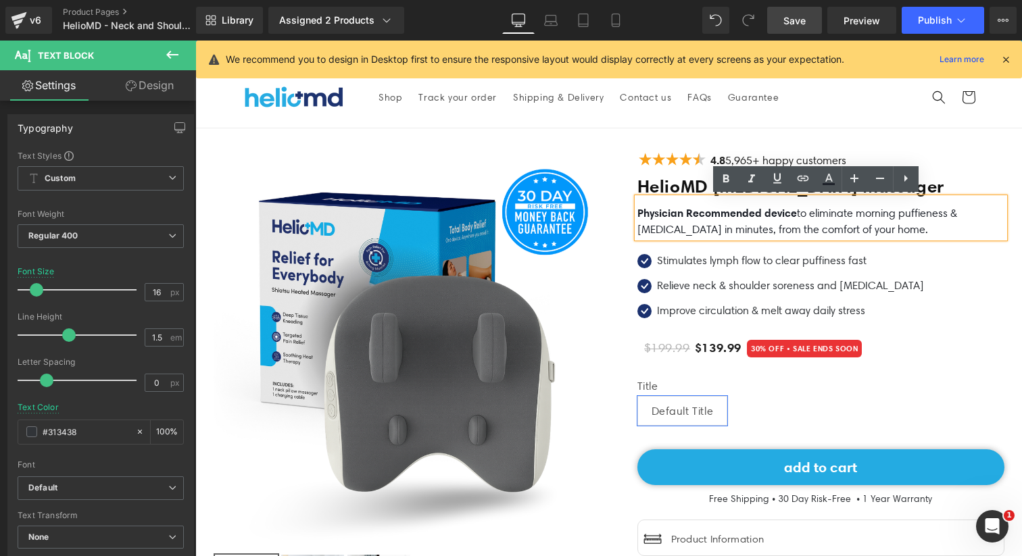
click at [962, 154] on div "Image 4.8 5,965+ happy customers Text Block" at bounding box center [820, 164] width 367 height 24
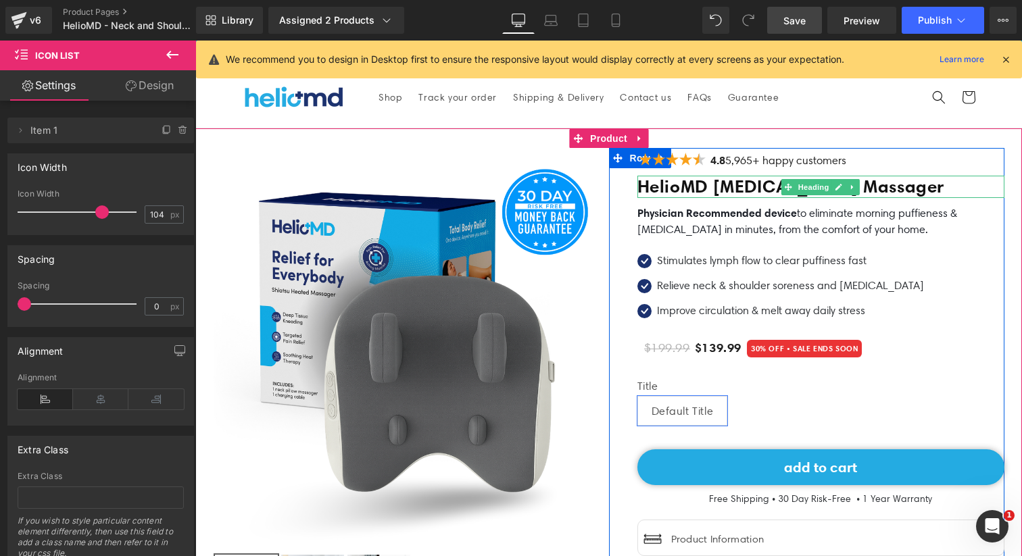
click at [718, 188] on h1 "HelioMD [MEDICAL_DATA] Massager" at bounding box center [820, 187] width 367 height 23
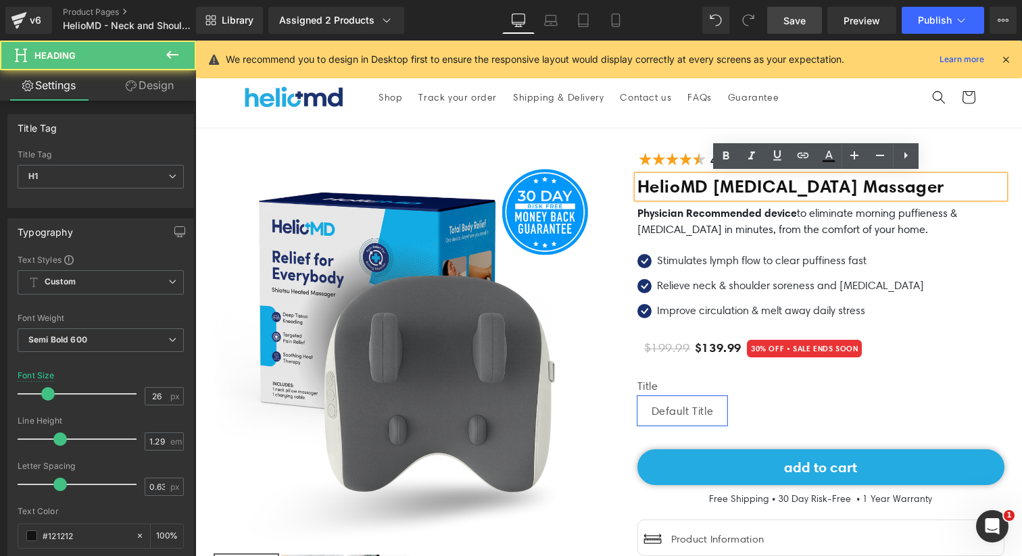
click at [946, 193] on h1 "HelioMD [MEDICAL_DATA] Massager" at bounding box center [820, 187] width 367 height 23
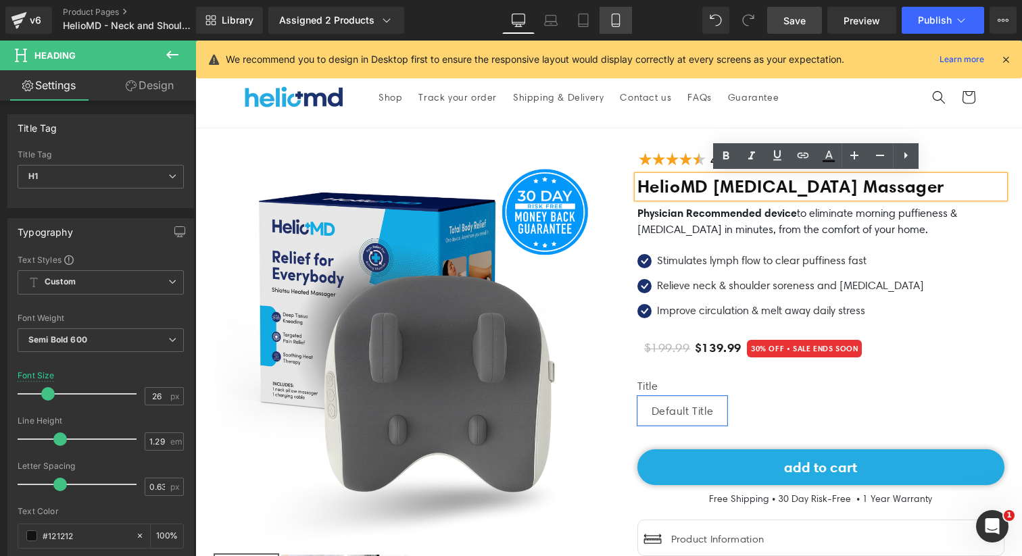
click at [619, 26] on icon at bounding box center [615, 20] width 7 height 13
type input "27"
type input "100"
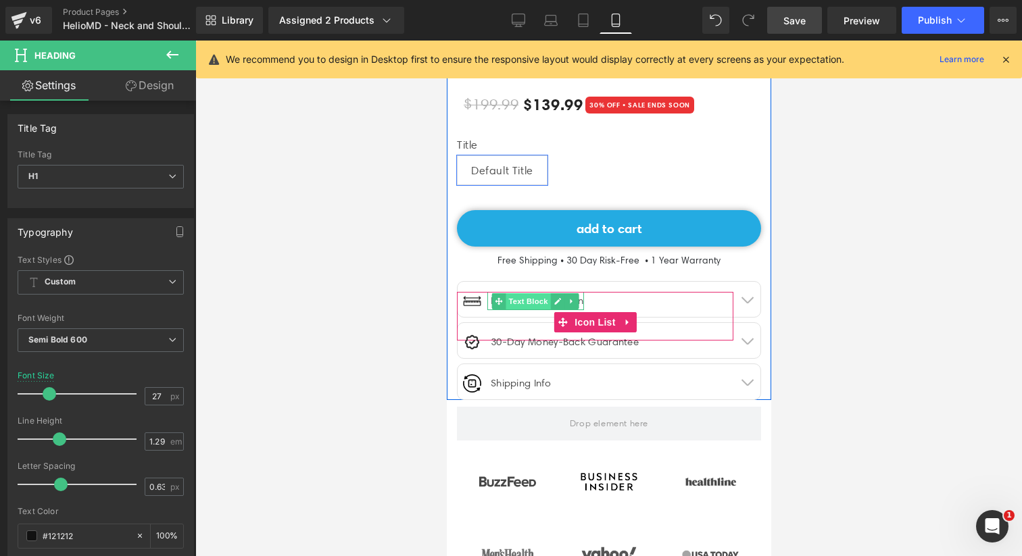
scroll to position [690, 0]
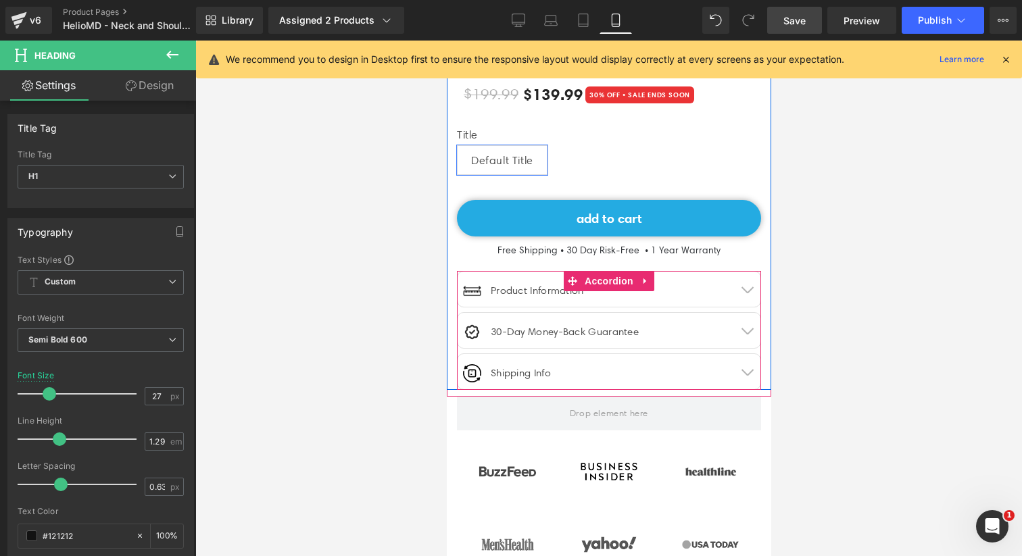
click at [745, 272] on button "button" at bounding box center [746, 289] width 27 height 35
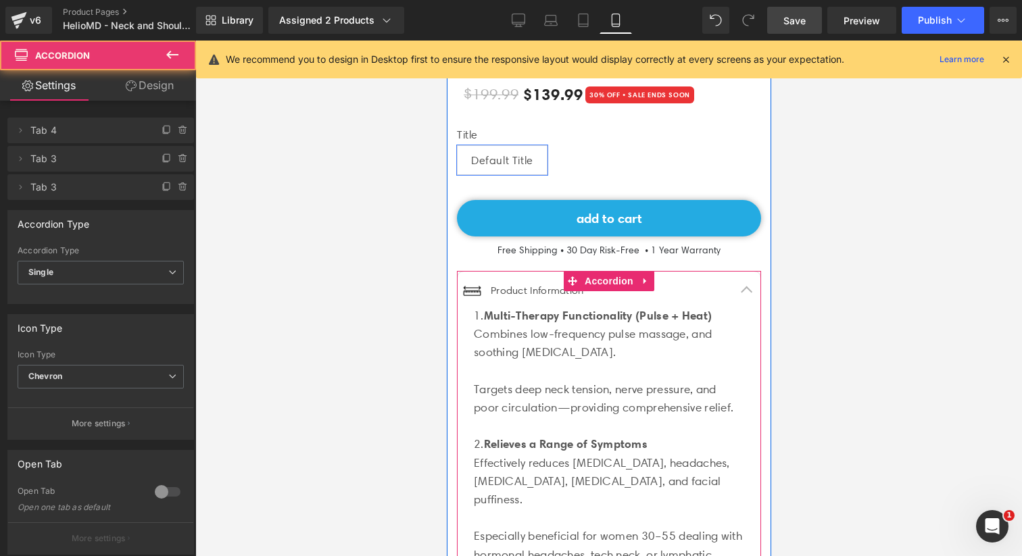
click at [746, 293] on span "button" at bounding box center [746, 293] width 0 height 0
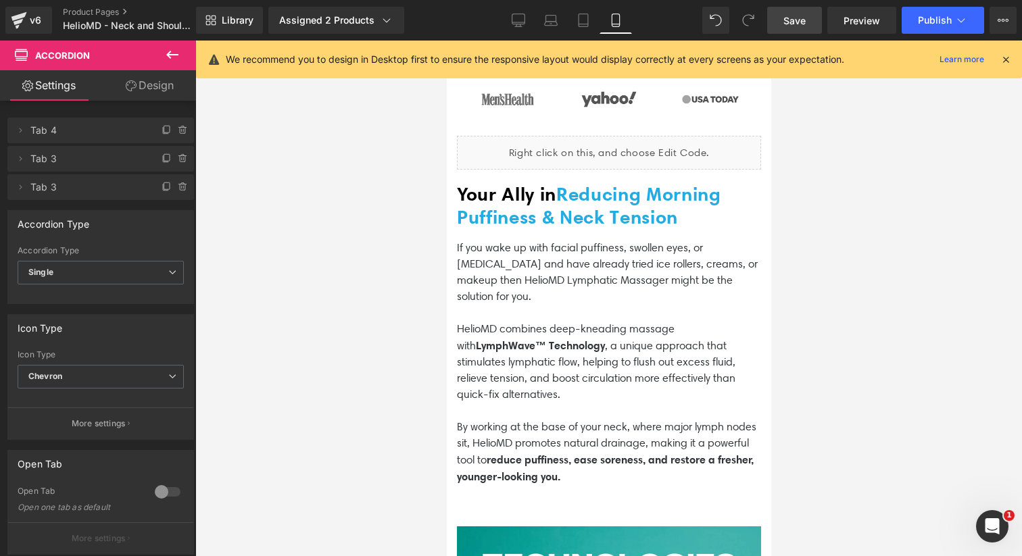
scroll to position [861, 0]
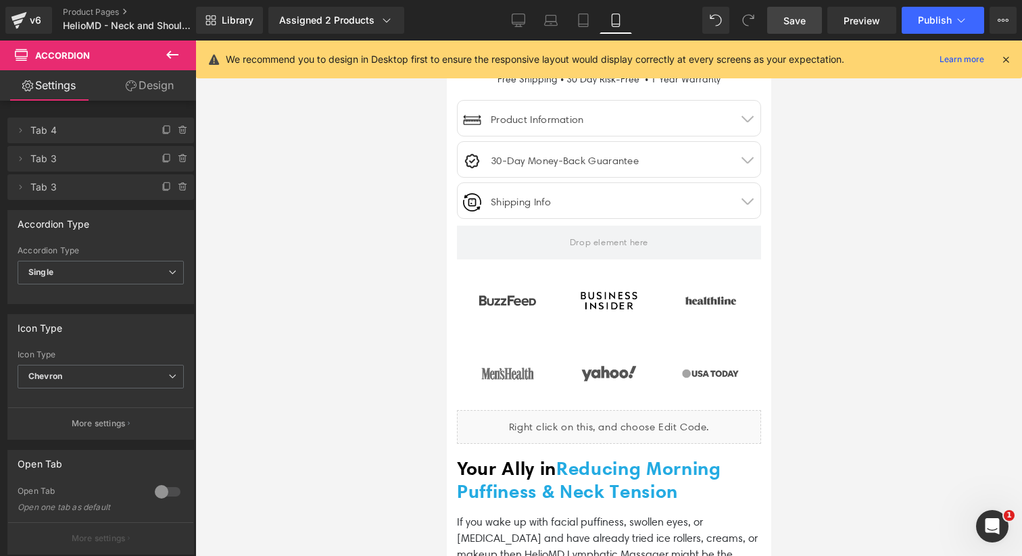
click at [798, 24] on span "Save" at bounding box center [794, 21] width 22 height 14
click at [874, 22] on span "Preview" at bounding box center [861, 21] width 36 height 14
click at [957, 20] on icon at bounding box center [961, 21] width 14 height 14
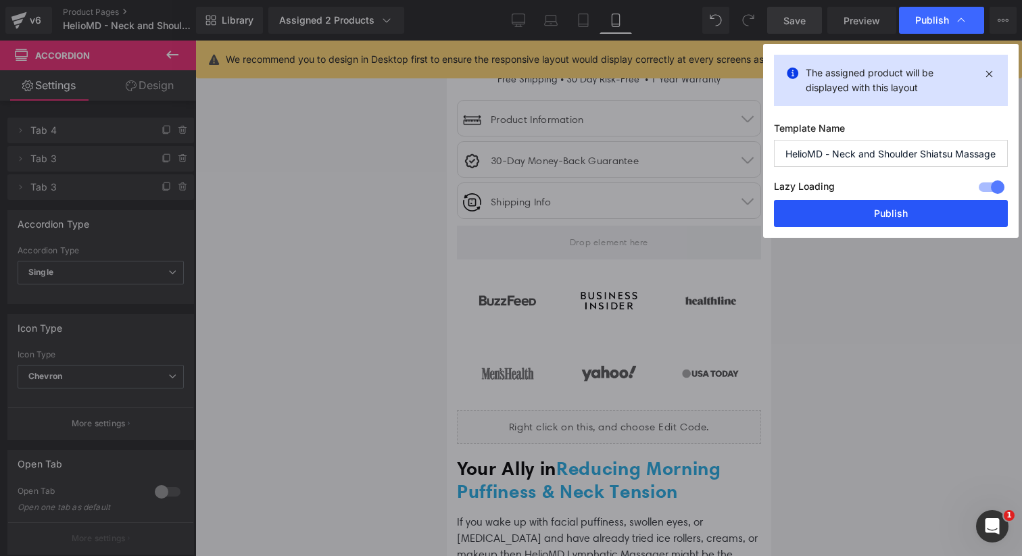
click at [897, 221] on button "Publish" at bounding box center [891, 213] width 234 height 27
